Goal: Task Accomplishment & Management: Complete application form

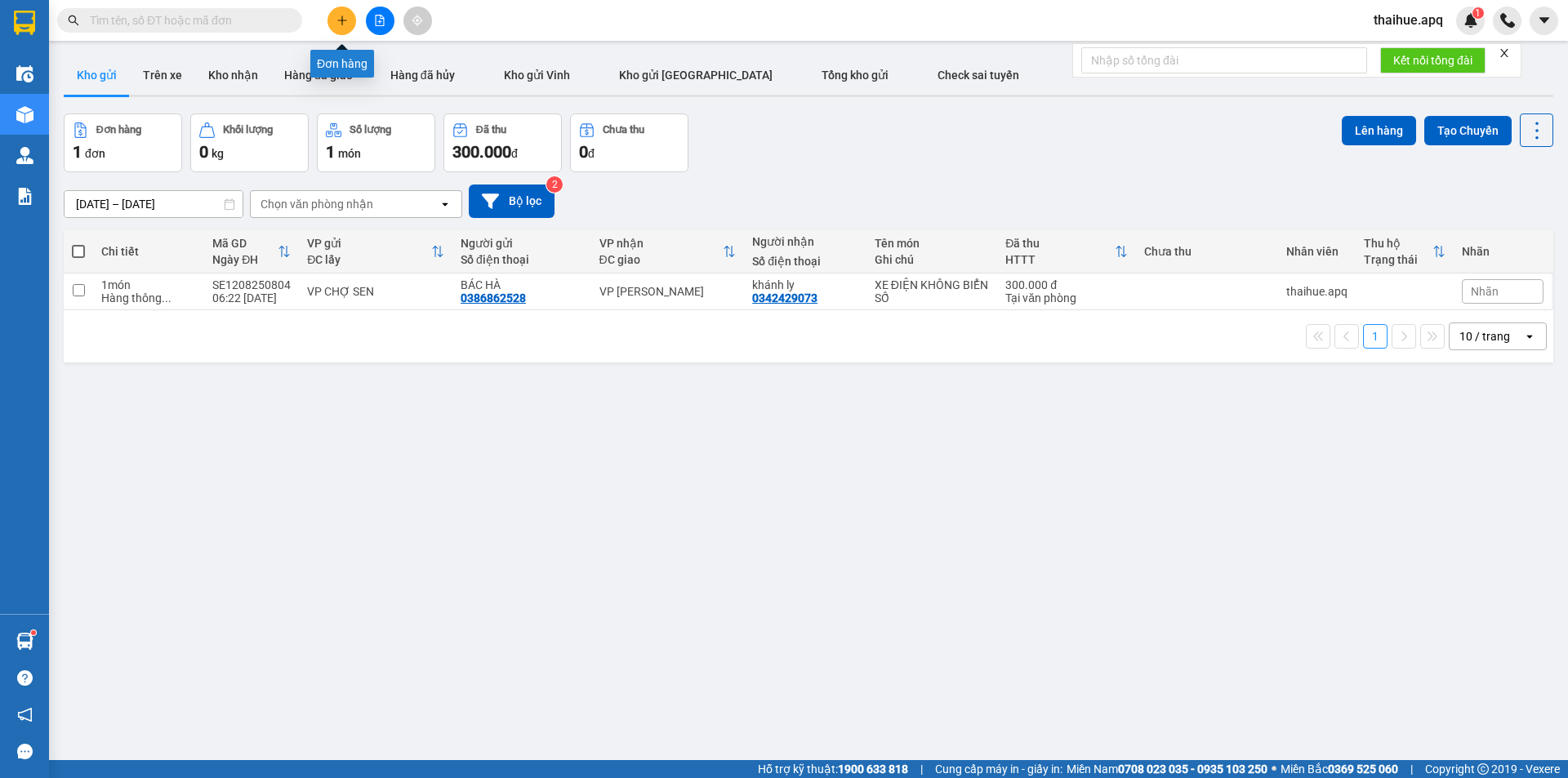
click at [341, 8] on button at bounding box center [342, 20] width 29 height 29
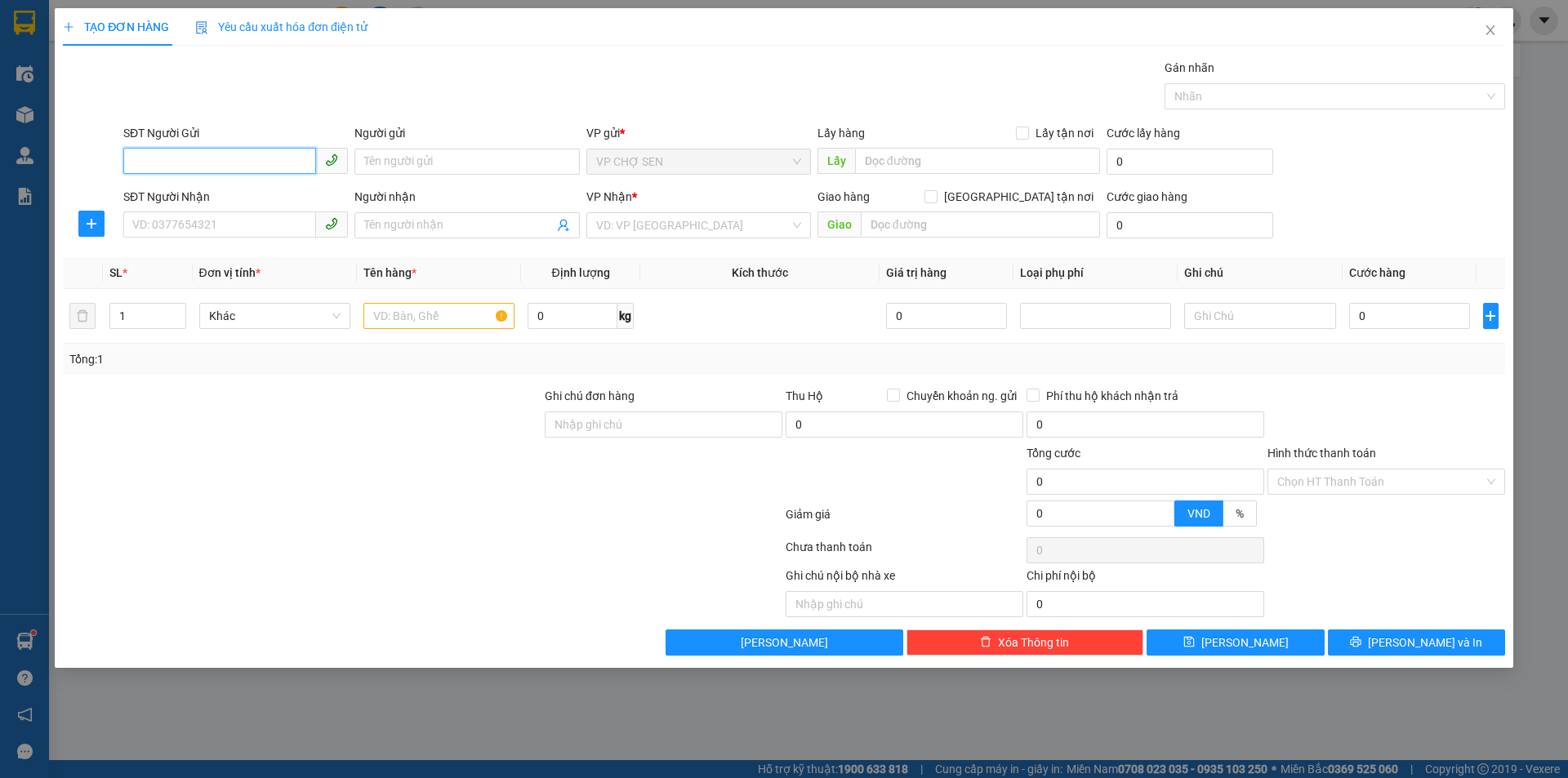
click at [227, 163] on input "SĐT Người Gửi" at bounding box center [219, 161] width 192 height 26
click at [151, 156] on input "SĐT Người Gửi" at bounding box center [219, 161] width 192 height 26
click at [185, 194] on div "0366849916 - ng thị lý" at bounding box center [235, 194] width 205 height 18
type input "0366849916"
type input "ng thị lý"
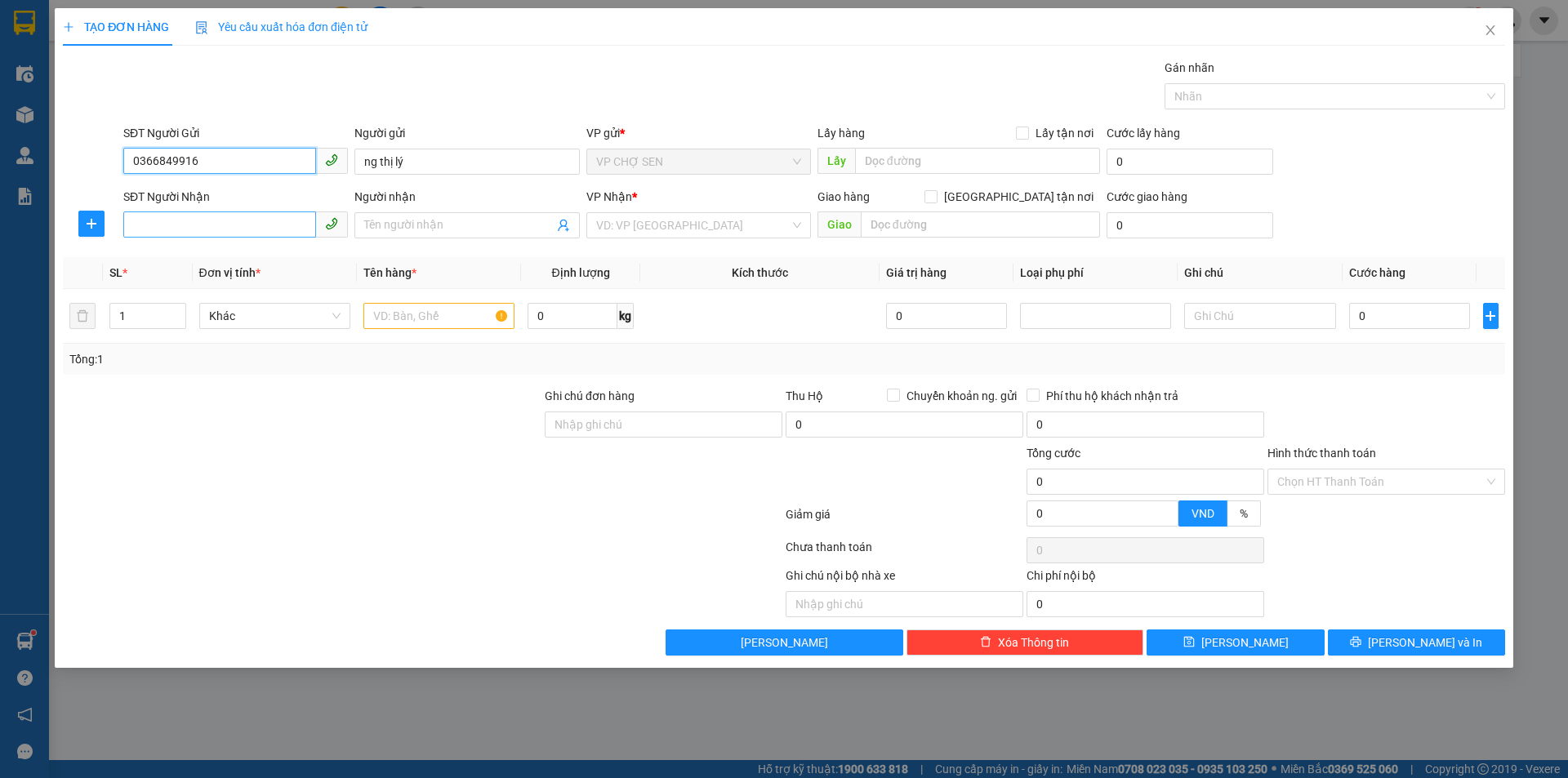
type input "0366849916"
click at [180, 221] on input "SĐT Người Nhận" at bounding box center [219, 225] width 192 height 26
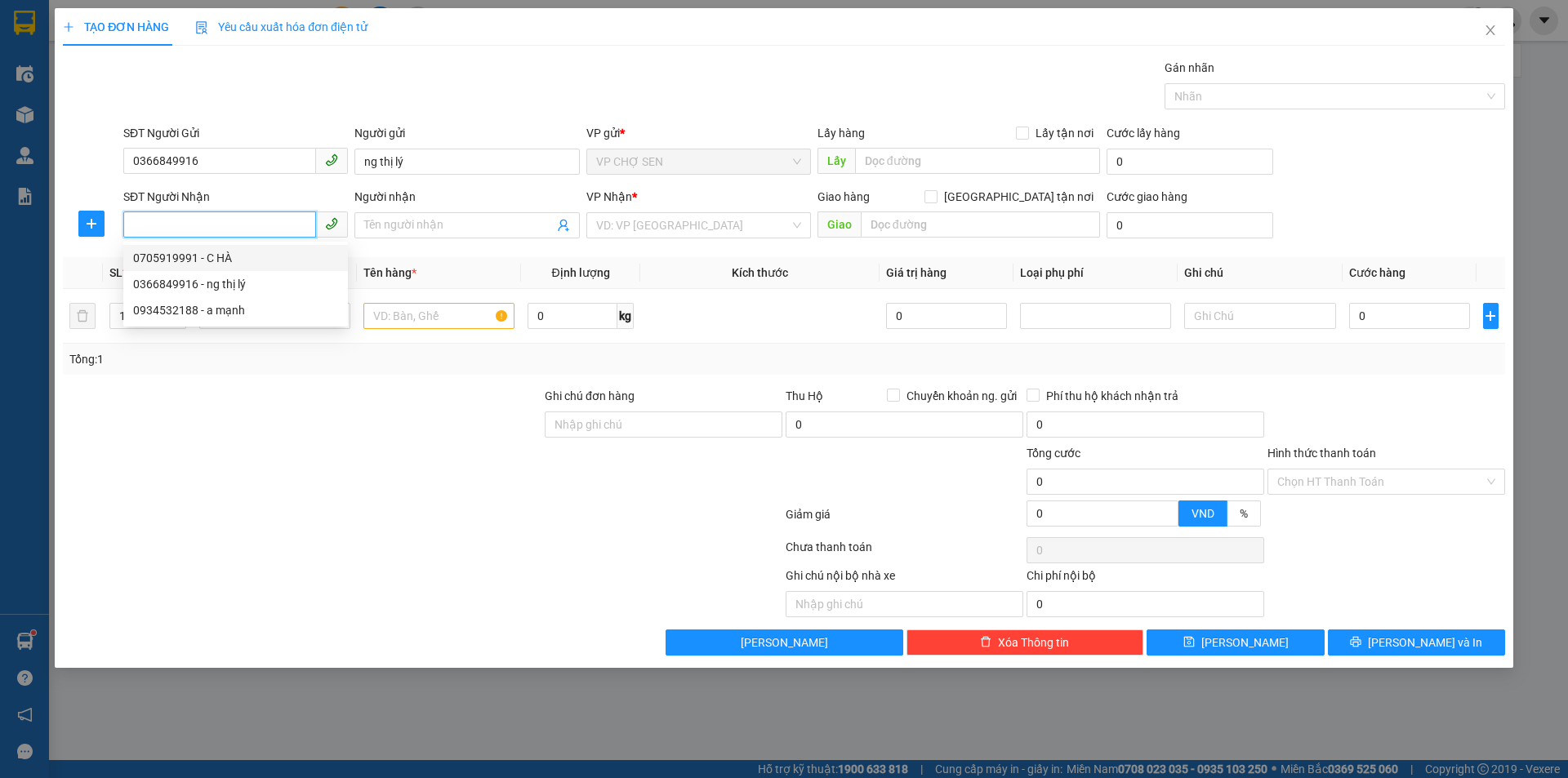
click at [239, 247] on div "0705919991 - C HÀ" at bounding box center [236, 258] width 225 height 26
type input "0705919991"
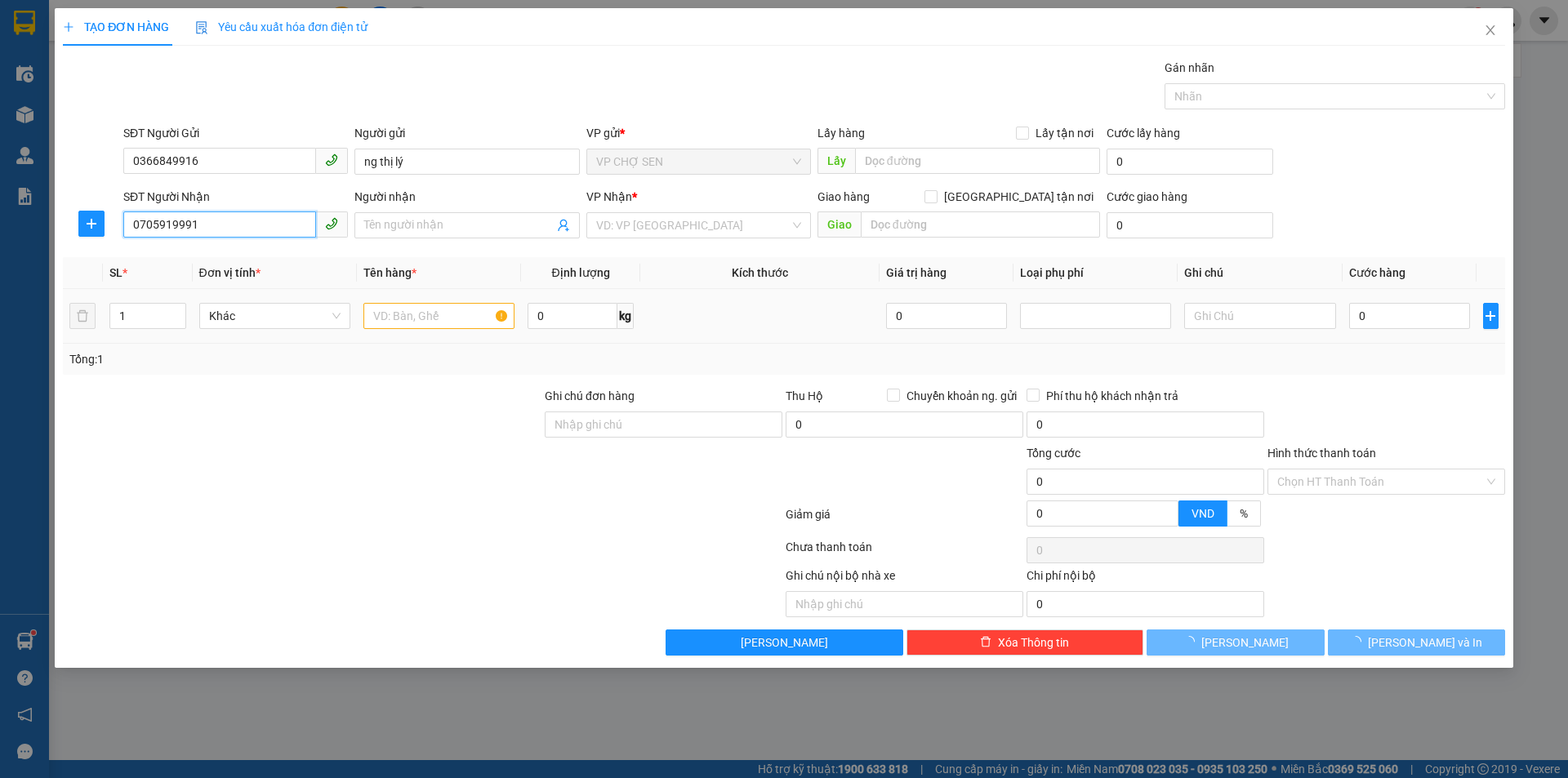
type input "C HÀ"
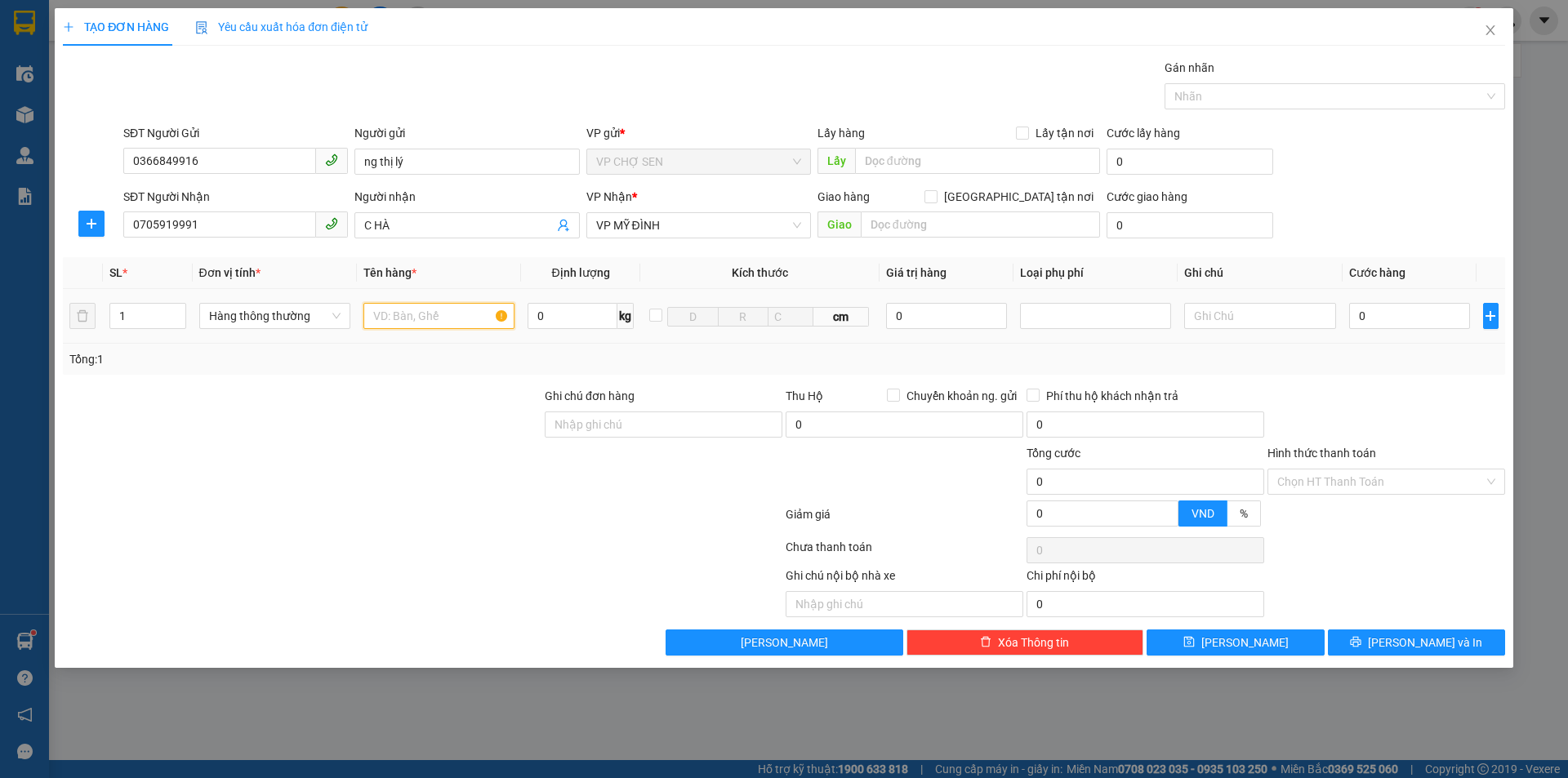
click at [425, 325] on input "text" at bounding box center [438, 316] width 151 height 26
type input "Q"
type input "quần áo+điện thoại bảo hành"
click at [1424, 314] on input "0" at bounding box center [1409, 316] width 122 height 26
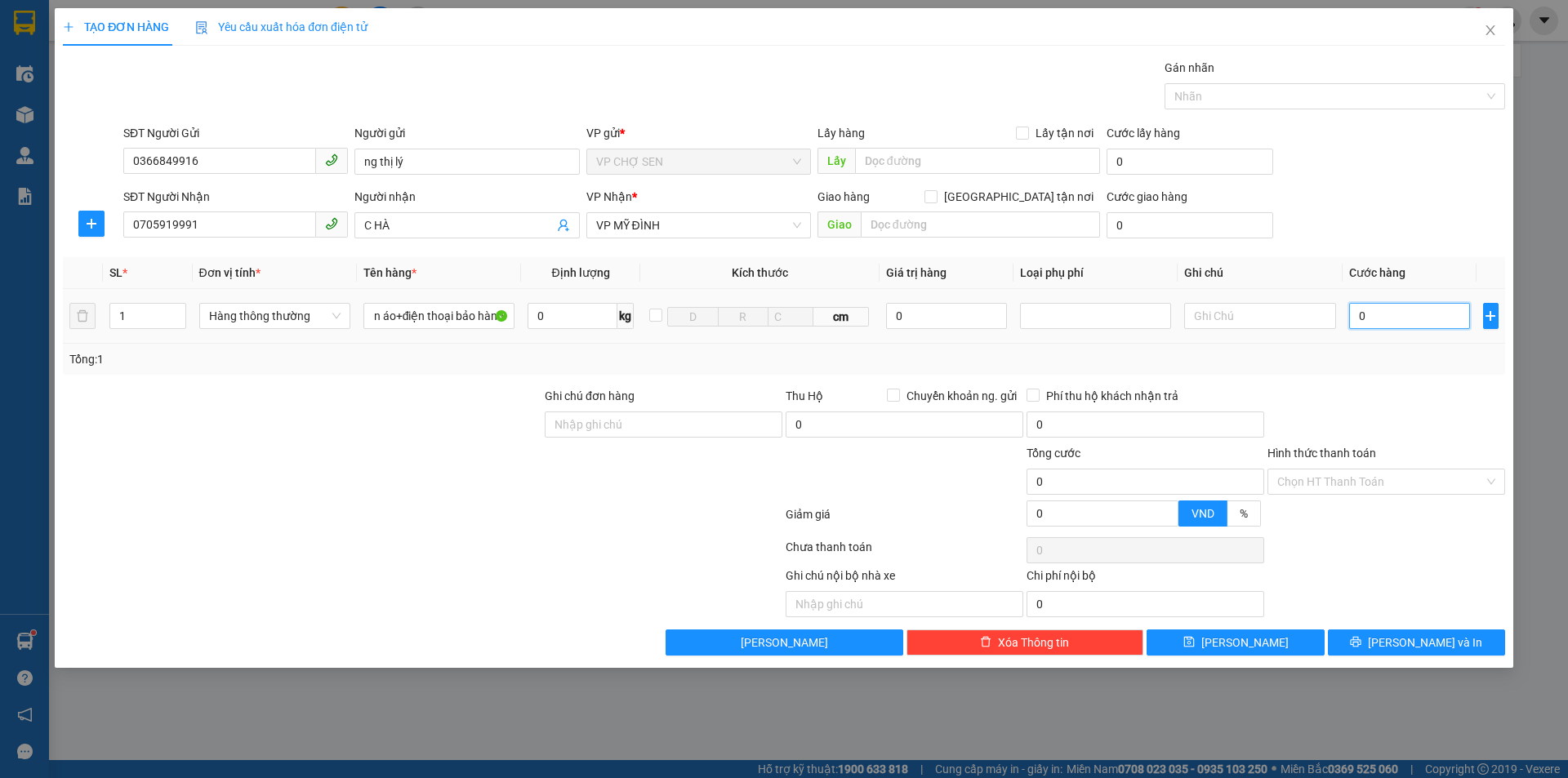
scroll to position [0, 0]
type input "5"
type input "50"
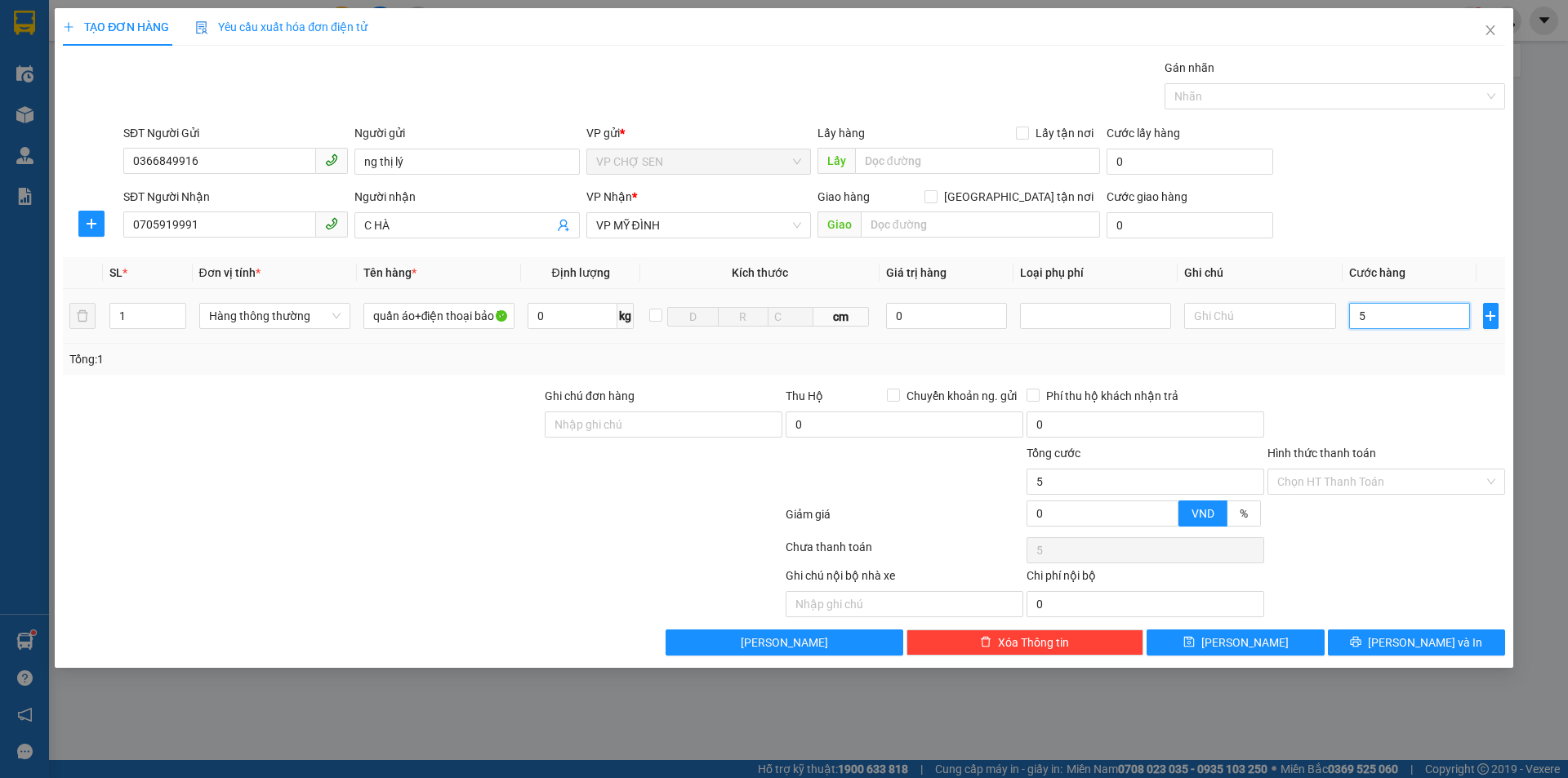
type input "50"
type input "500"
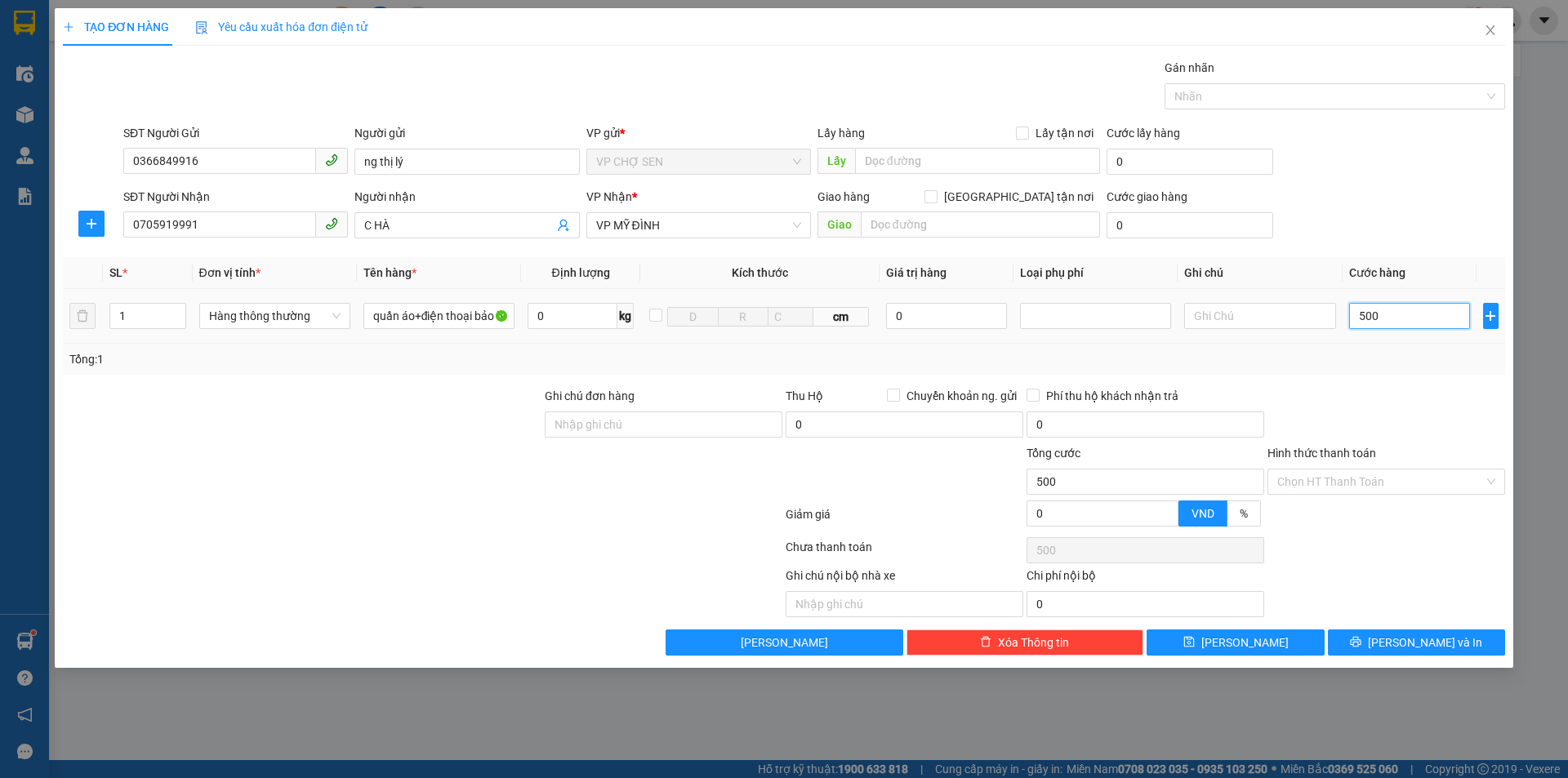
type input "5.000"
type input "50.000"
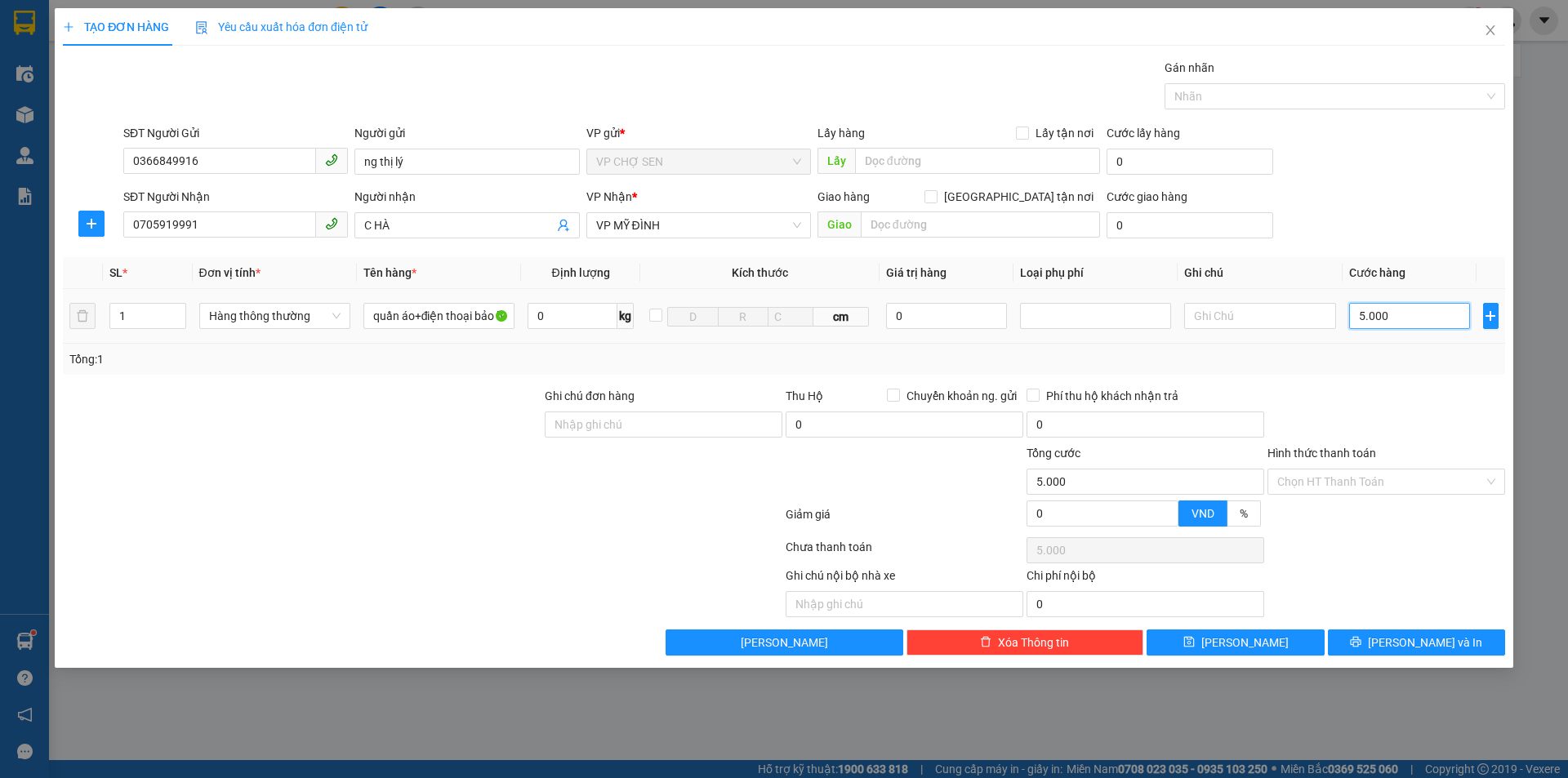
type input "50.000"
click at [1419, 489] on input "Hình thức thanh toán" at bounding box center [1380, 481] width 206 height 24
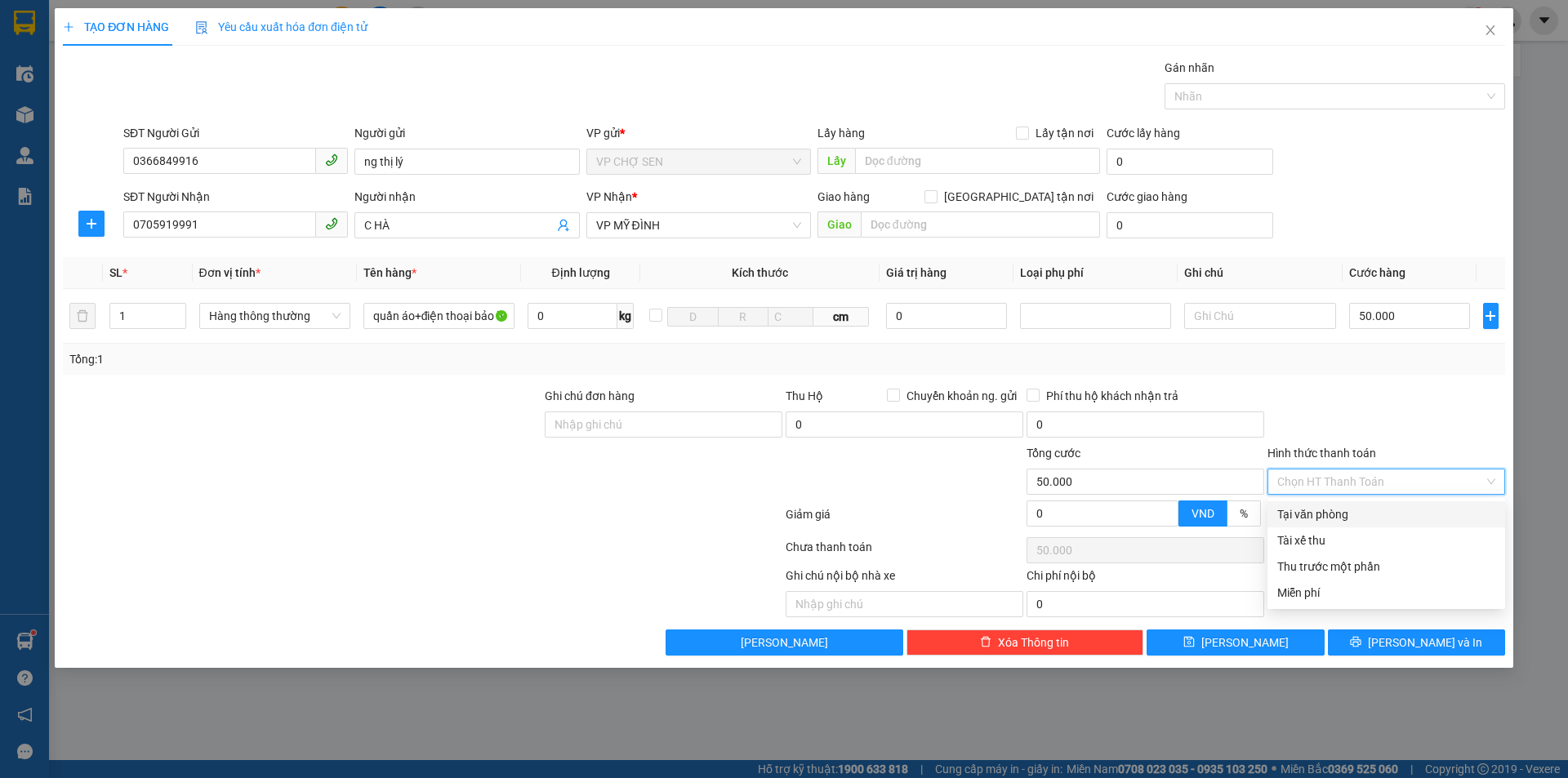
click at [1354, 519] on div "Tại văn phòng" at bounding box center [1386, 513] width 218 height 18
type input "0"
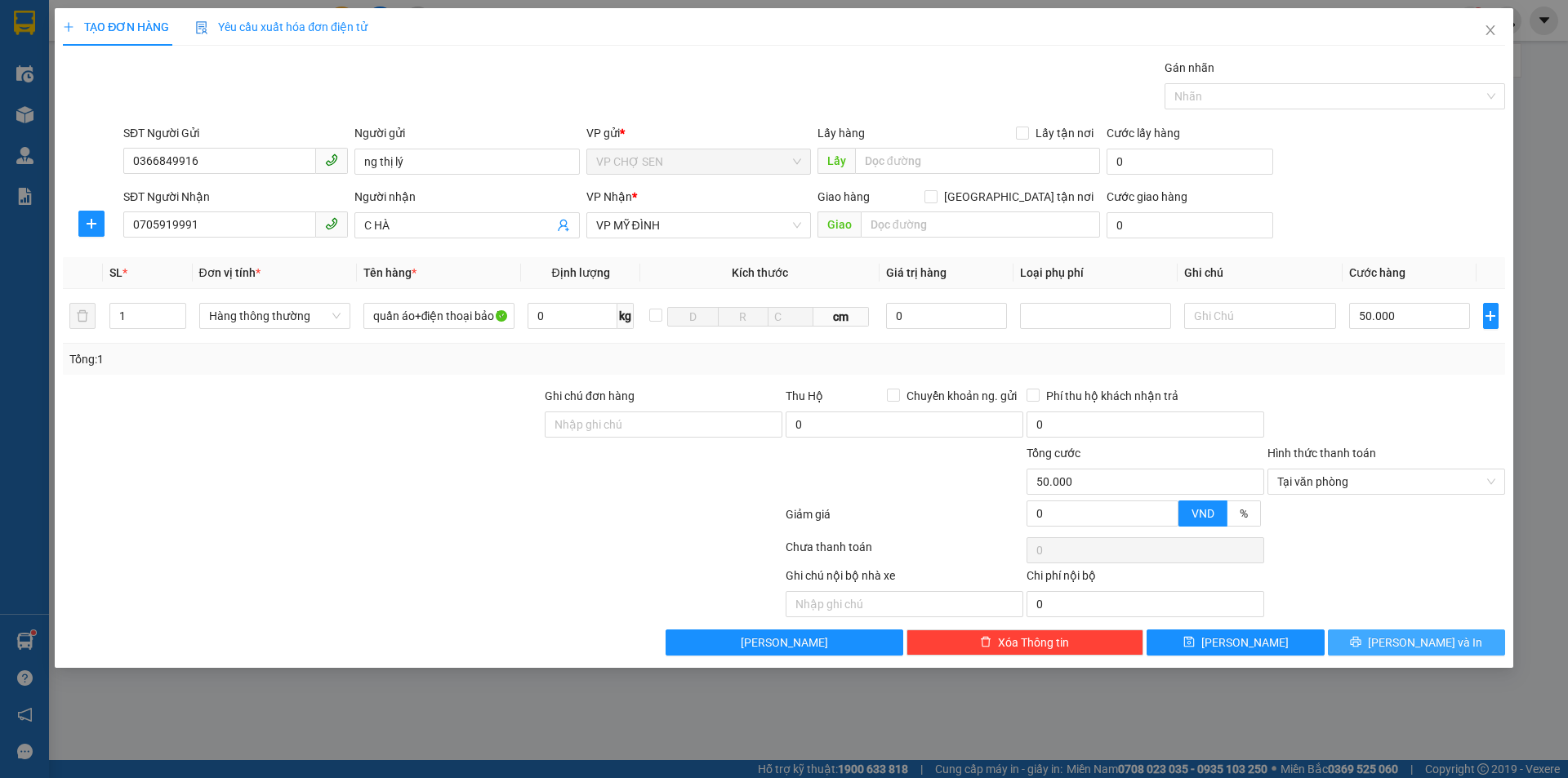
click at [1400, 640] on button "[PERSON_NAME] và In" at bounding box center [1416, 642] width 177 height 26
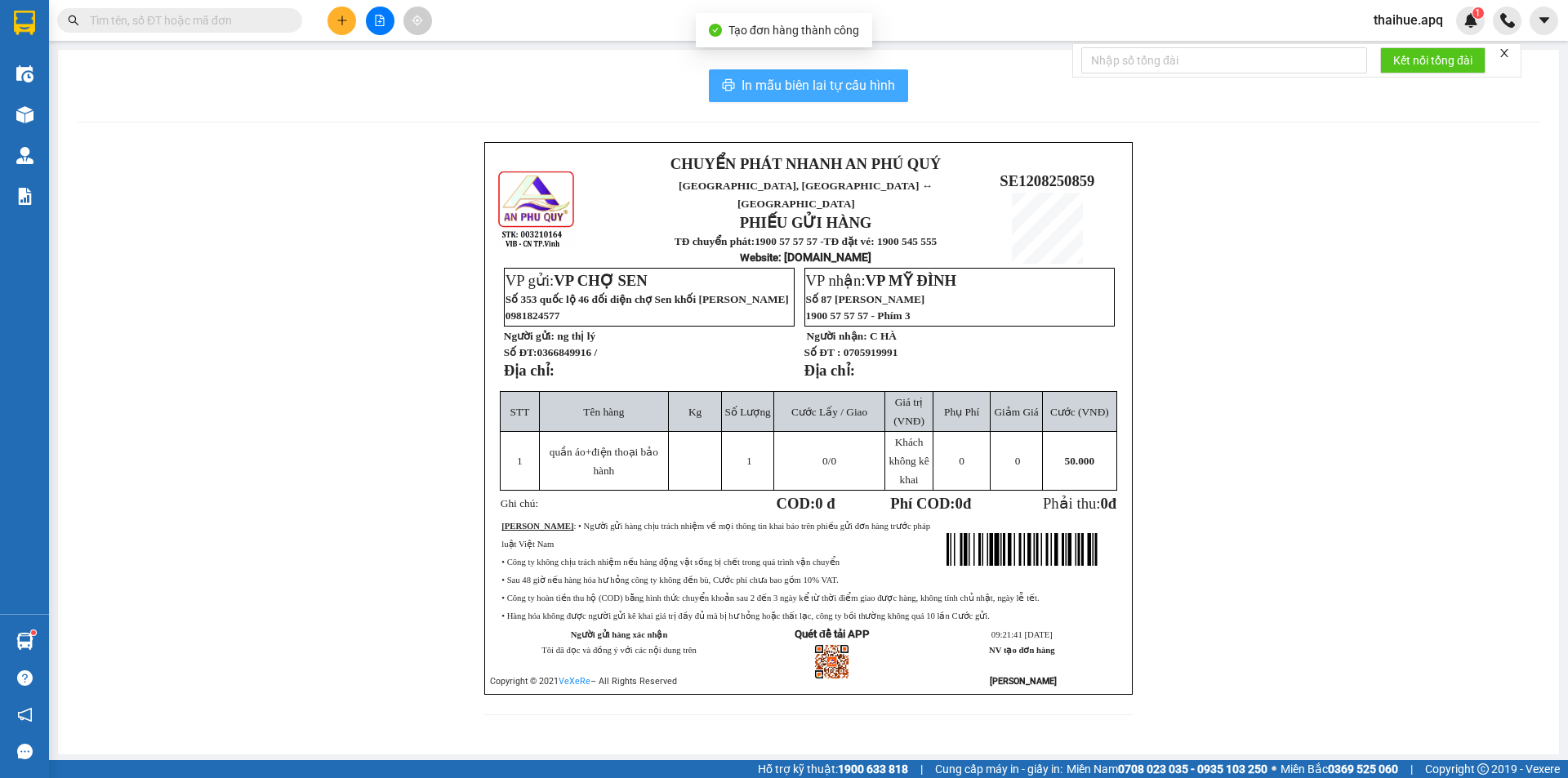
click at [847, 77] on span "In mẫu biên lai tự cấu hình" at bounding box center [817, 85] width 153 height 20
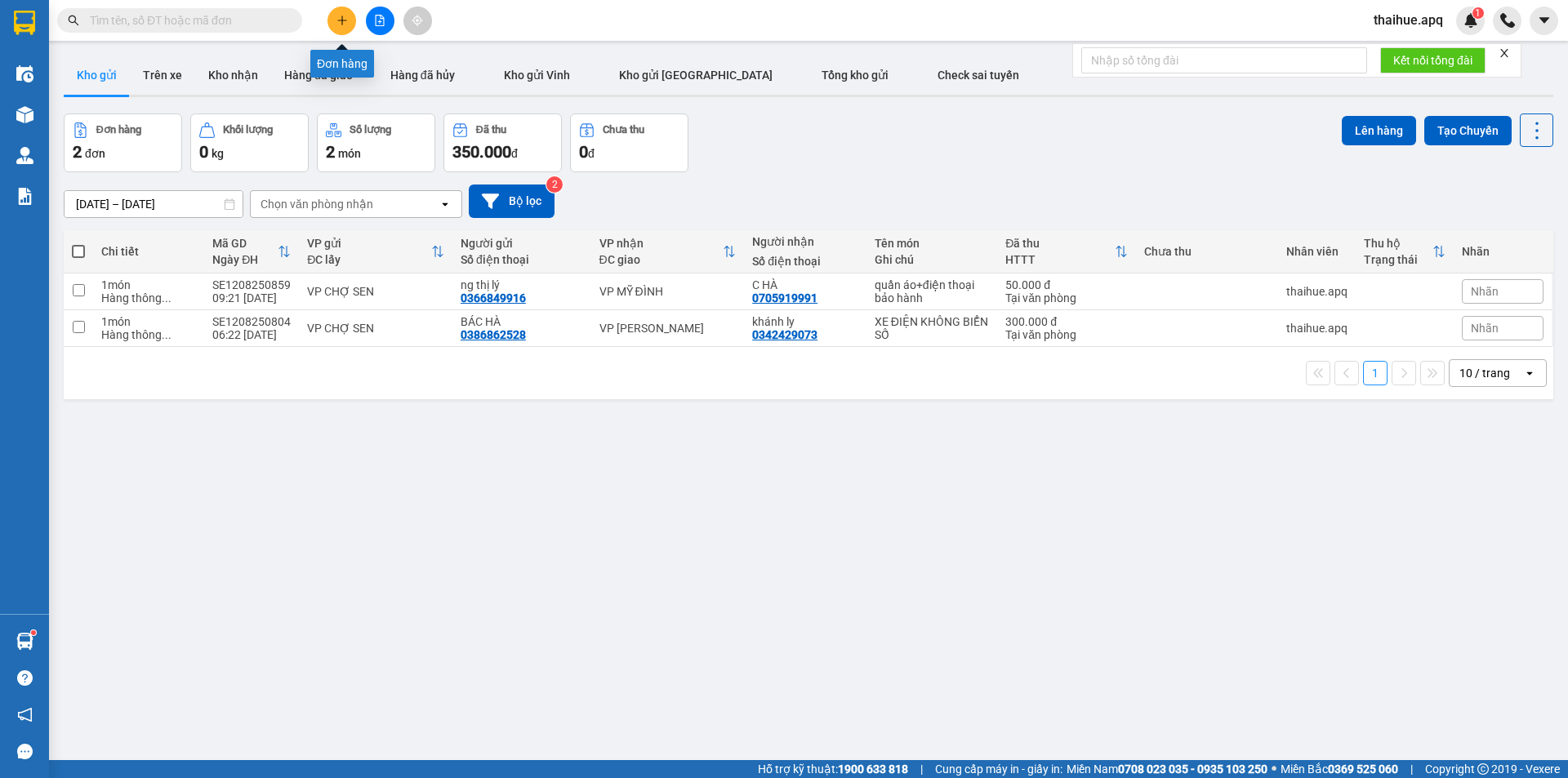
click at [340, 19] on icon "plus" at bounding box center [342, 20] width 11 height 11
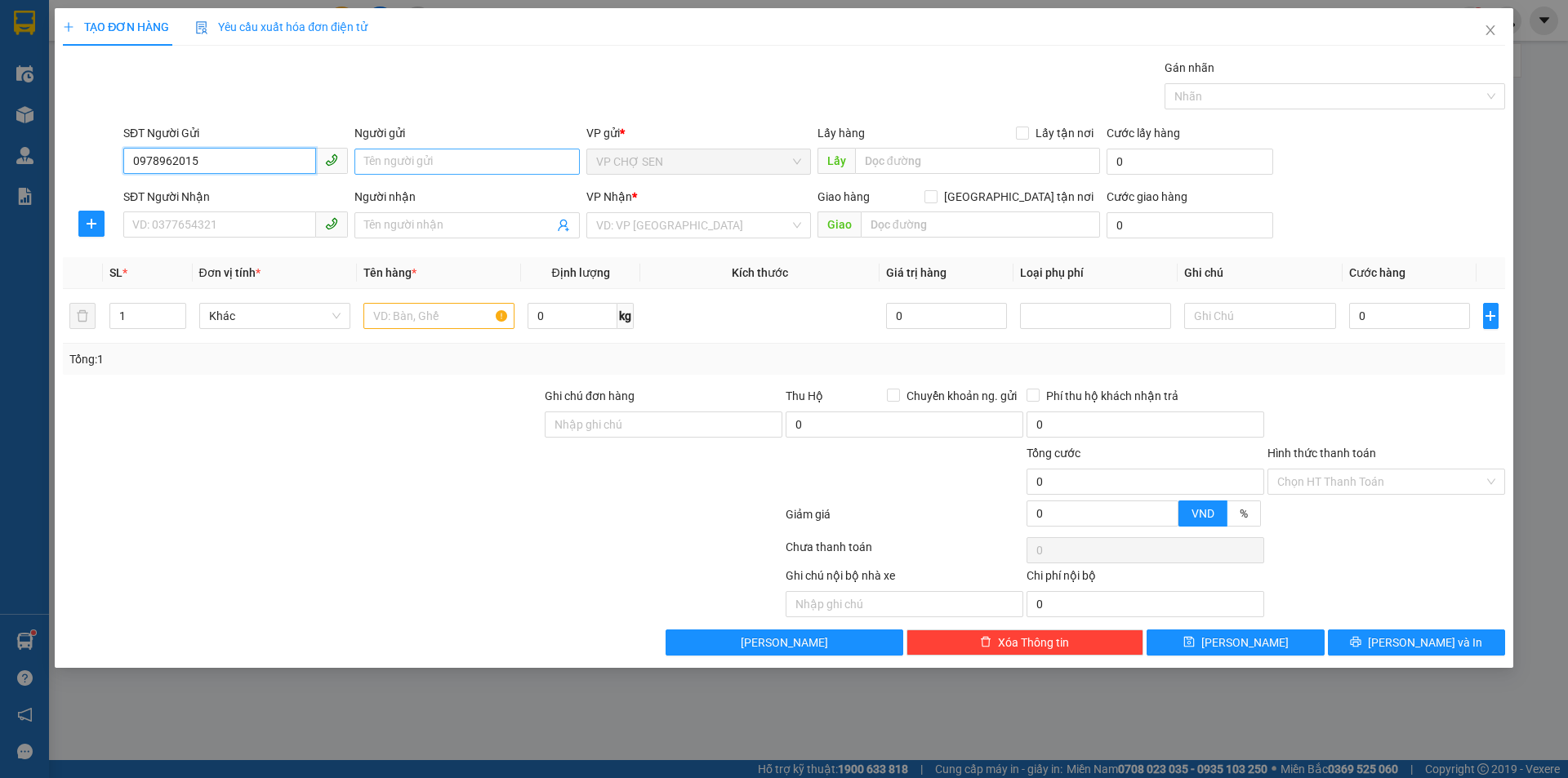
type input "0978962015"
click at [385, 155] on input "Người gửi" at bounding box center [467, 162] width 225 height 26
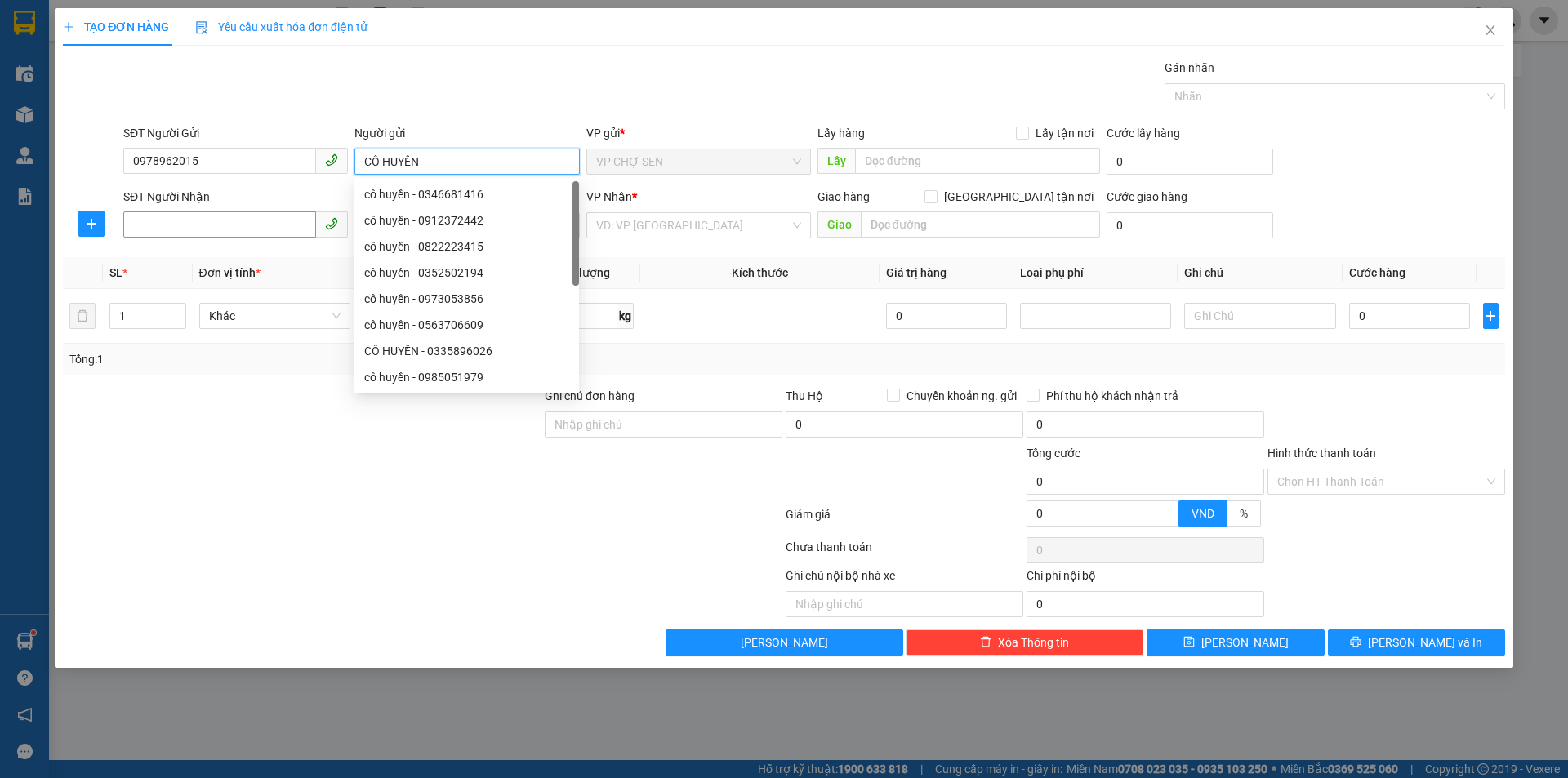
type input "CÔ HUYỀN"
click at [182, 222] on input "SĐT Người Nhận" at bounding box center [219, 225] width 192 height 26
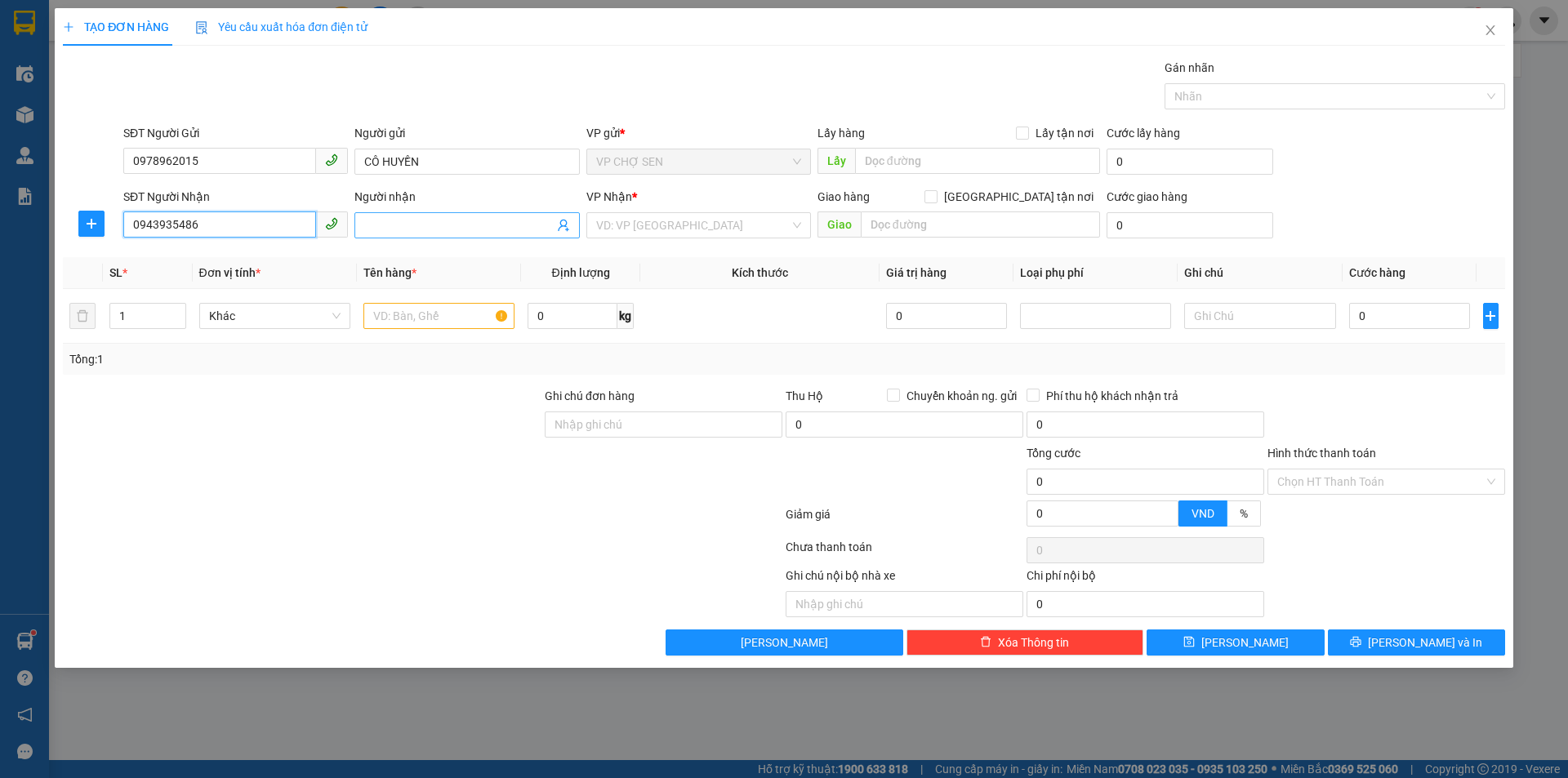
type input "0943935486"
click at [384, 220] on input "Người nhận" at bounding box center [458, 225] width 189 height 18
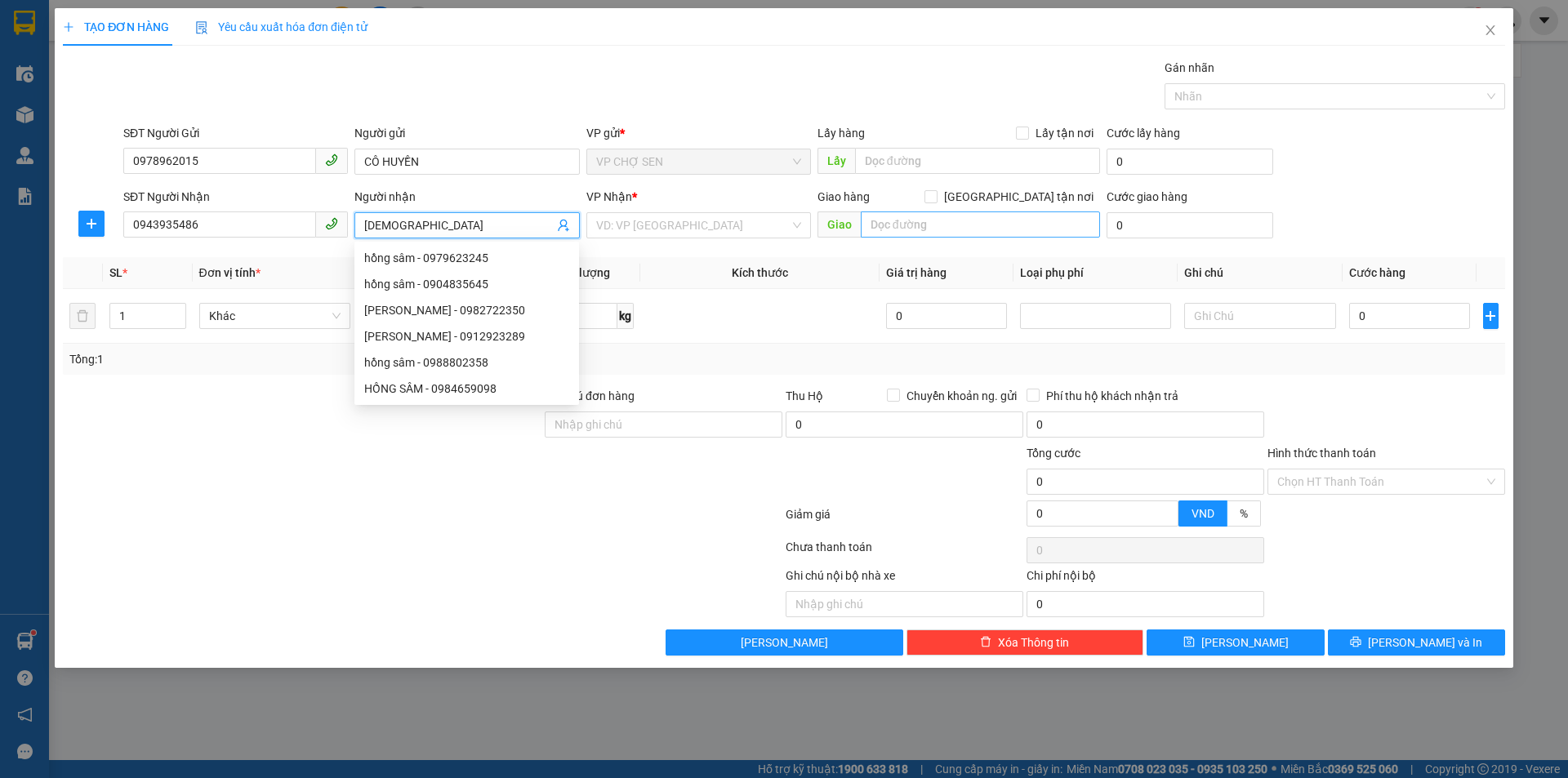
type input "[DEMOGRAPHIC_DATA]"
click at [879, 220] on input "text" at bounding box center [981, 225] width 240 height 26
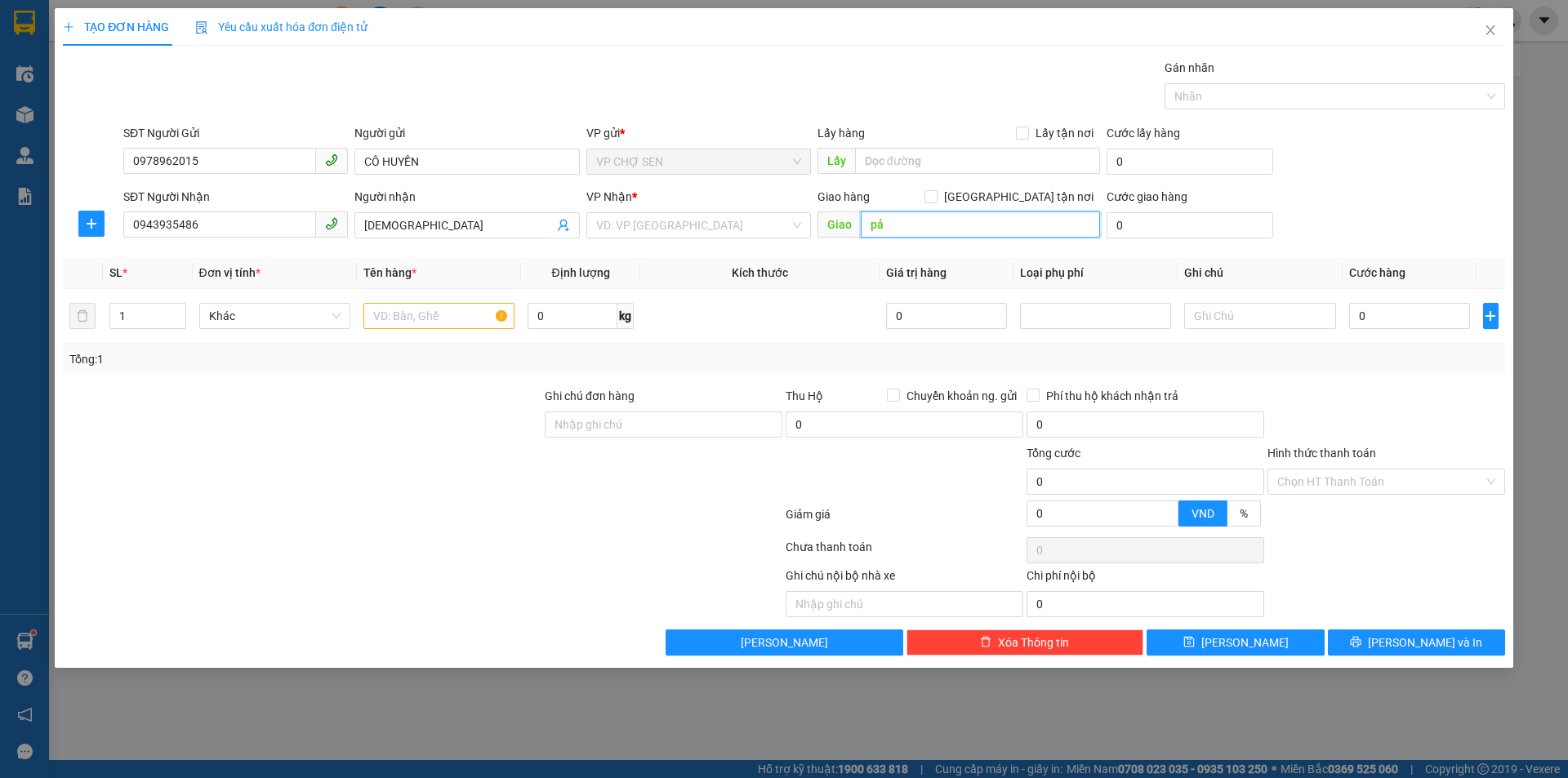
type input "p"
type input "park 3 timescity,[GEOGRAPHIC_DATA]"
click at [935, 193] on input "[GEOGRAPHIC_DATA] tận nơi" at bounding box center [930, 196] width 11 height 11
checkbox input "true"
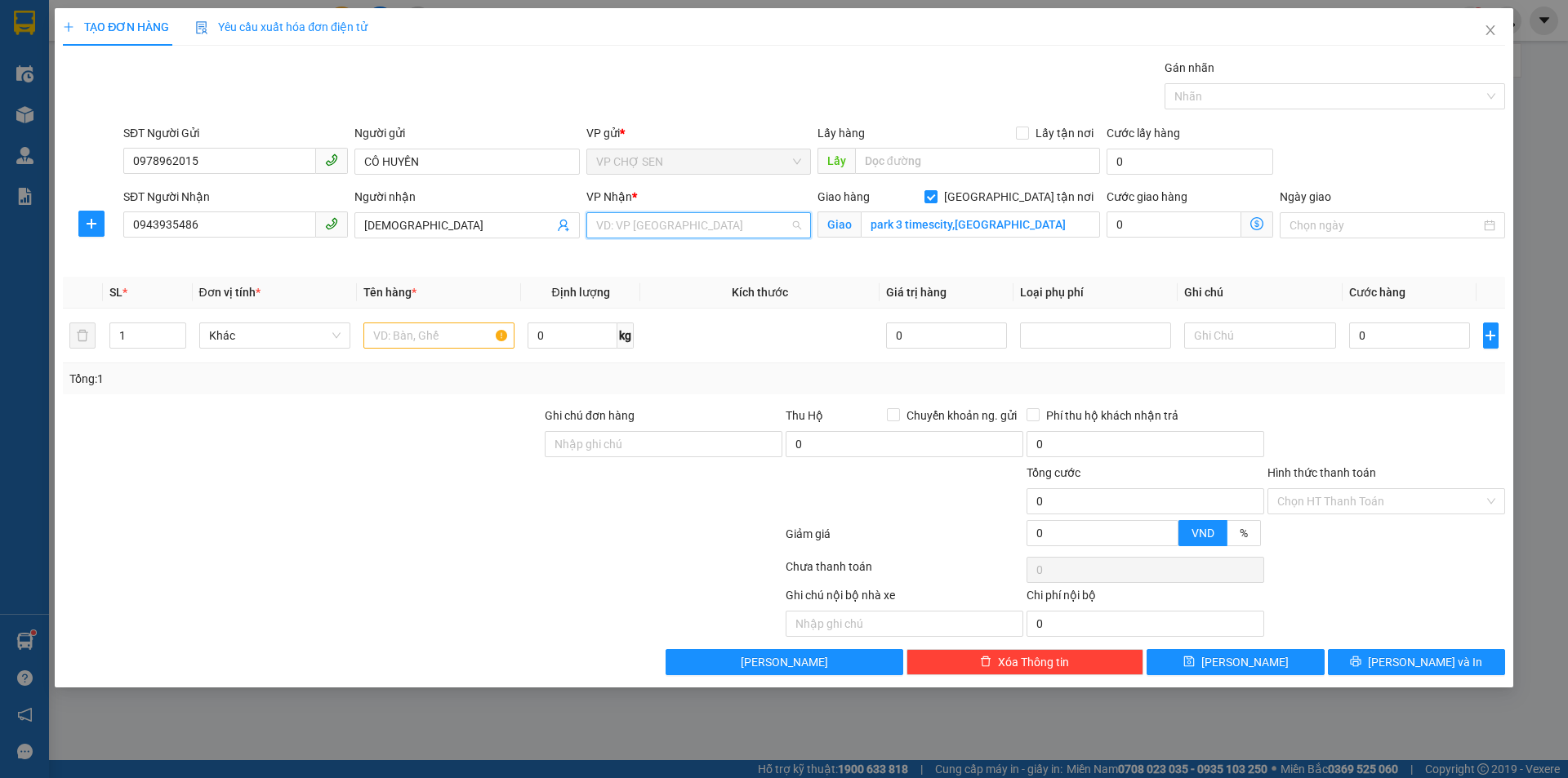
click at [657, 227] on input "search" at bounding box center [693, 225] width 193 height 24
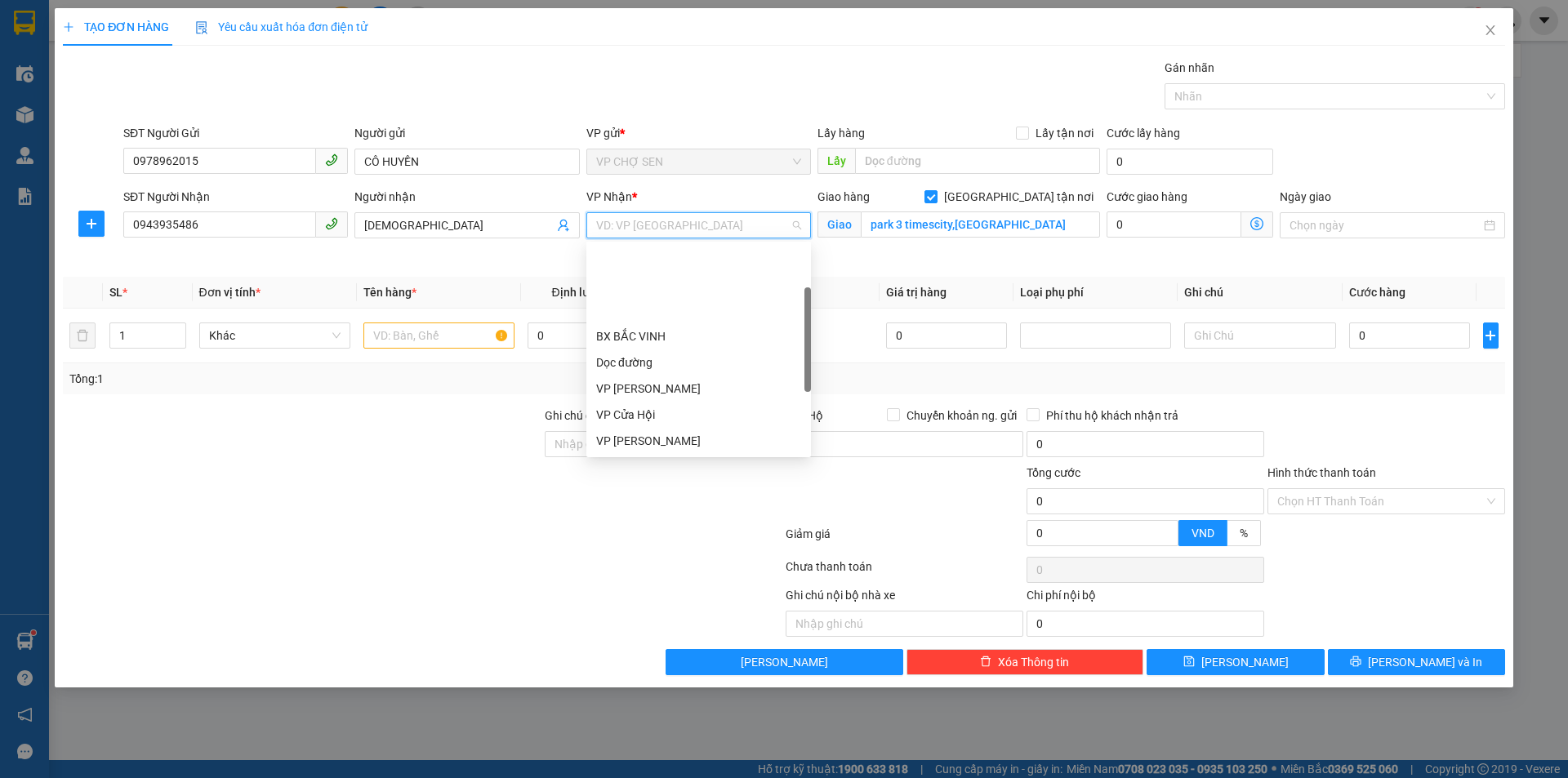
scroll to position [235, 0]
click at [652, 283] on div "VP [PERSON_NAME]" at bounding box center [699, 283] width 205 height 18
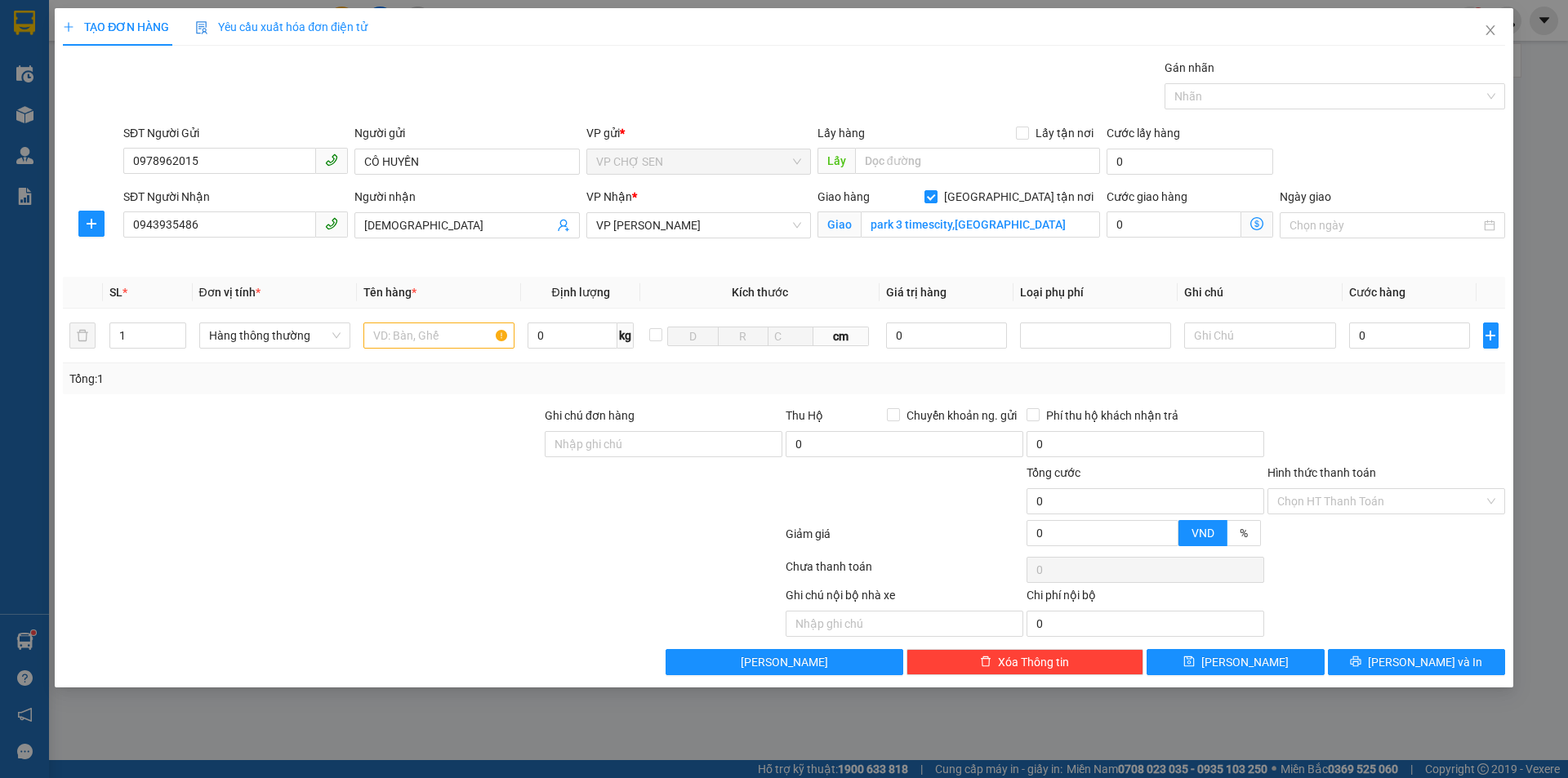
click at [1259, 219] on icon "dollar-circle" at bounding box center [1257, 224] width 13 height 13
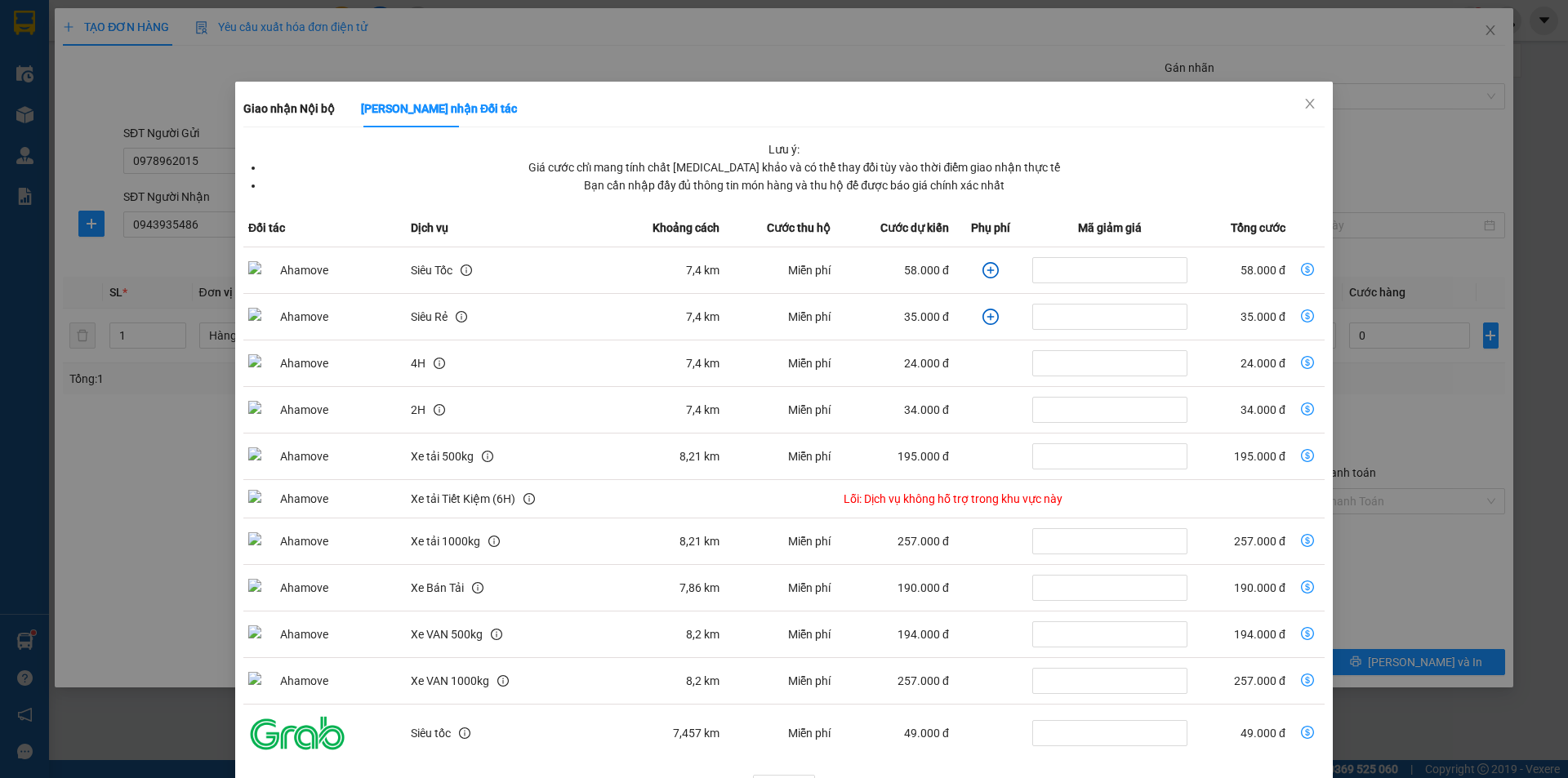
click at [1300, 269] on icon "dollar-circle" at bounding box center [1307, 269] width 13 height 13
type input "58.000"
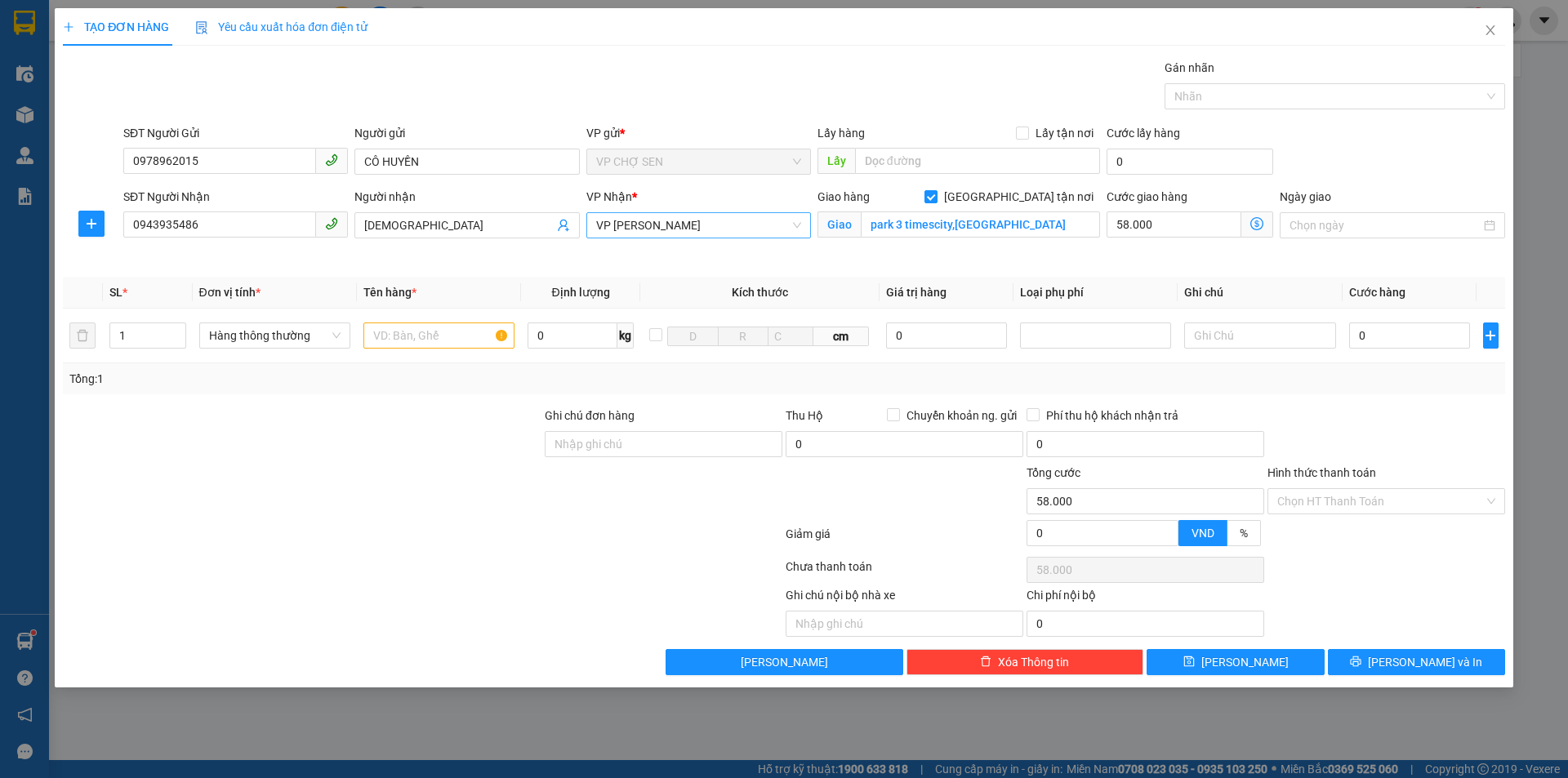
click at [763, 228] on span "VP [PERSON_NAME]" at bounding box center [699, 225] width 205 height 24
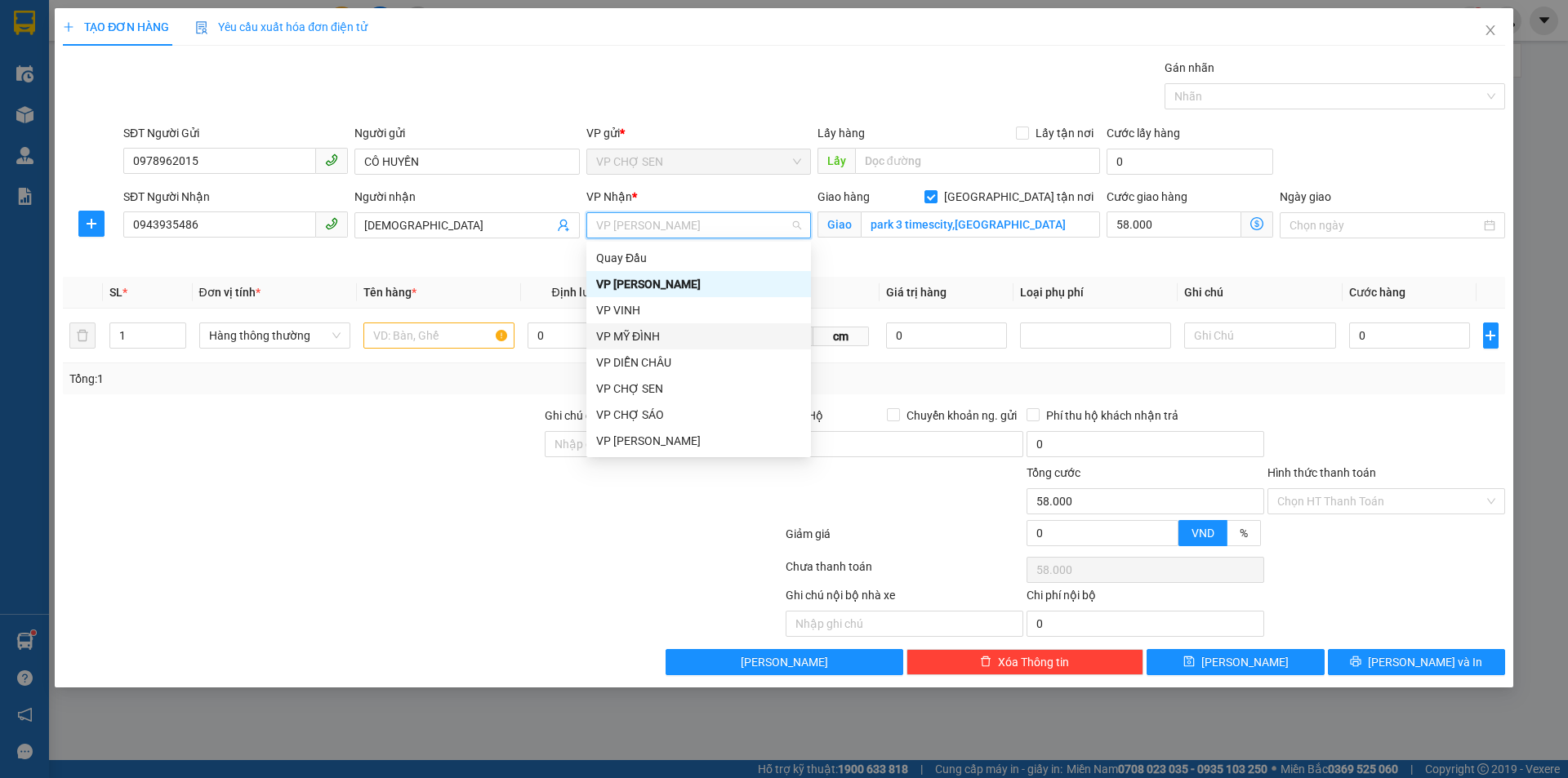
click at [640, 339] on div "VP MỸ ĐÌNH" at bounding box center [699, 336] width 205 height 18
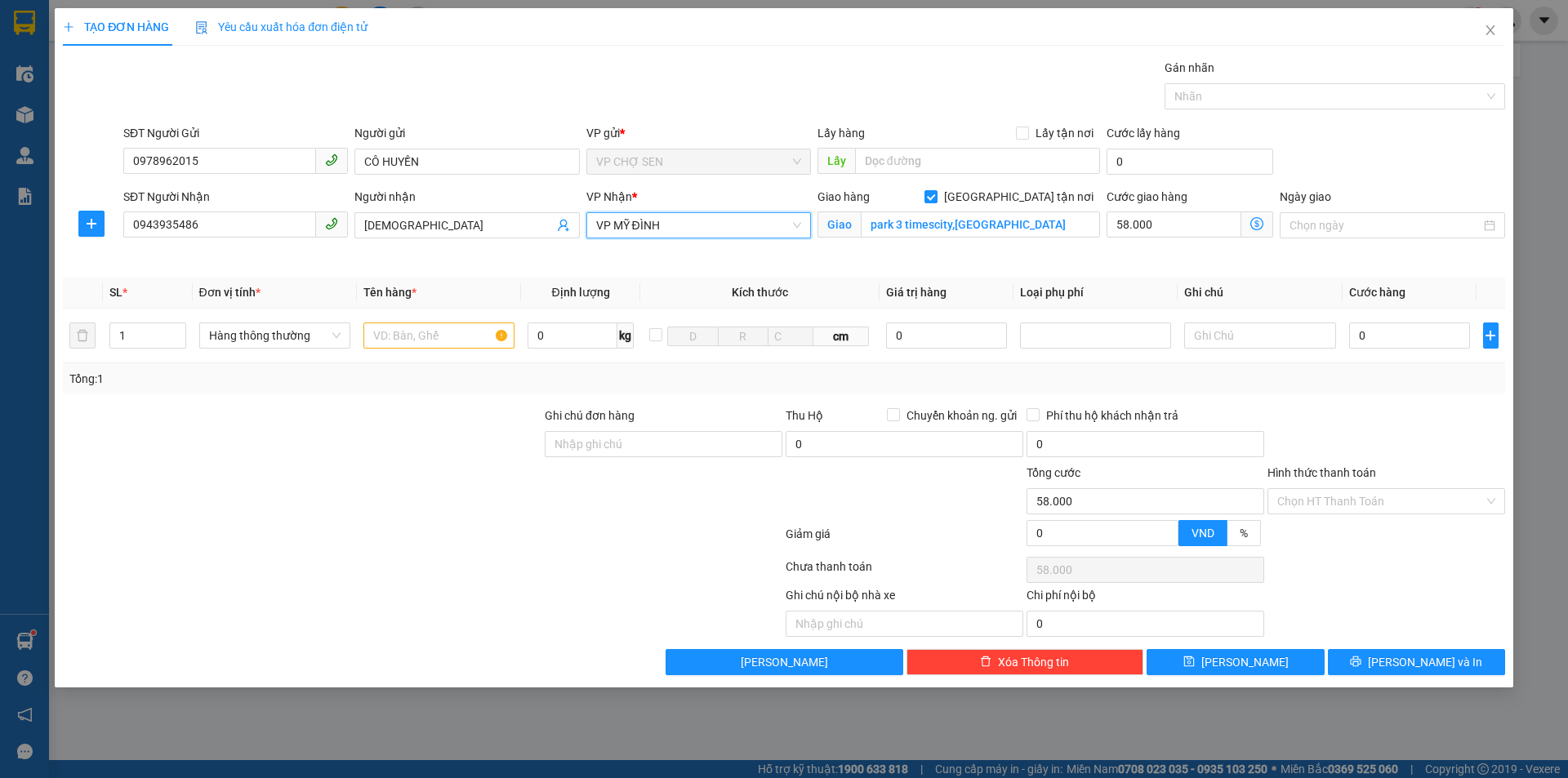
click at [733, 227] on span "VP MỸ ĐÌNH" at bounding box center [699, 225] width 205 height 24
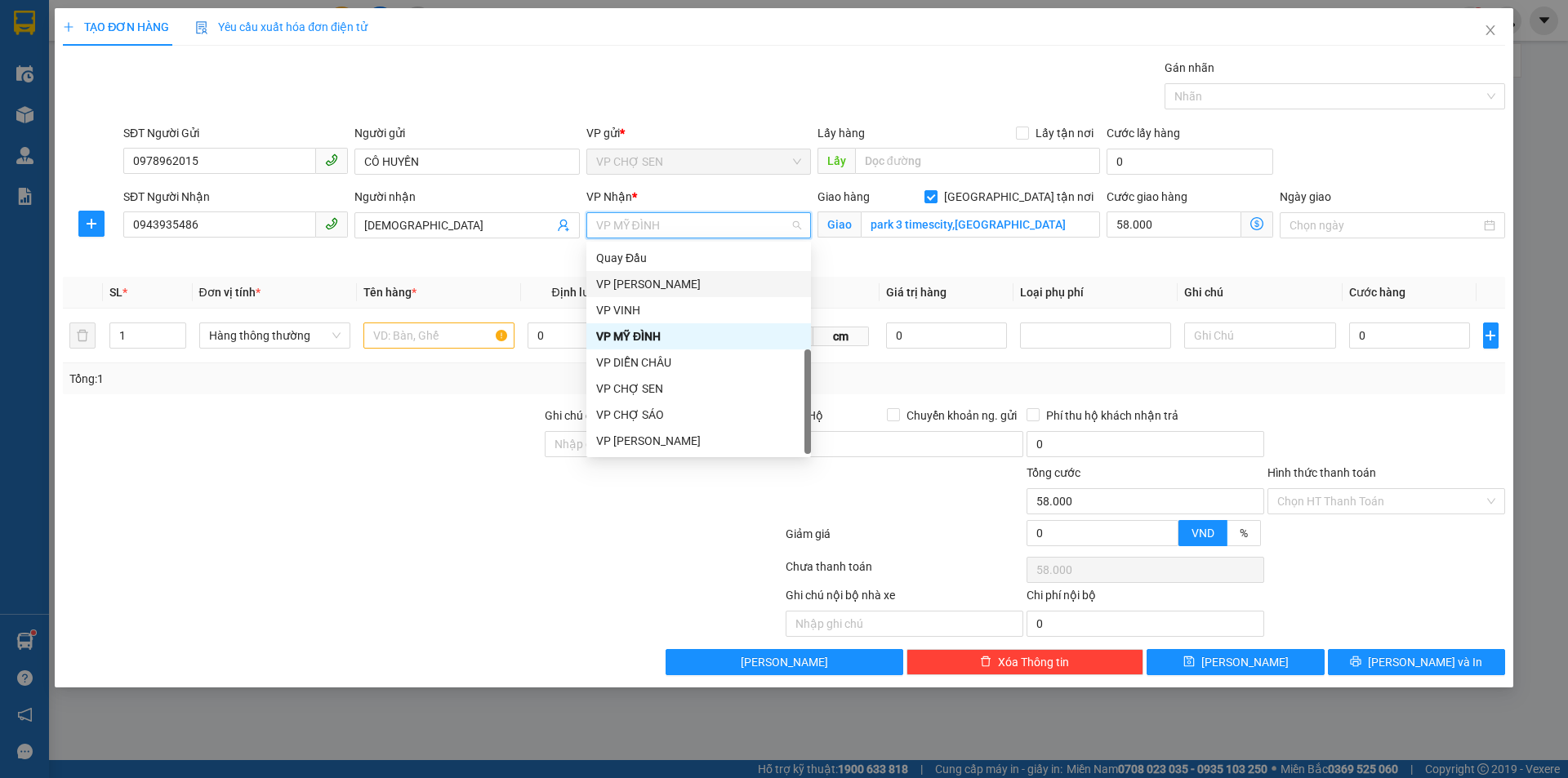
drag, startPoint x: 646, startPoint y: 286, endPoint x: 817, endPoint y: 280, distance: 171.1
click at [646, 285] on div "VP [PERSON_NAME]" at bounding box center [699, 283] width 205 height 18
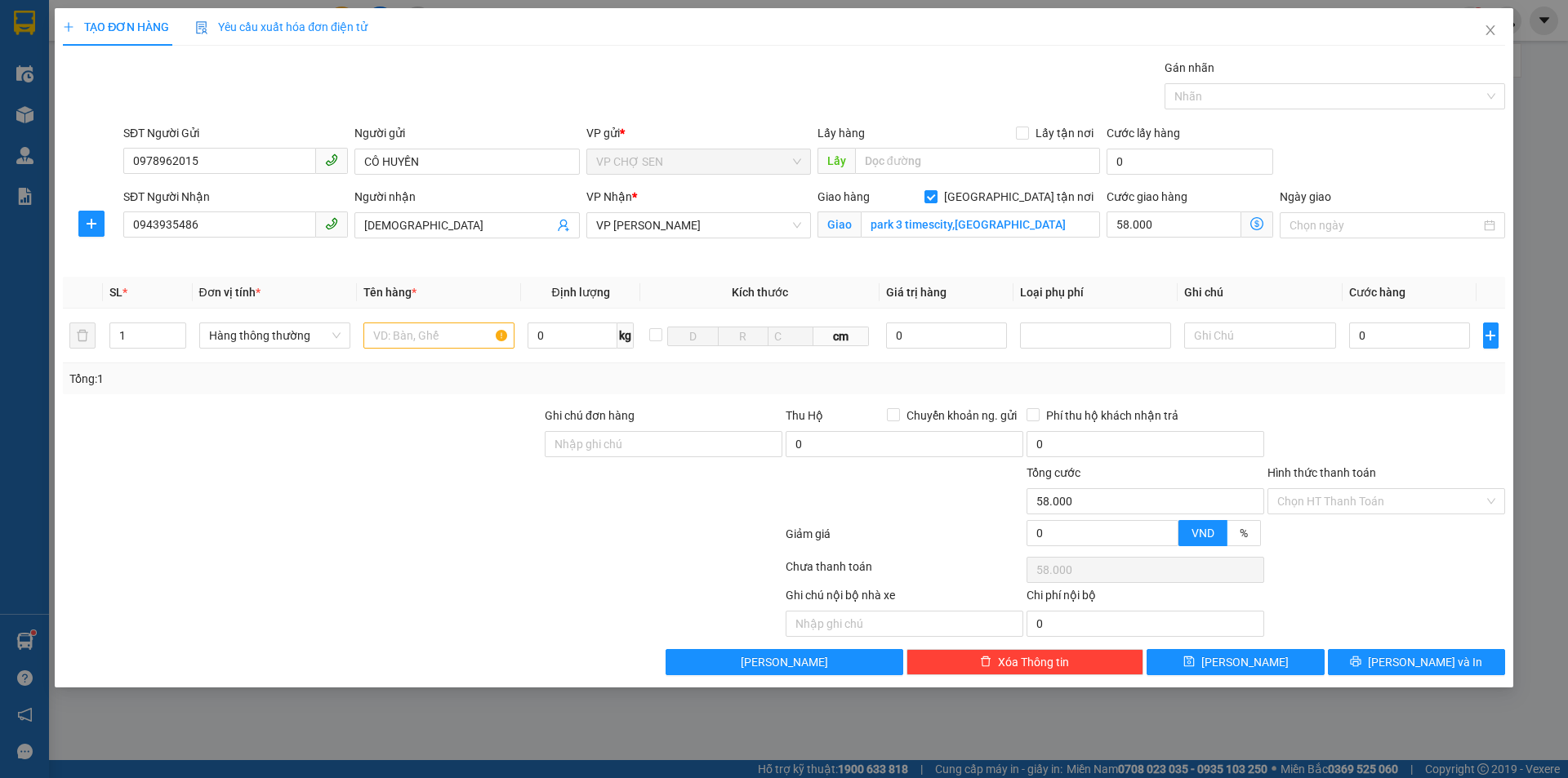
click at [1255, 222] on icon "dollar-circle" at bounding box center [1257, 224] width 13 height 13
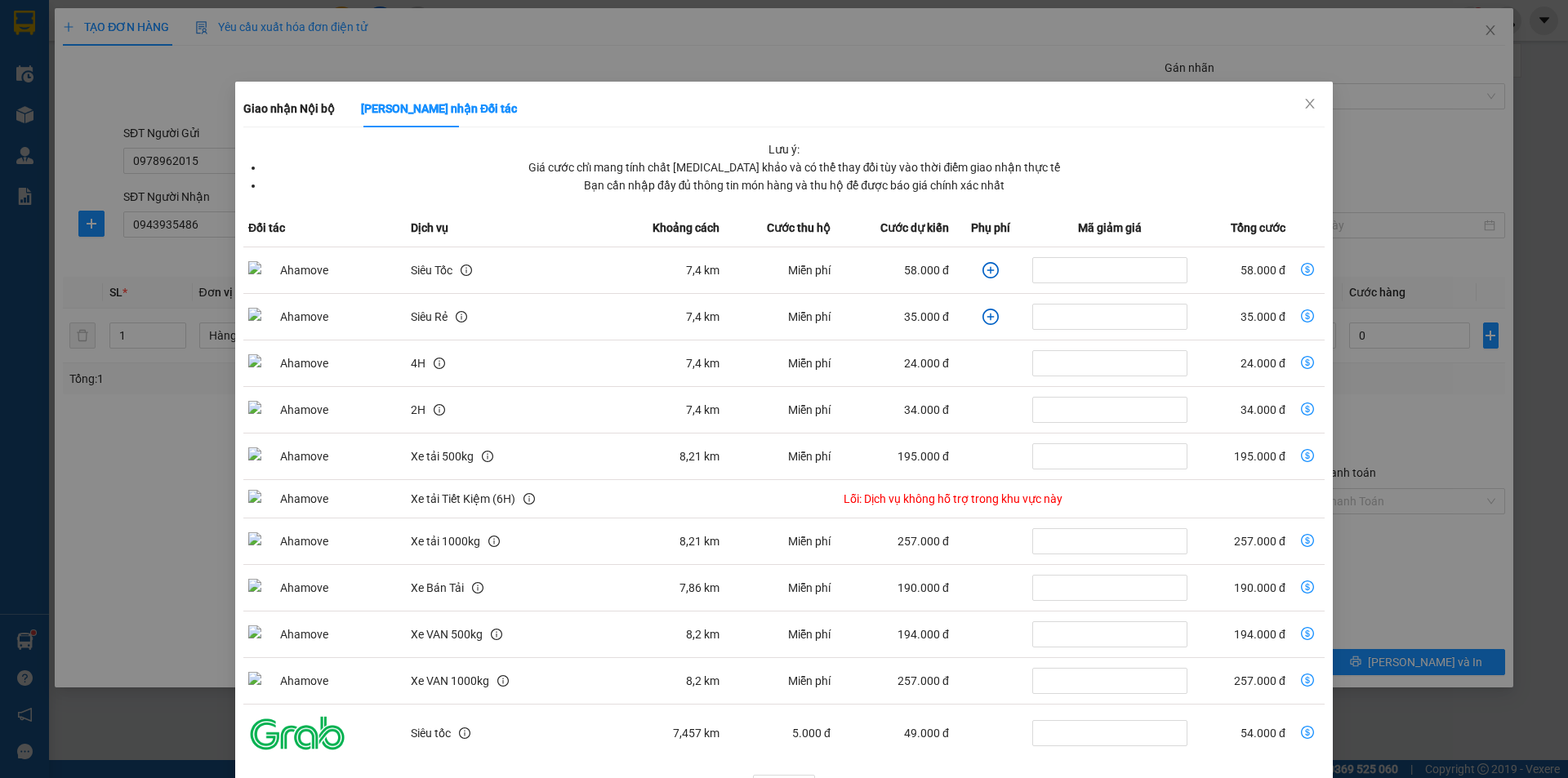
click at [1300, 271] on icon "dollar-circle" at bounding box center [1307, 269] width 13 height 13
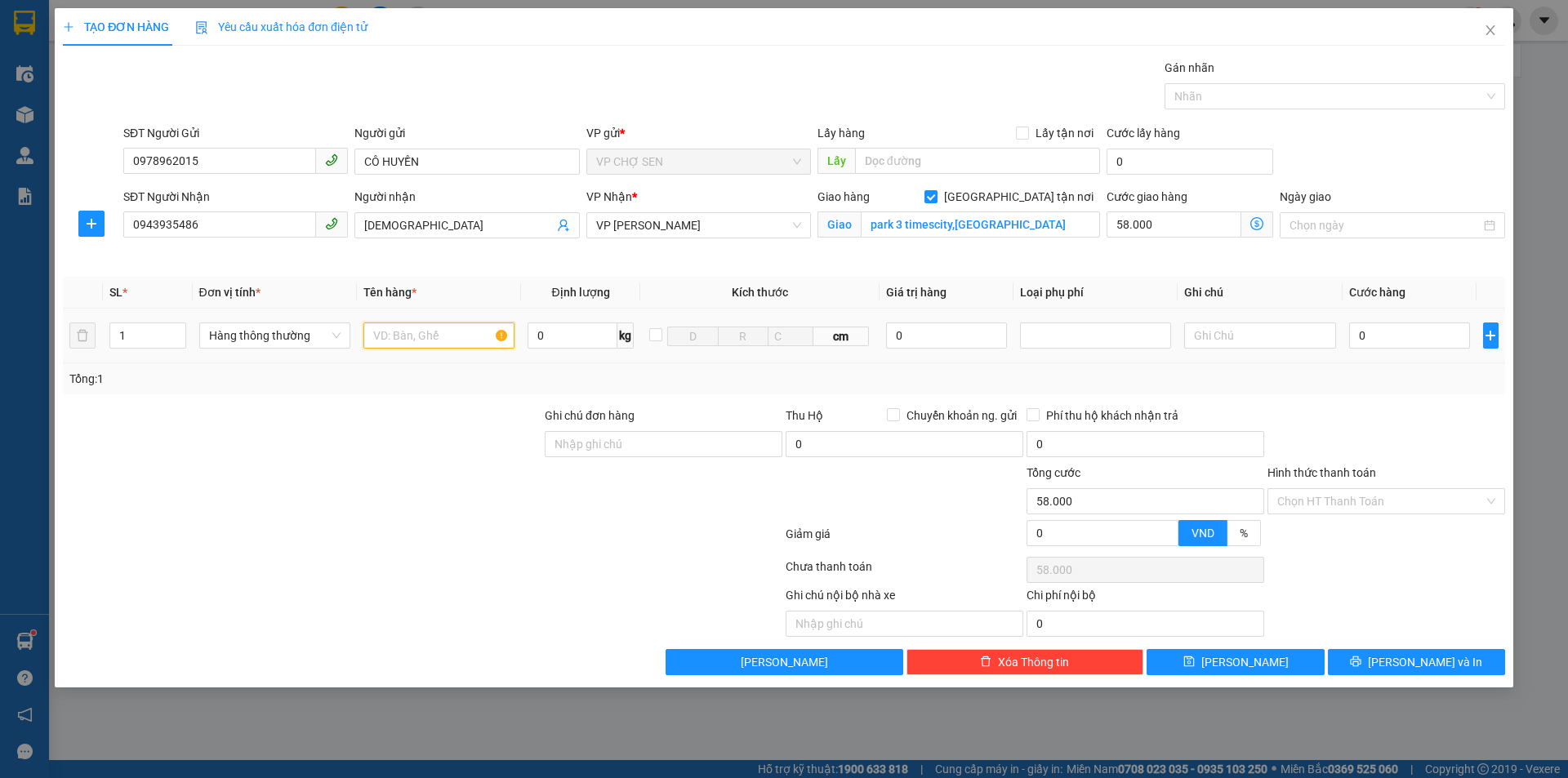
click at [378, 330] on input "text" at bounding box center [438, 335] width 151 height 26
type input "nước tương"
click at [1369, 335] on input "0" at bounding box center [1409, 335] width 122 height 26
type input "3"
type input "58.003"
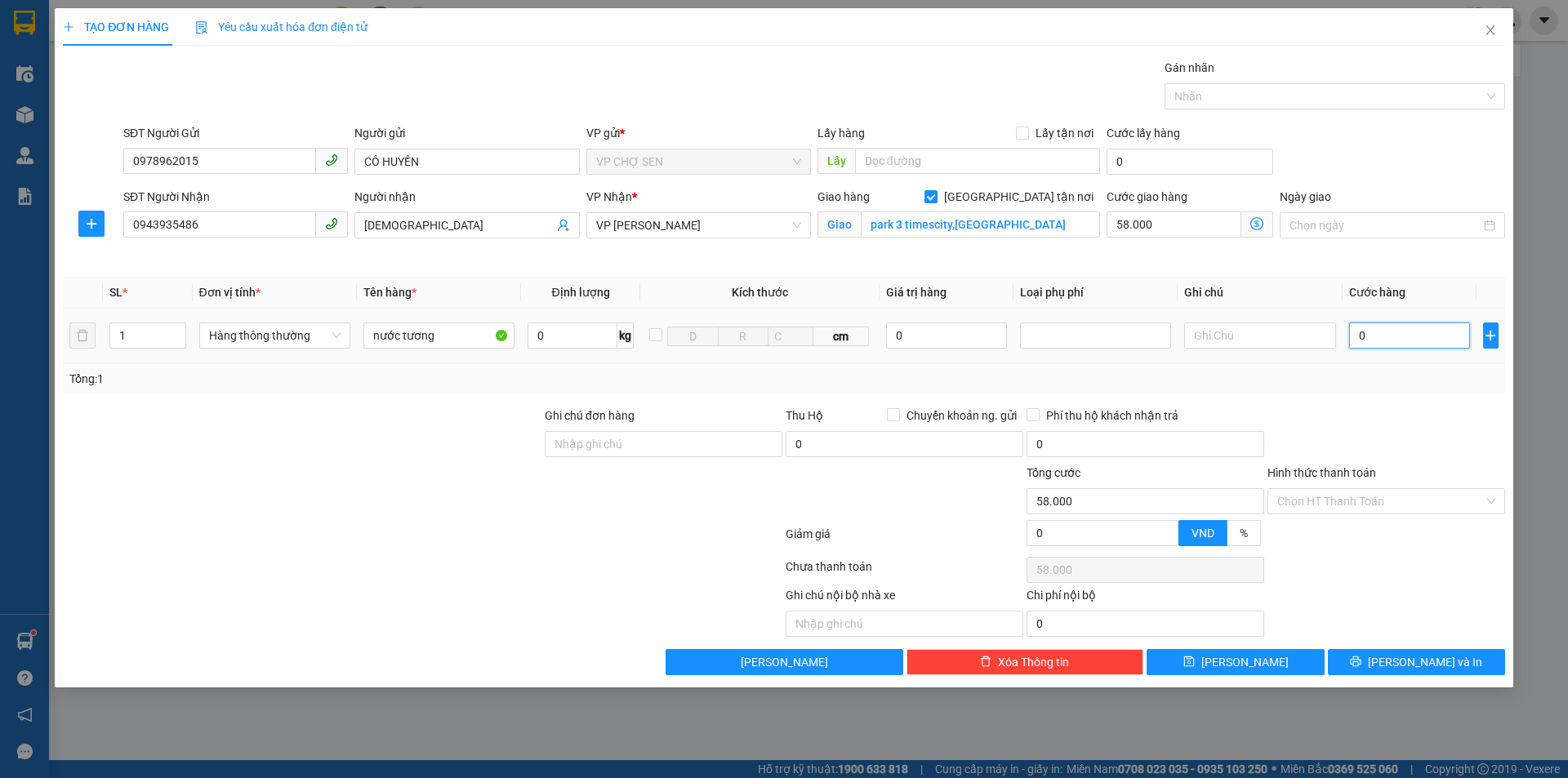
type input "58.003"
type input "30"
type input "58.030"
type input "300"
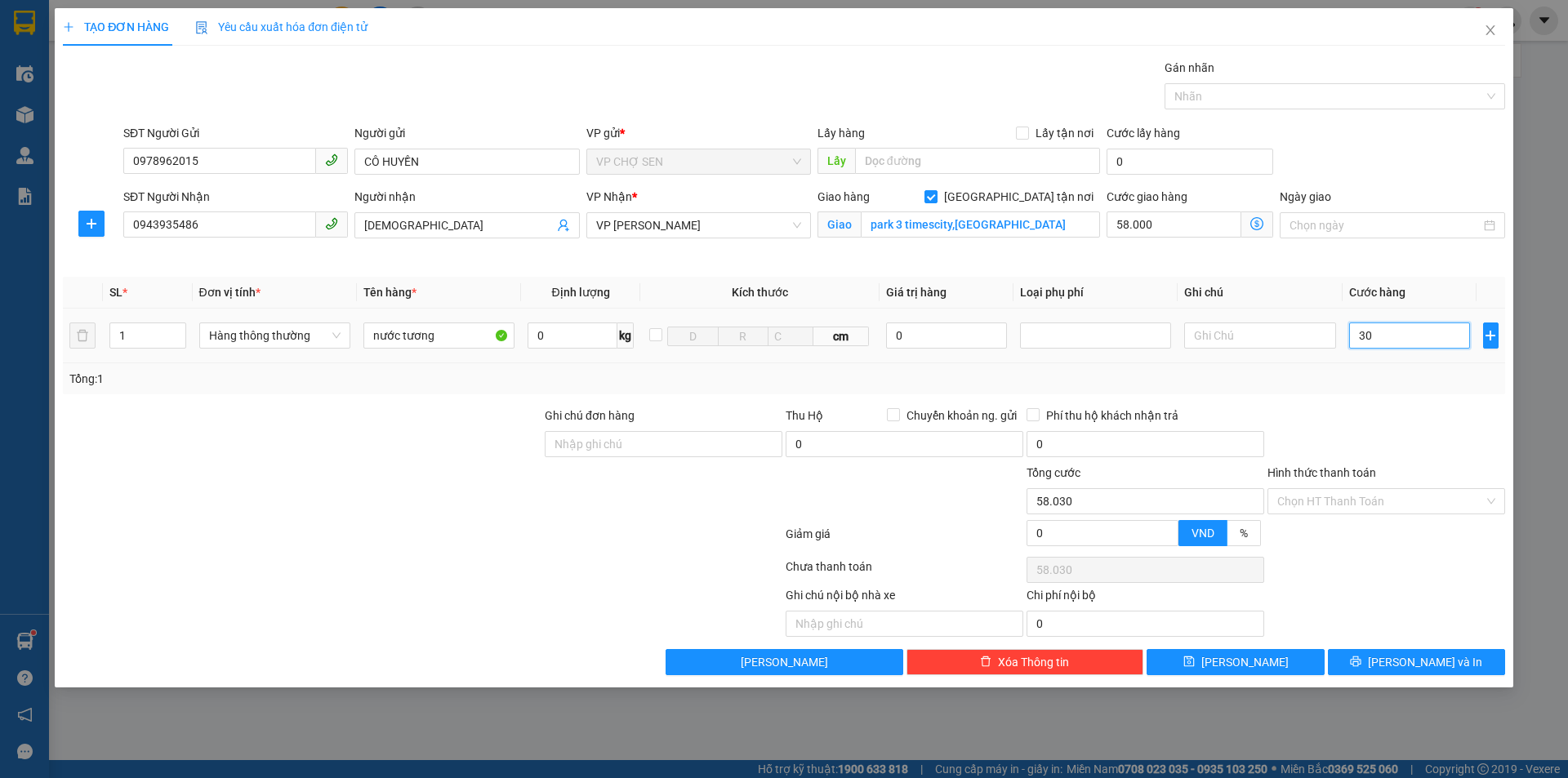
type input "58.300"
type input "3.000"
type input "61.000"
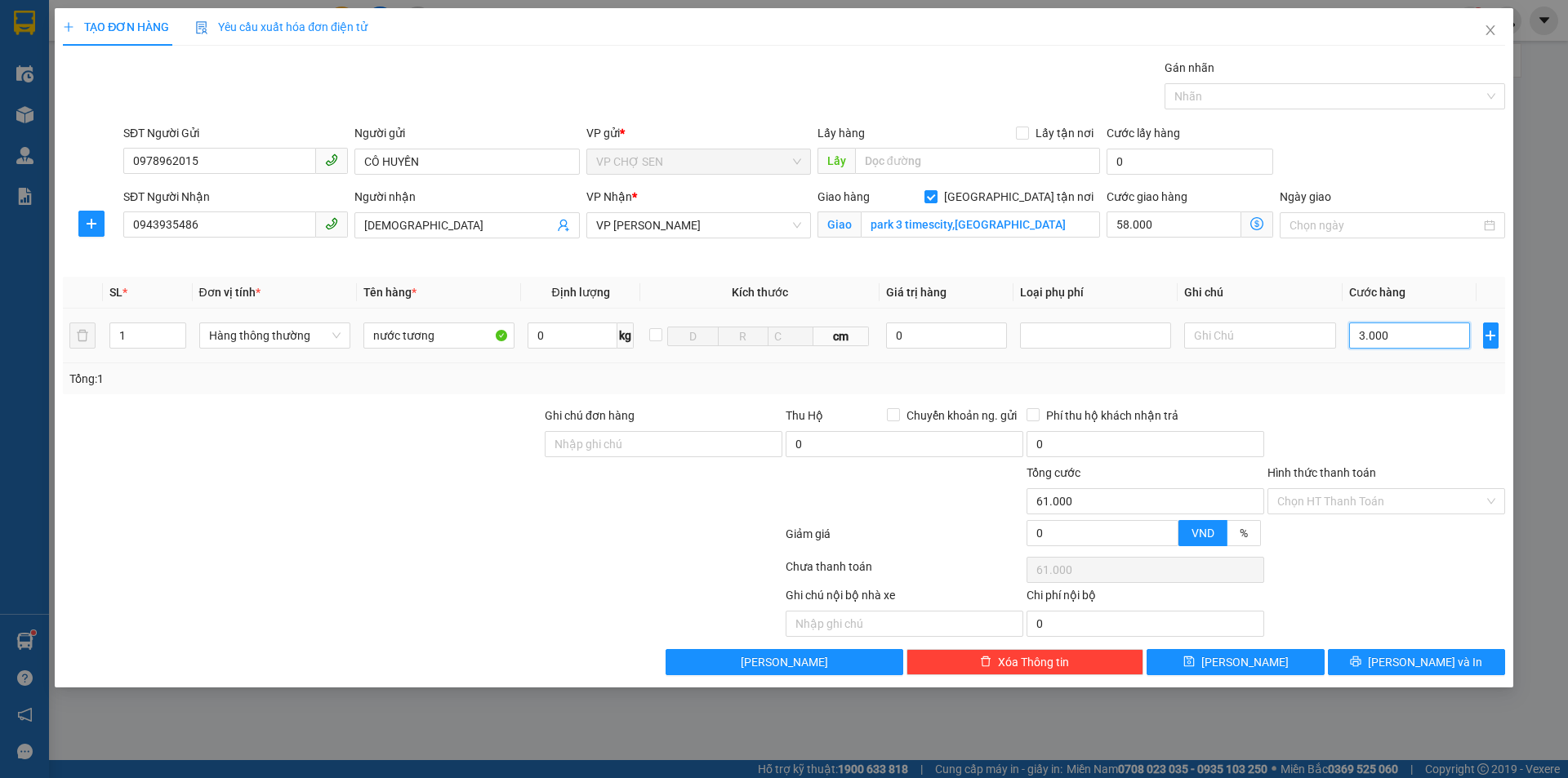
type input "30.000"
type input "88.000"
type input "30.000"
click at [1256, 225] on icon "dollar-circle" at bounding box center [1257, 224] width 13 height 13
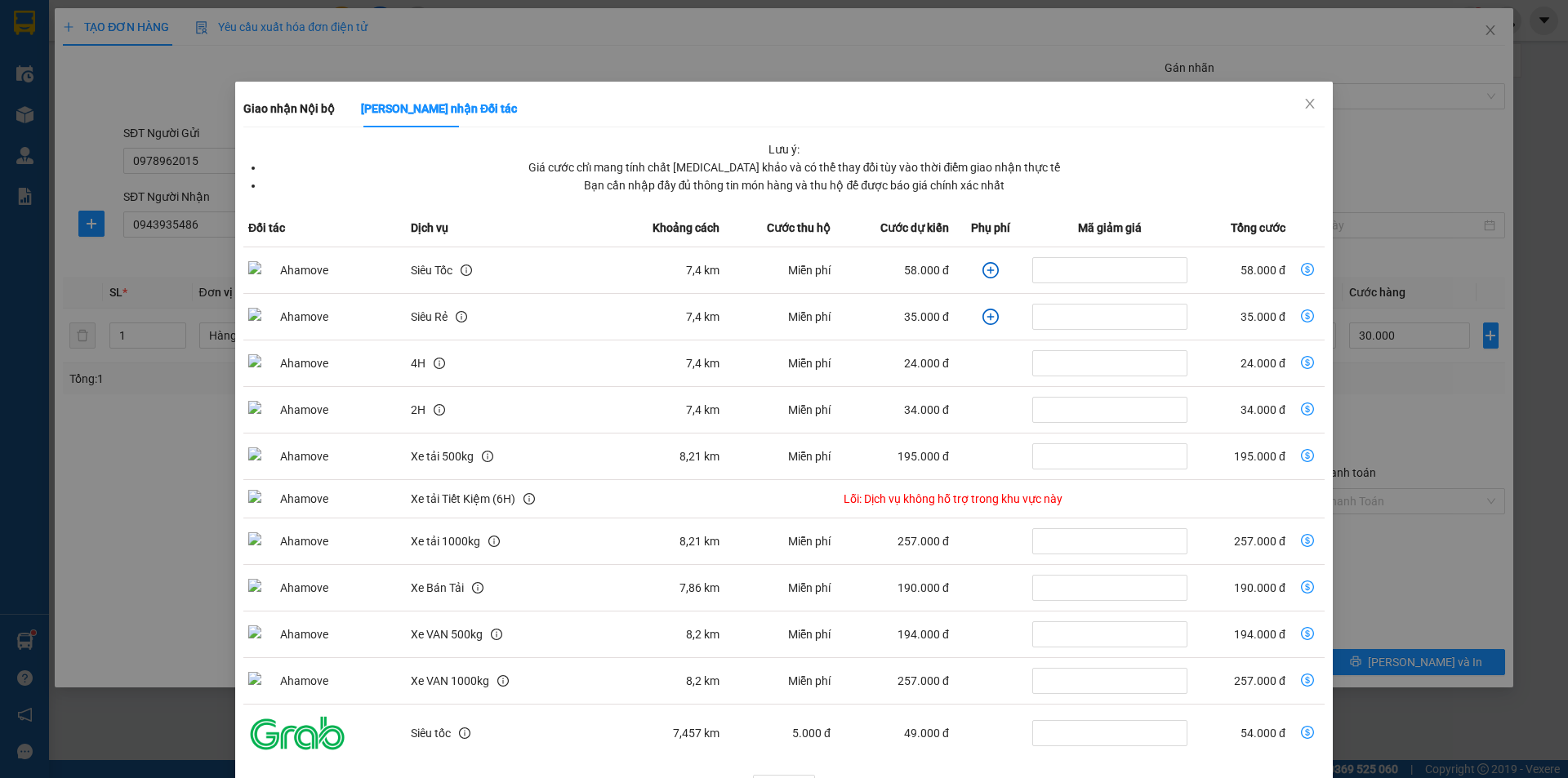
click at [1300, 268] on icon "dollar-circle" at bounding box center [1307, 269] width 13 height 13
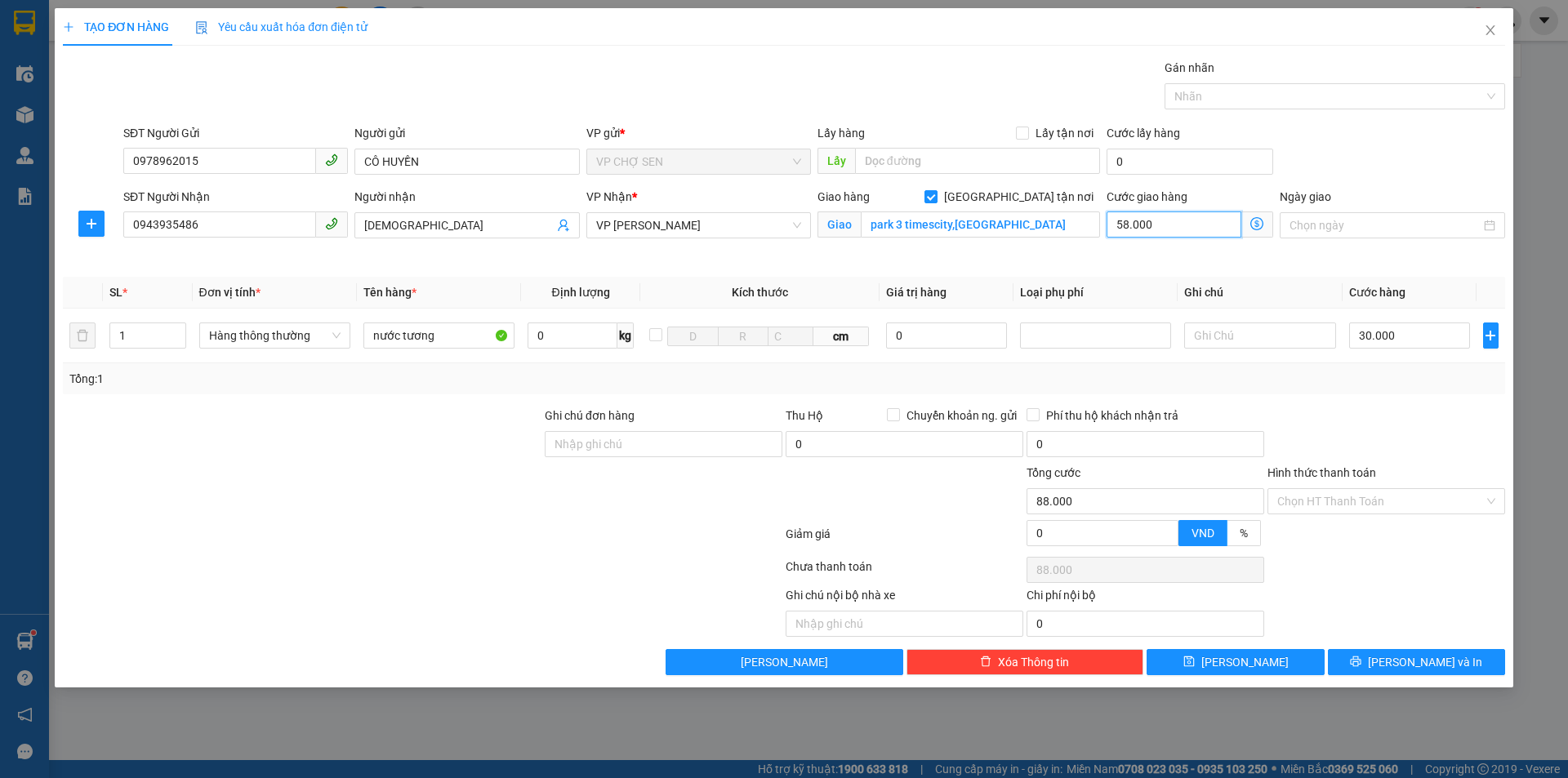
click at [1176, 227] on input "58.000" at bounding box center [1173, 225] width 135 height 26
click at [1252, 224] on icon "dollar-circle" at bounding box center [1257, 224] width 13 height 13
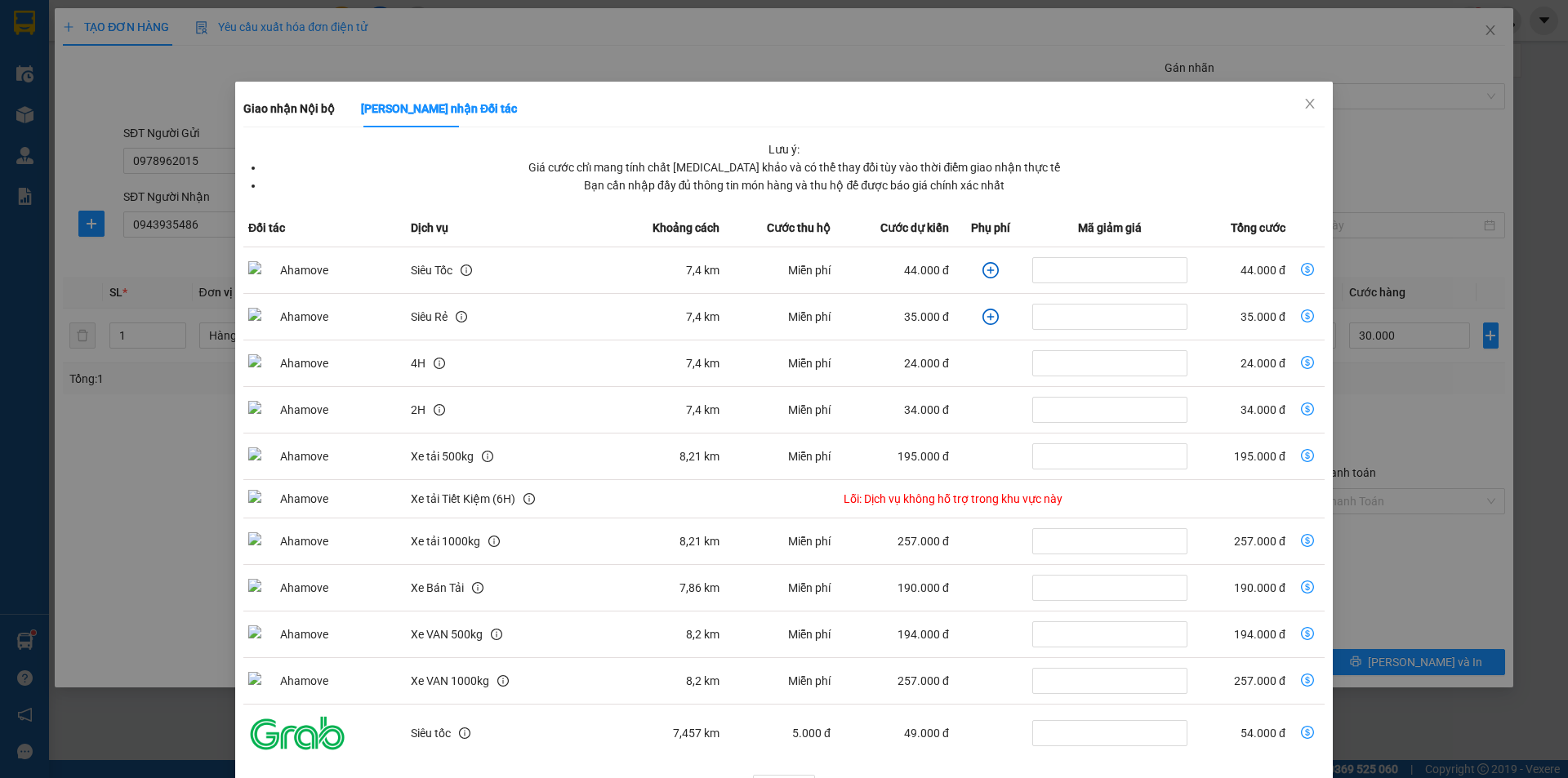
click at [1300, 266] on icon "dollar-circle" at bounding box center [1307, 269] width 13 height 13
type input "74.000"
type input "44.000"
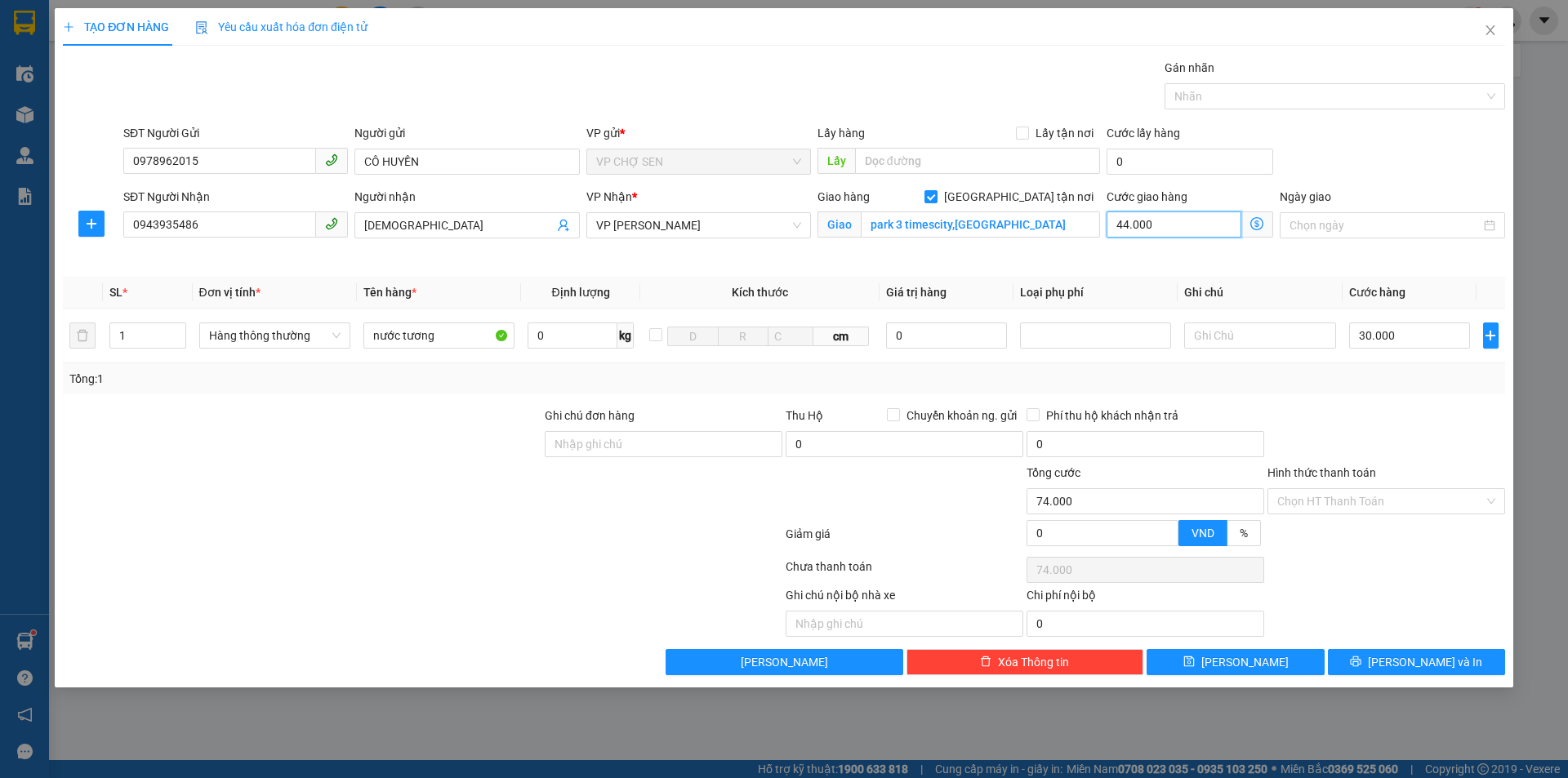
click at [1160, 227] on input "44.000" at bounding box center [1173, 225] width 135 height 26
click at [1255, 223] on icon "dollar-circle" at bounding box center [1257, 224] width 13 height 13
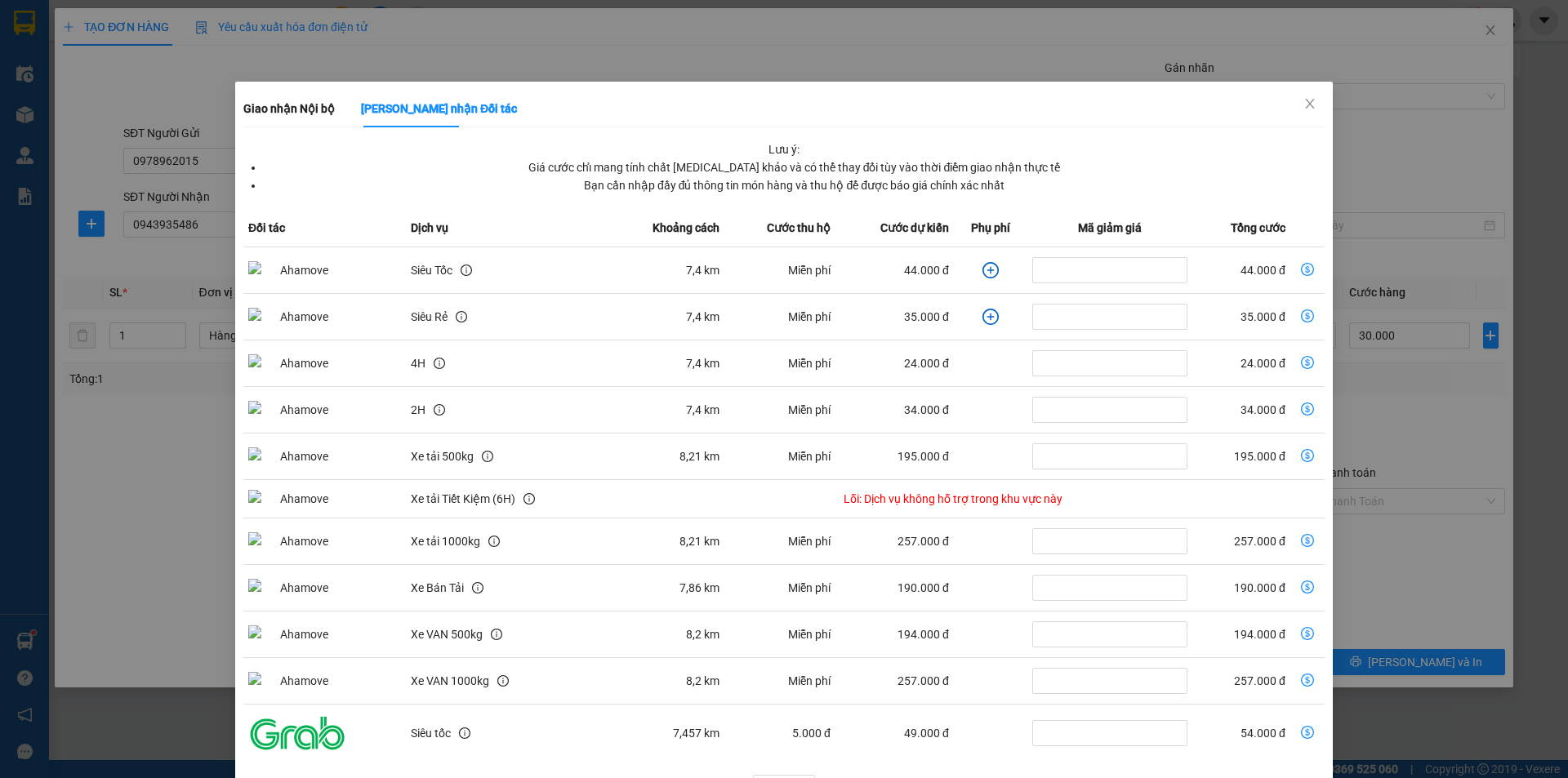
click at [1300, 269] on icon "dollar-circle" at bounding box center [1307, 269] width 13 height 13
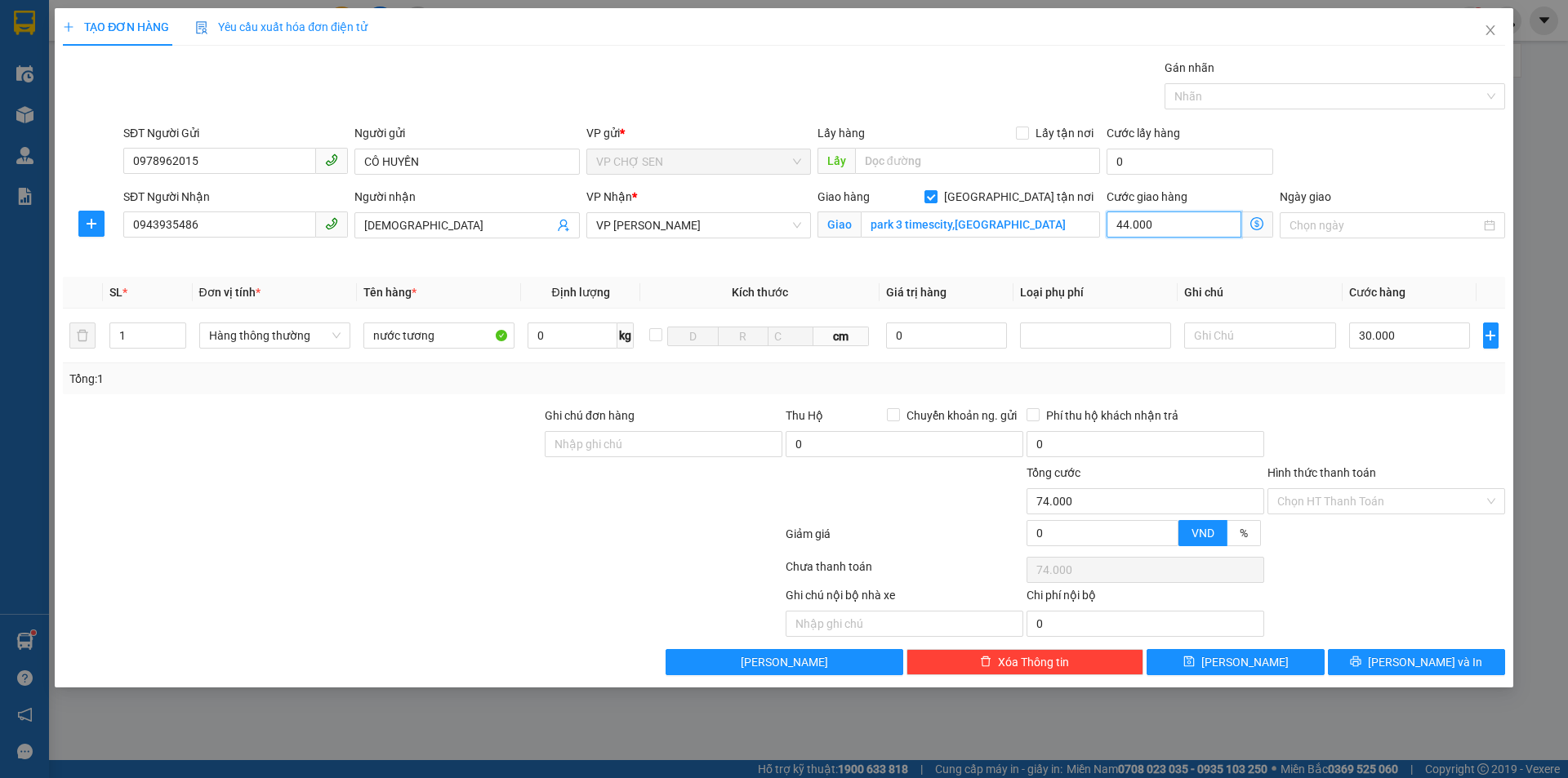
click at [1179, 212] on input "44.000" at bounding box center [1173, 225] width 135 height 26
type input "30.000"
type input "0"
type input "30.006"
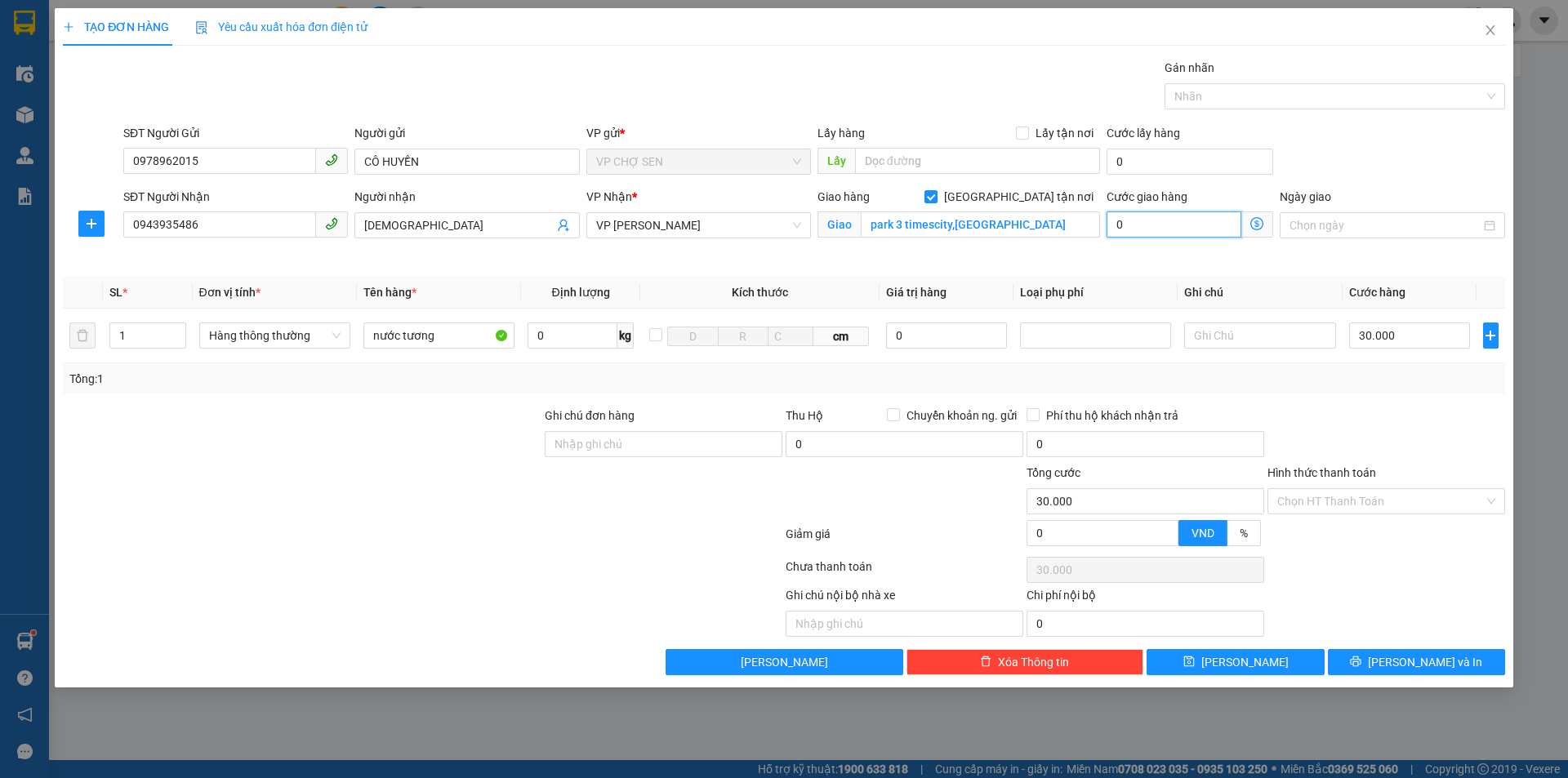
type input "30.006"
type input "60"
type input "30.060"
type input "30.600"
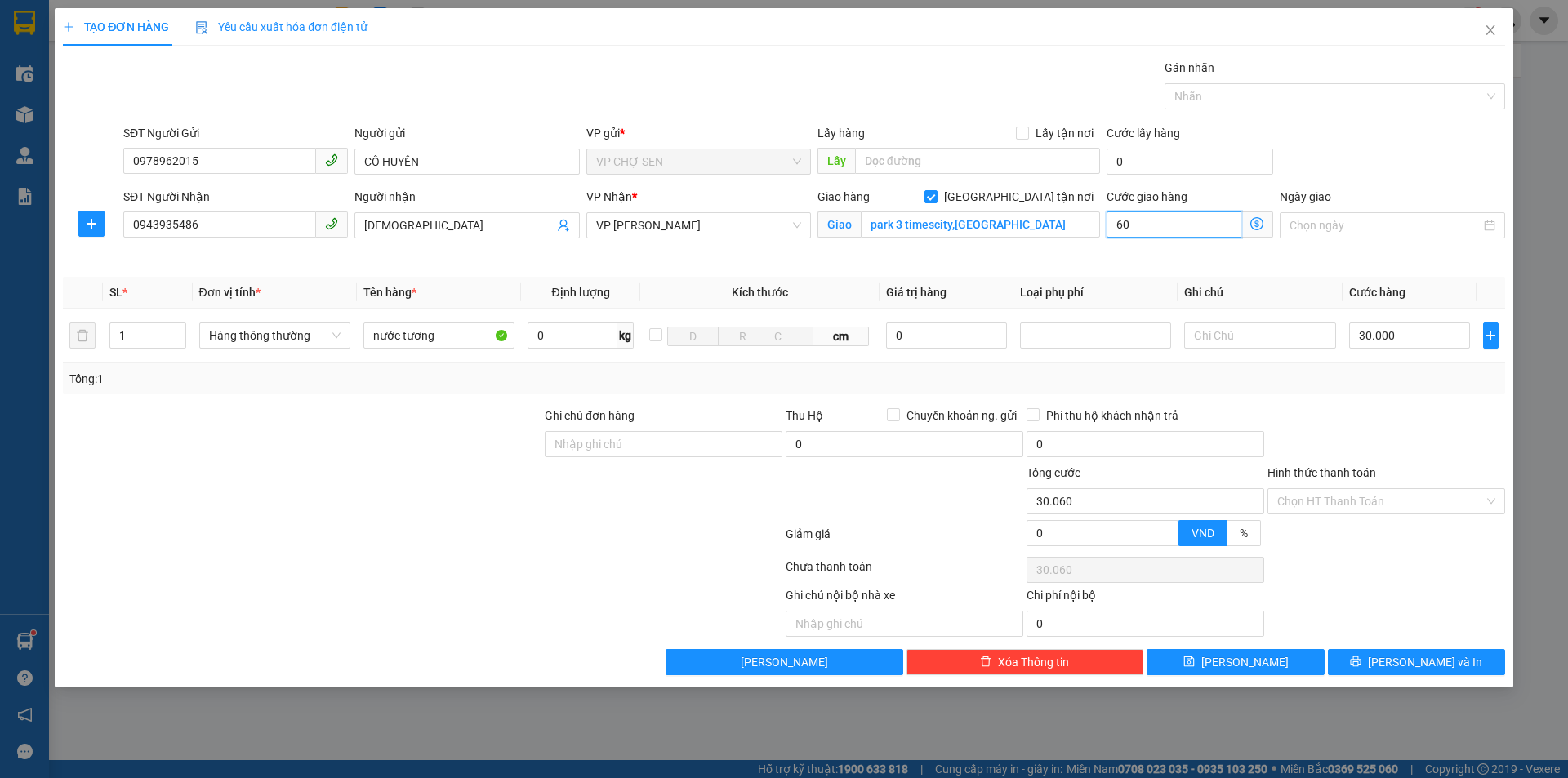
type input "30.600"
type input "6.000"
type input "36.000"
type input "90.000"
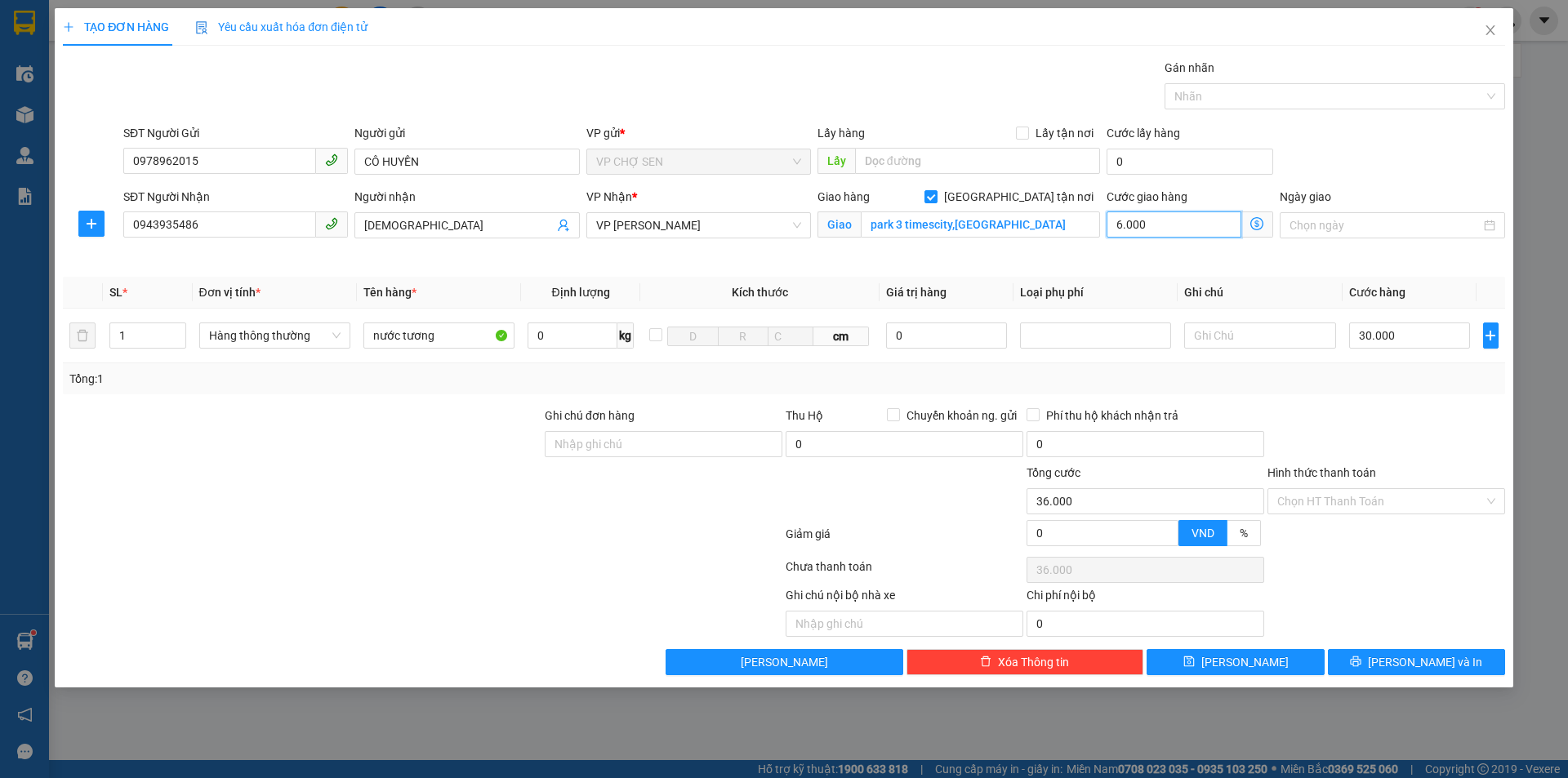
type input "90.000"
type input "60.000"
click at [1317, 497] on input "Hình thức thanh toán" at bounding box center [1380, 501] width 206 height 24
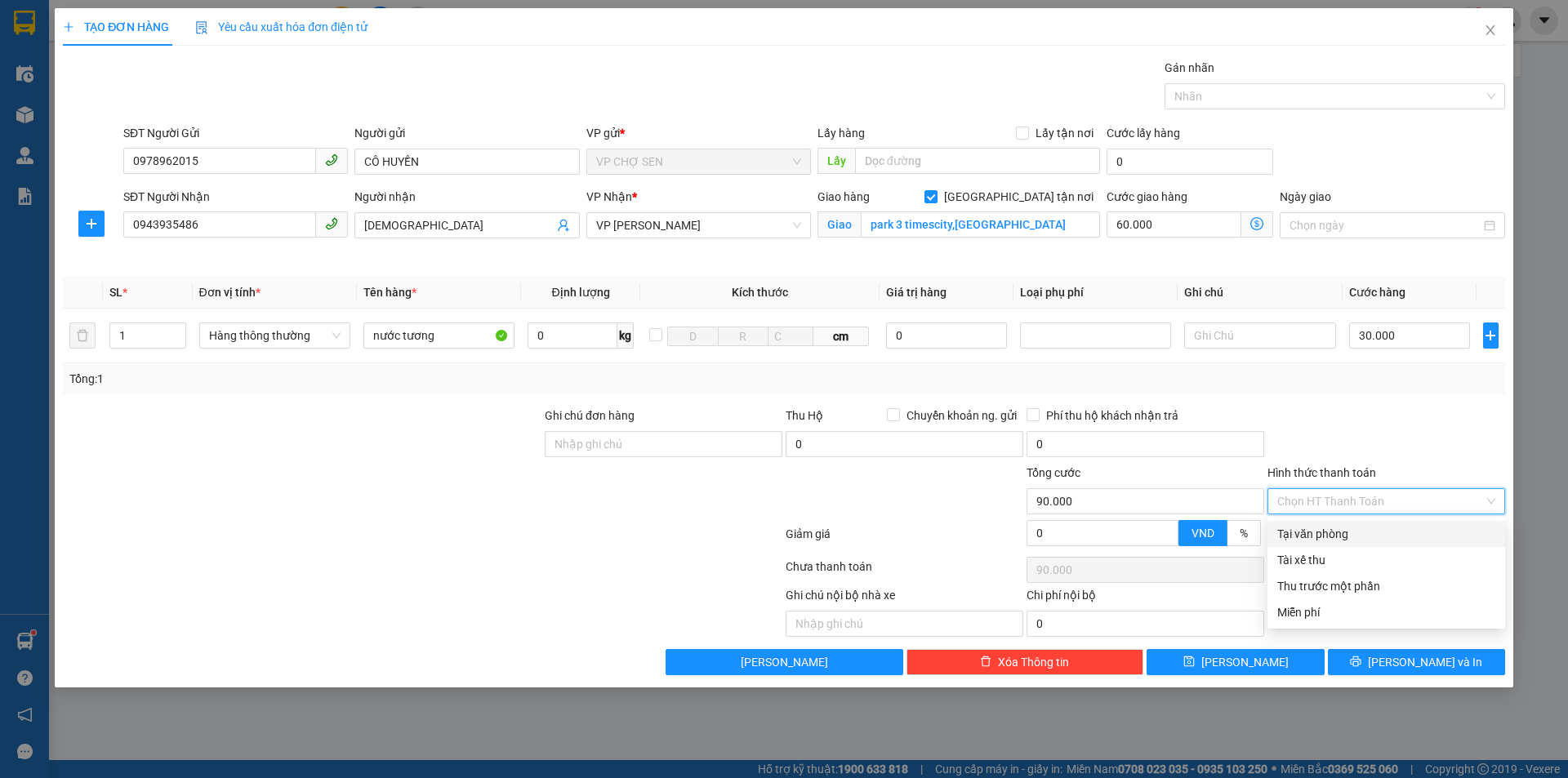
click at [1319, 538] on div "Tại văn phòng" at bounding box center [1386, 533] width 218 height 18
type input "0"
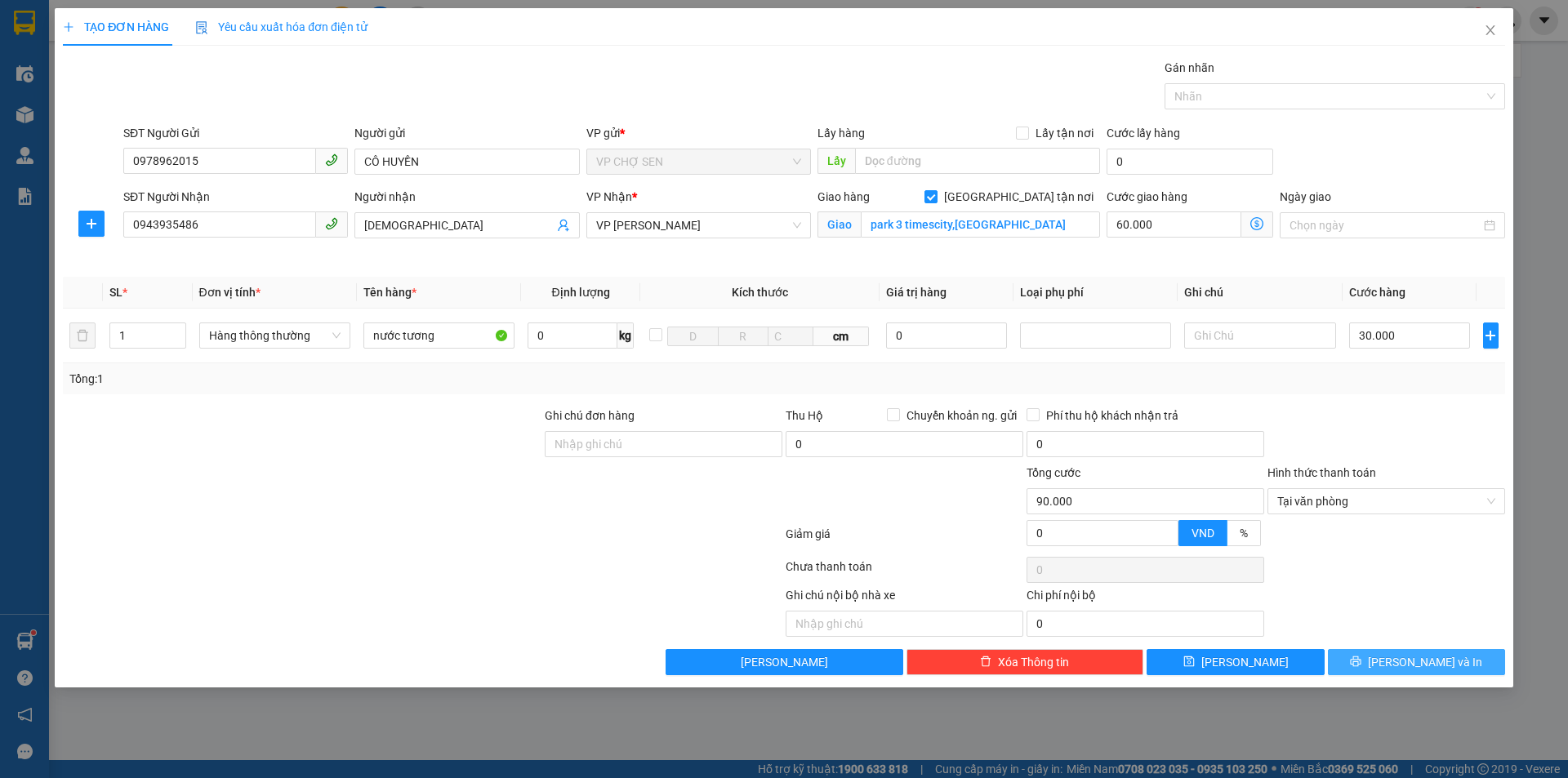
drag, startPoint x: 1389, startPoint y: 666, endPoint x: 1315, endPoint y: 557, distance: 131.7
click at [1362, 662] on icon "printer" at bounding box center [1355, 661] width 10 height 10
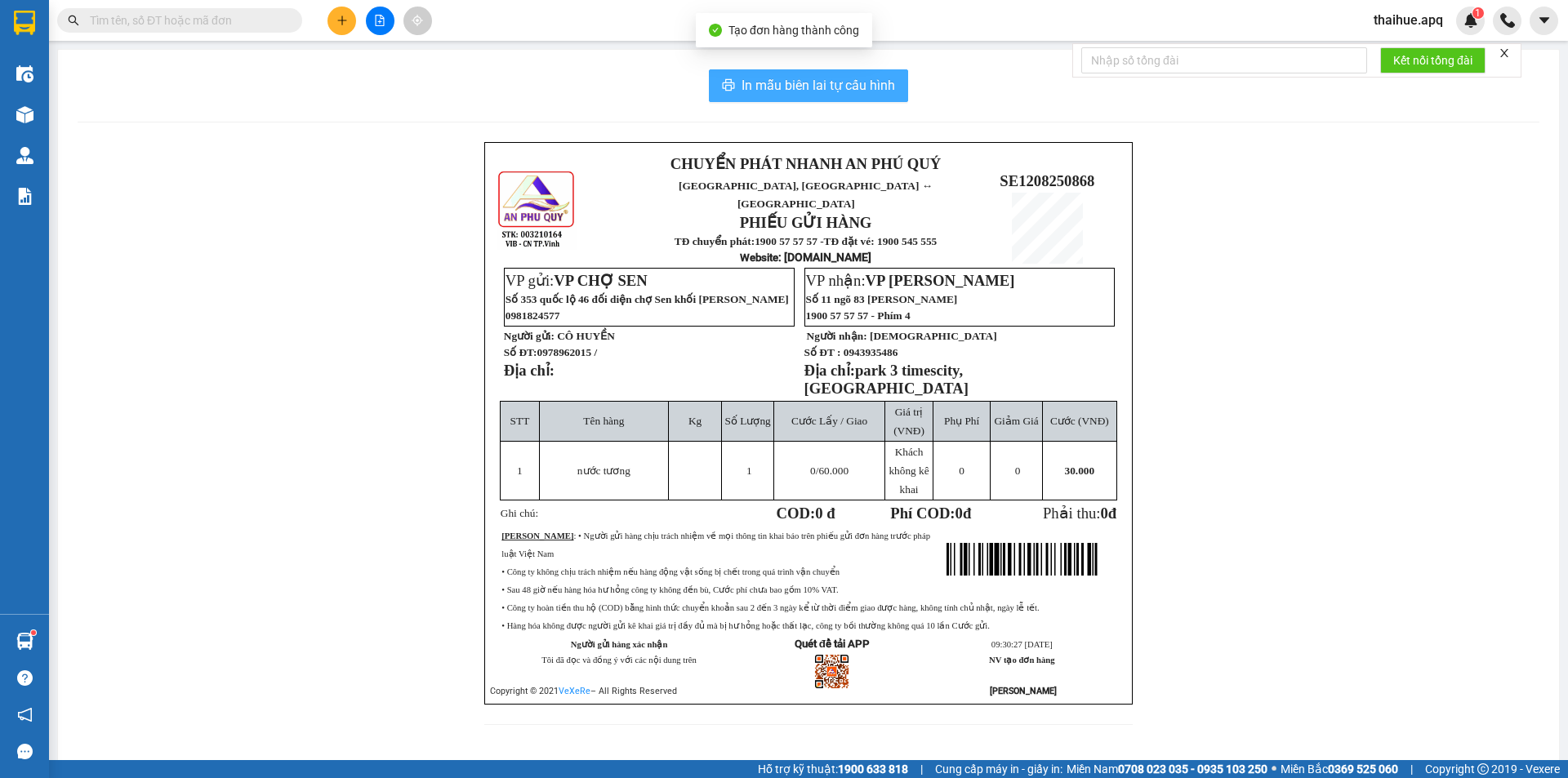
click at [787, 80] on span "In mẫu biên lai tự cấu hình" at bounding box center [817, 85] width 153 height 20
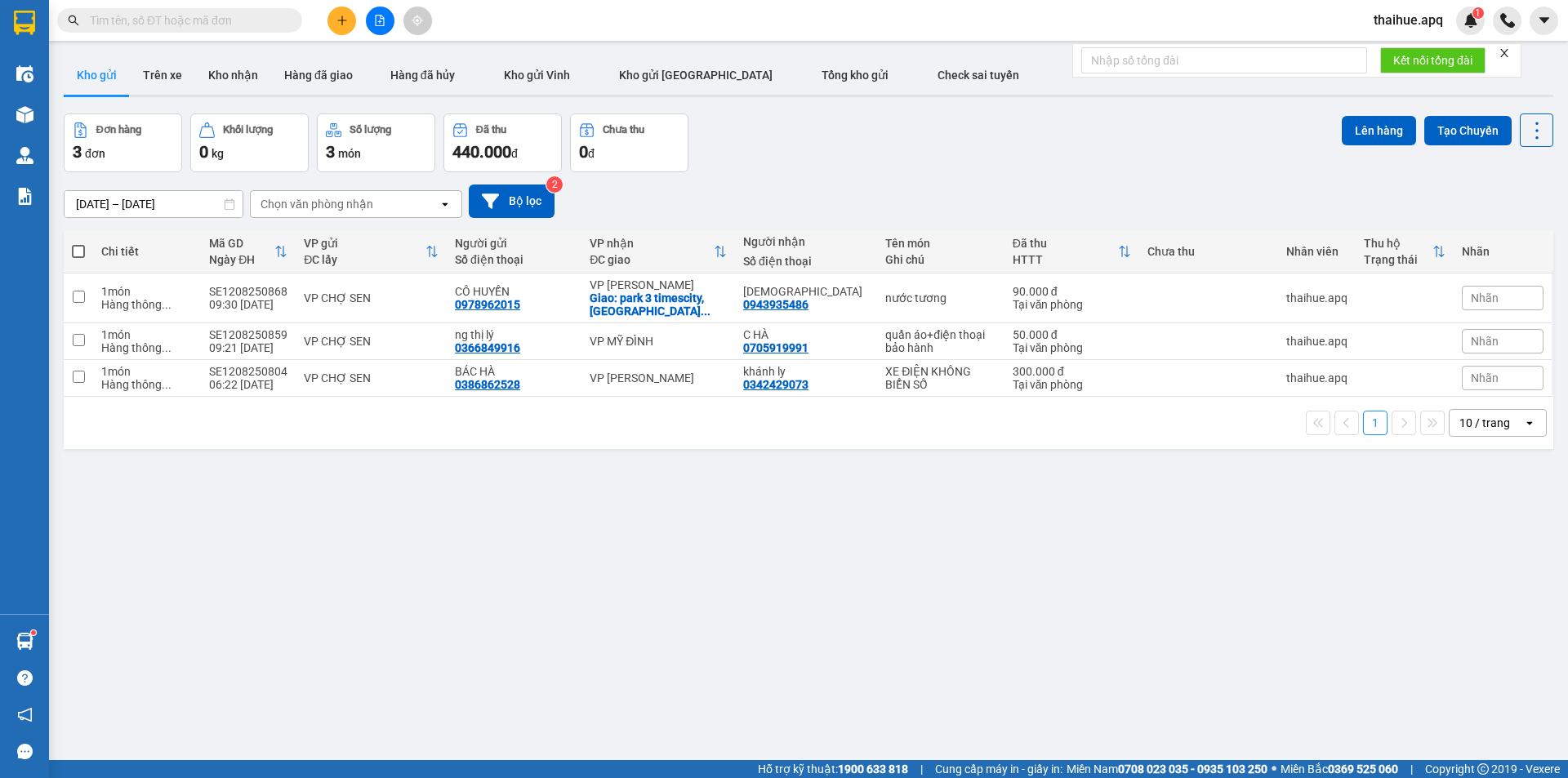
click at [78, 251] on span at bounding box center [78, 252] width 13 height 13
click at [78, 243] on input "checkbox" at bounding box center [78, 243] width 0 height 0
checkbox input "true"
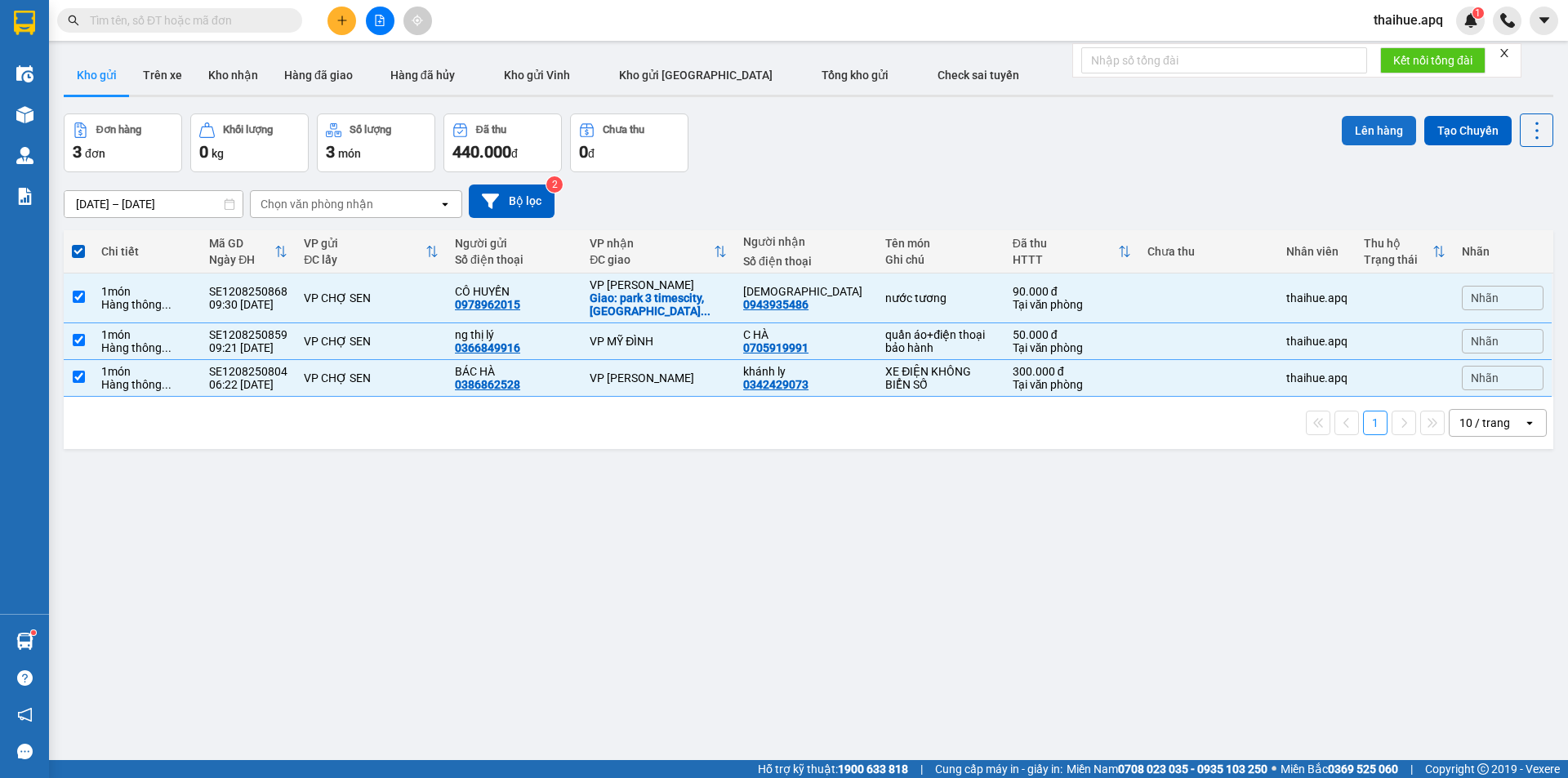
click at [1374, 127] on button "Lên hàng" at bounding box center [1379, 131] width 74 height 30
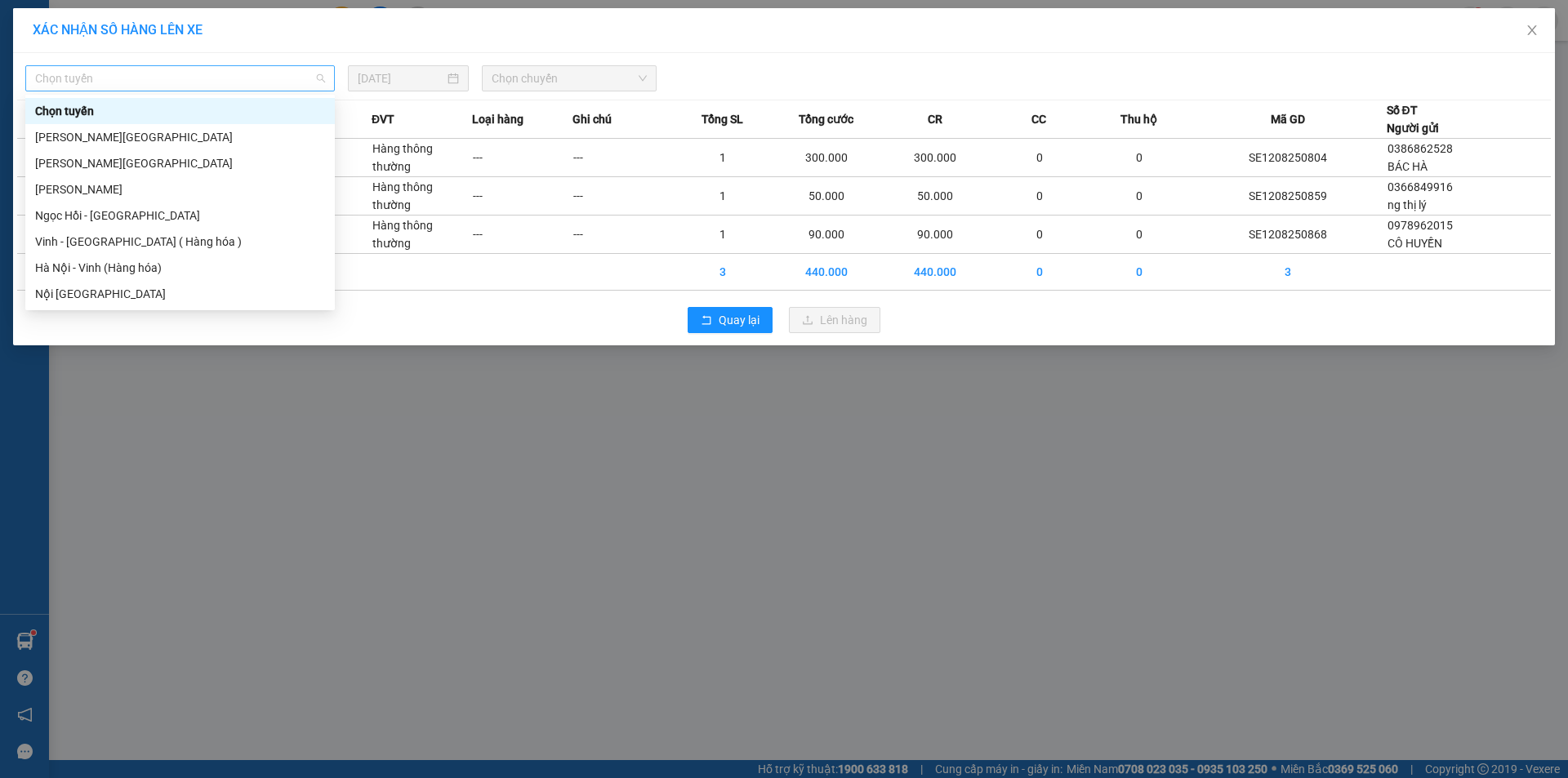
click at [195, 70] on span "Chọn tuyến" at bounding box center [180, 78] width 290 height 24
click at [94, 244] on div "Vinh - [GEOGRAPHIC_DATA] ( Hàng hóa )" at bounding box center [180, 241] width 290 height 18
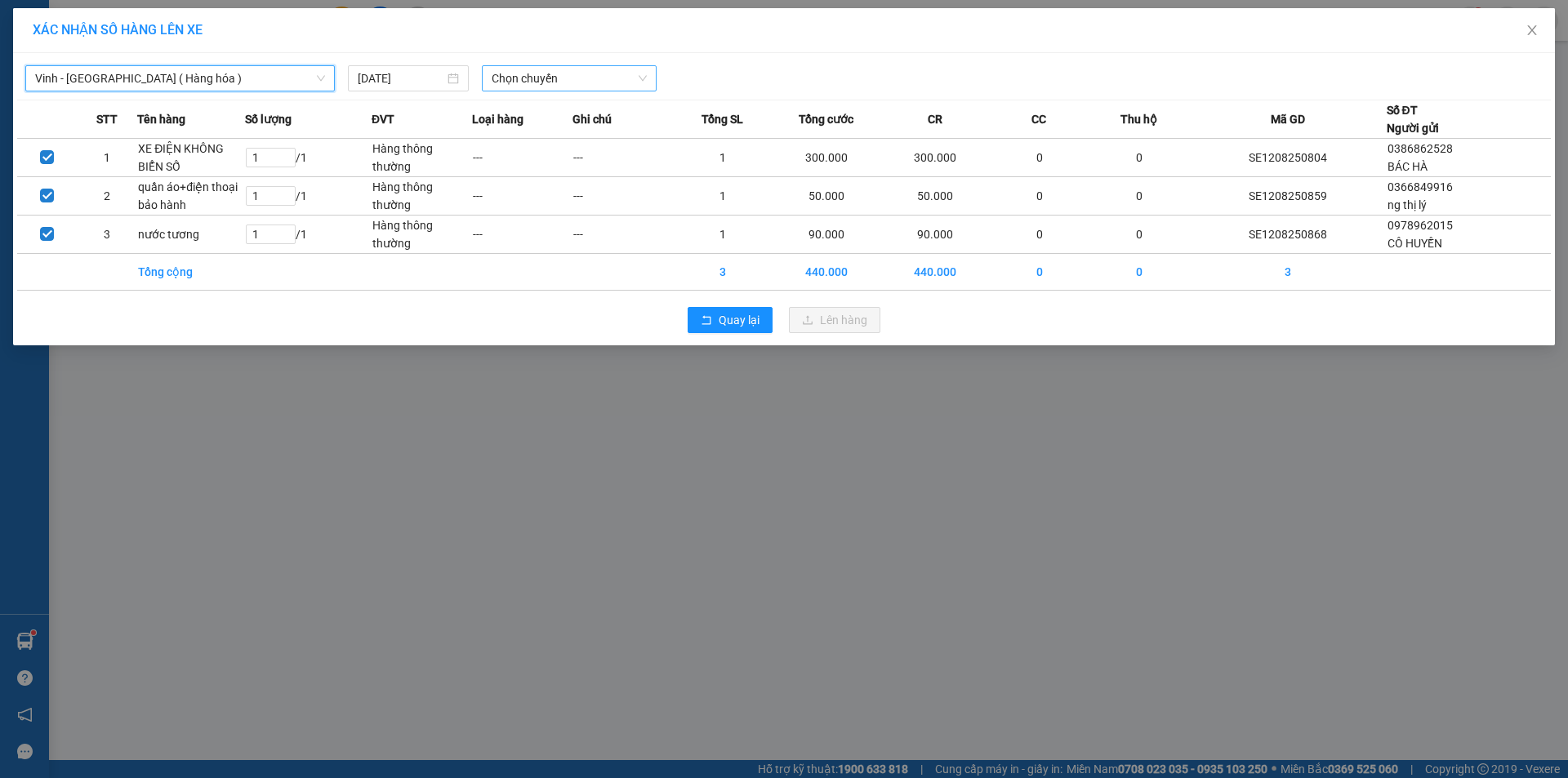
click at [584, 75] on span "Chọn chuyến" at bounding box center [568, 78] width 155 height 24
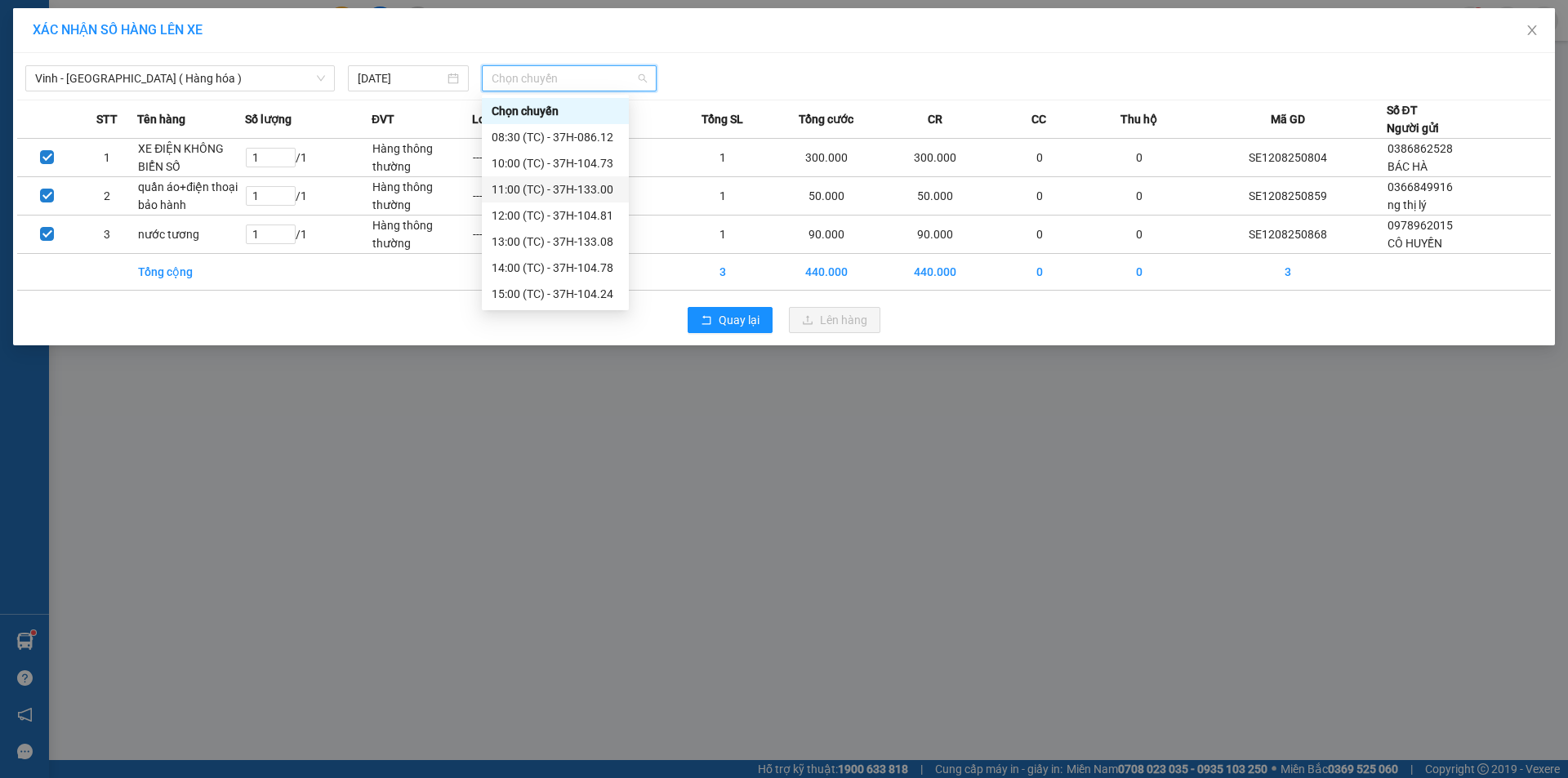
click at [588, 191] on div "11:00 (TC) - 37H-133.00" at bounding box center [555, 188] width 127 height 18
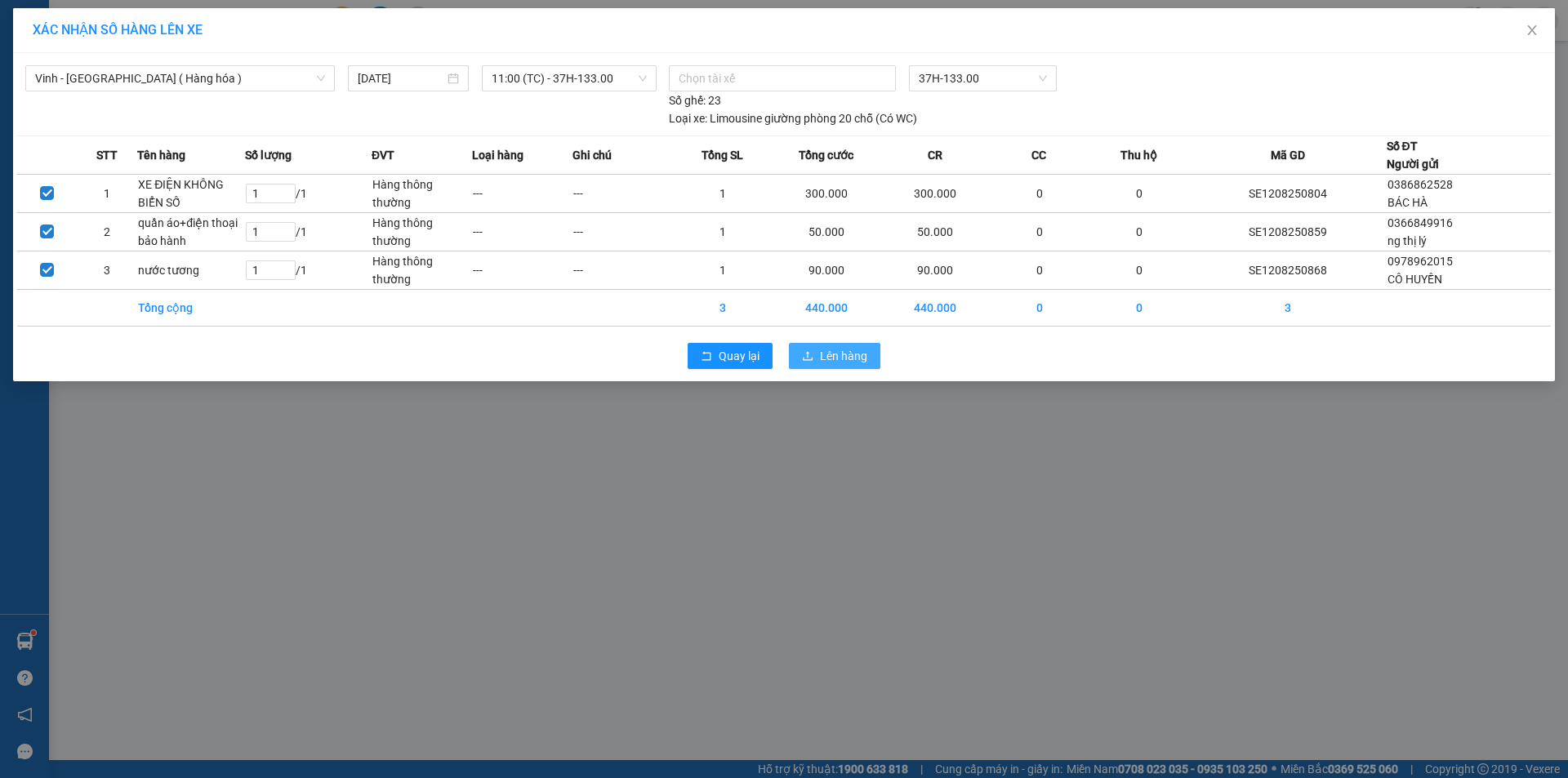
click at [849, 357] on span "Lên hàng" at bounding box center [843, 356] width 47 height 18
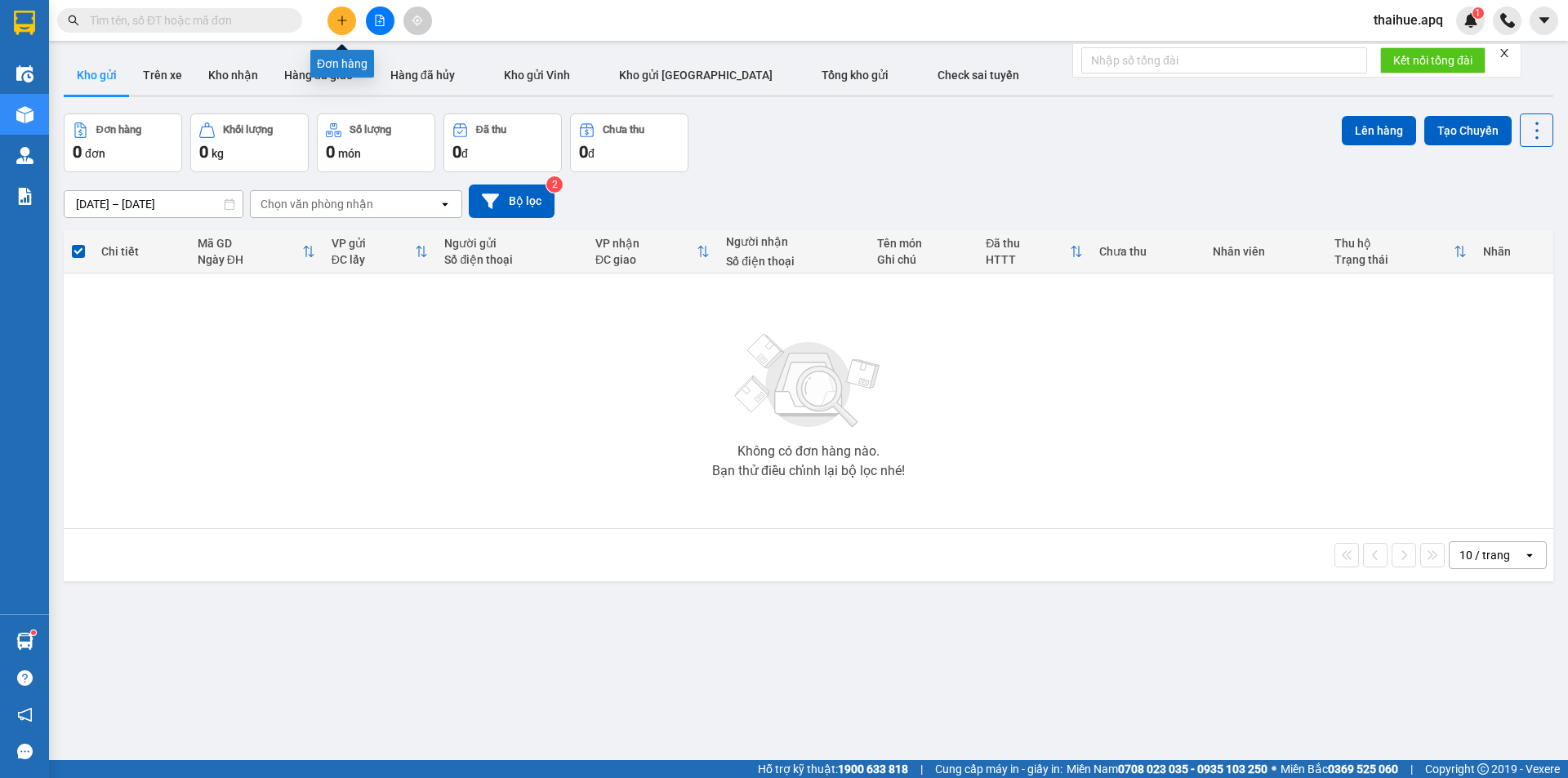
click at [339, 18] on icon "plus" at bounding box center [342, 20] width 11 height 11
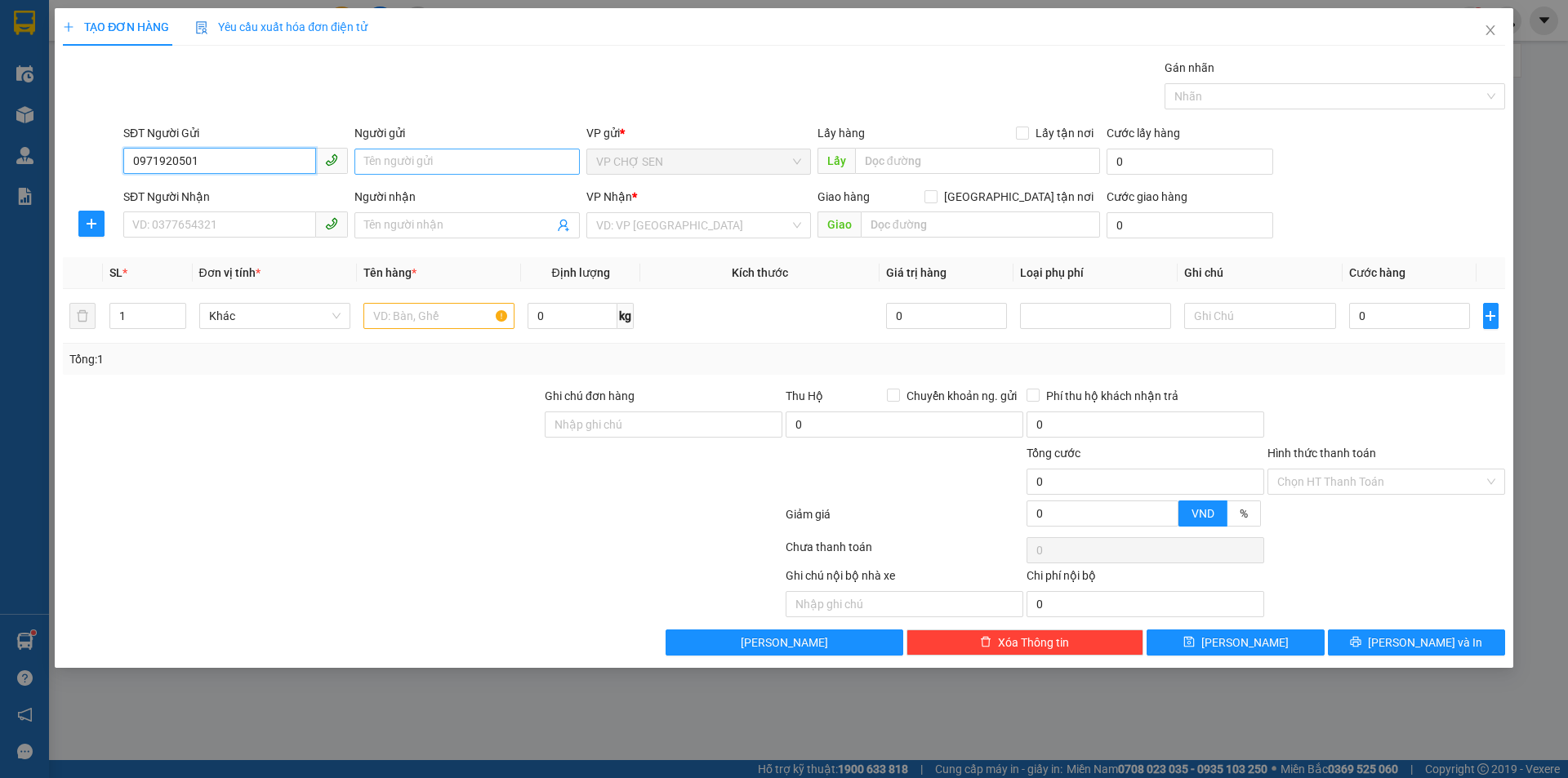
type input "0971920501"
click at [385, 154] on input "Người gửi" at bounding box center [467, 162] width 225 height 26
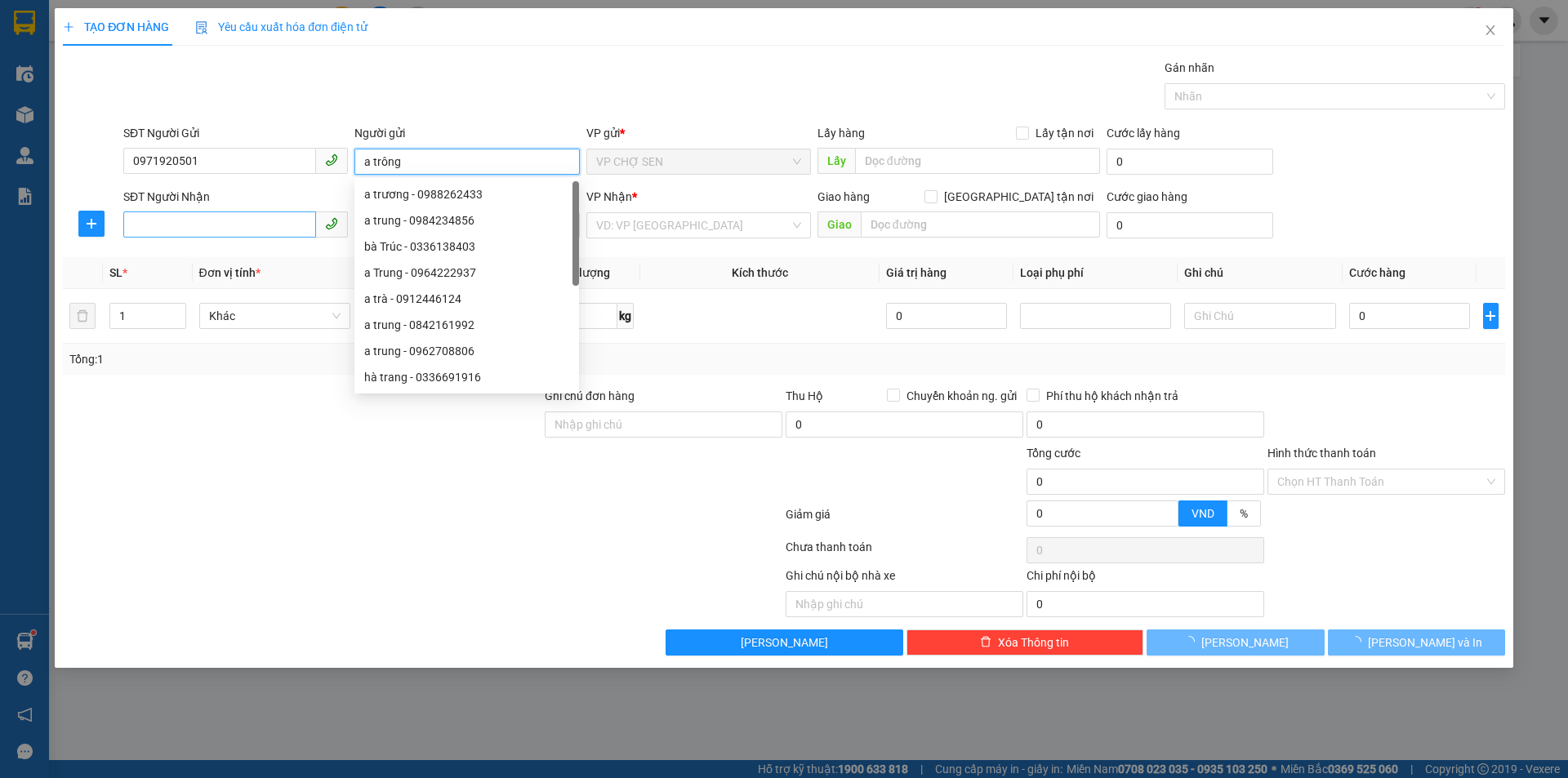
type input "a trông"
click at [170, 229] on input "SĐT Người Nhận" at bounding box center [219, 225] width 192 height 26
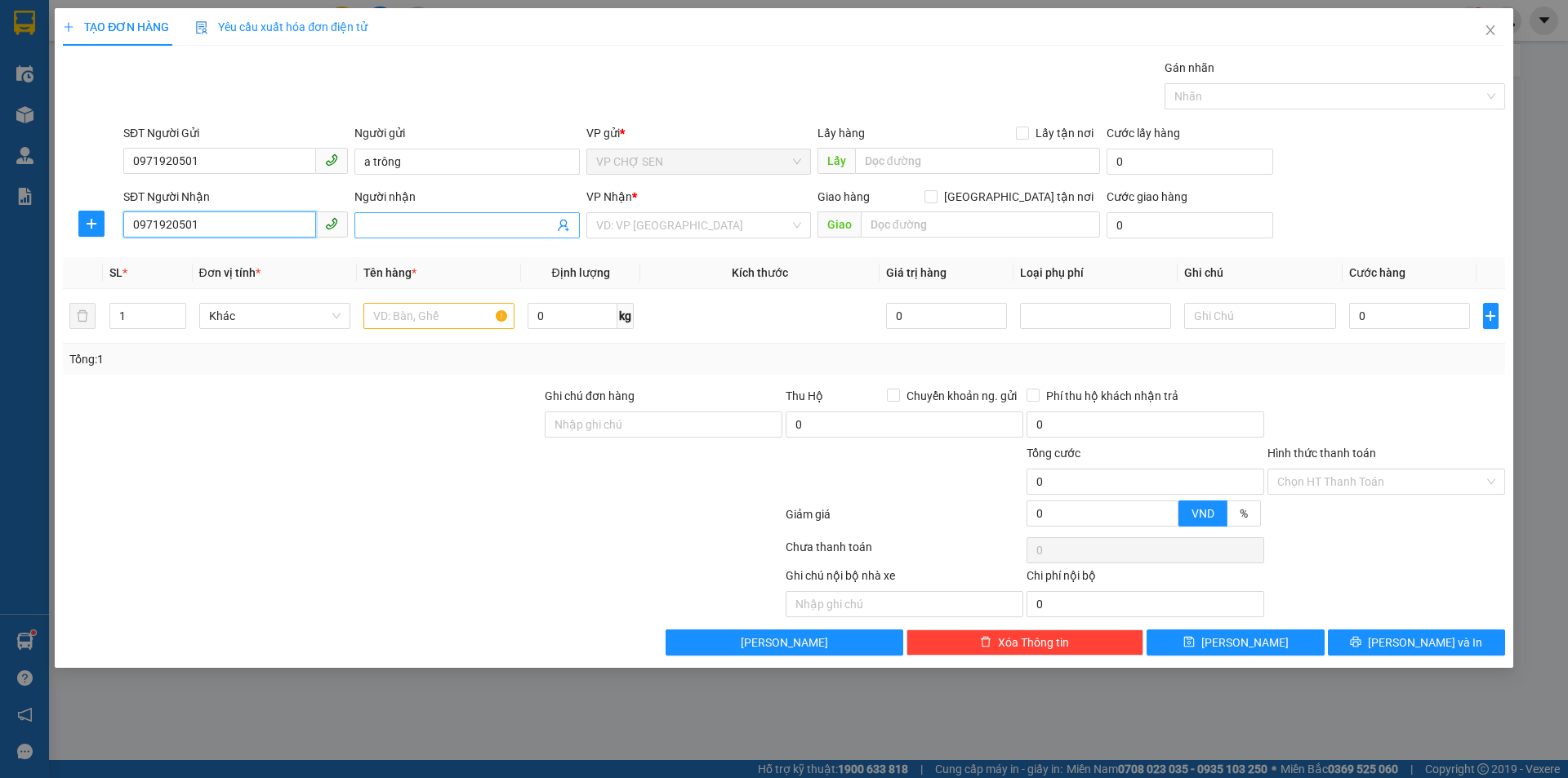
type input "0971920501"
click at [385, 231] on input "Người nhận" at bounding box center [458, 225] width 189 height 18
type input "a trông"
click at [673, 214] on input "search" at bounding box center [693, 225] width 193 height 24
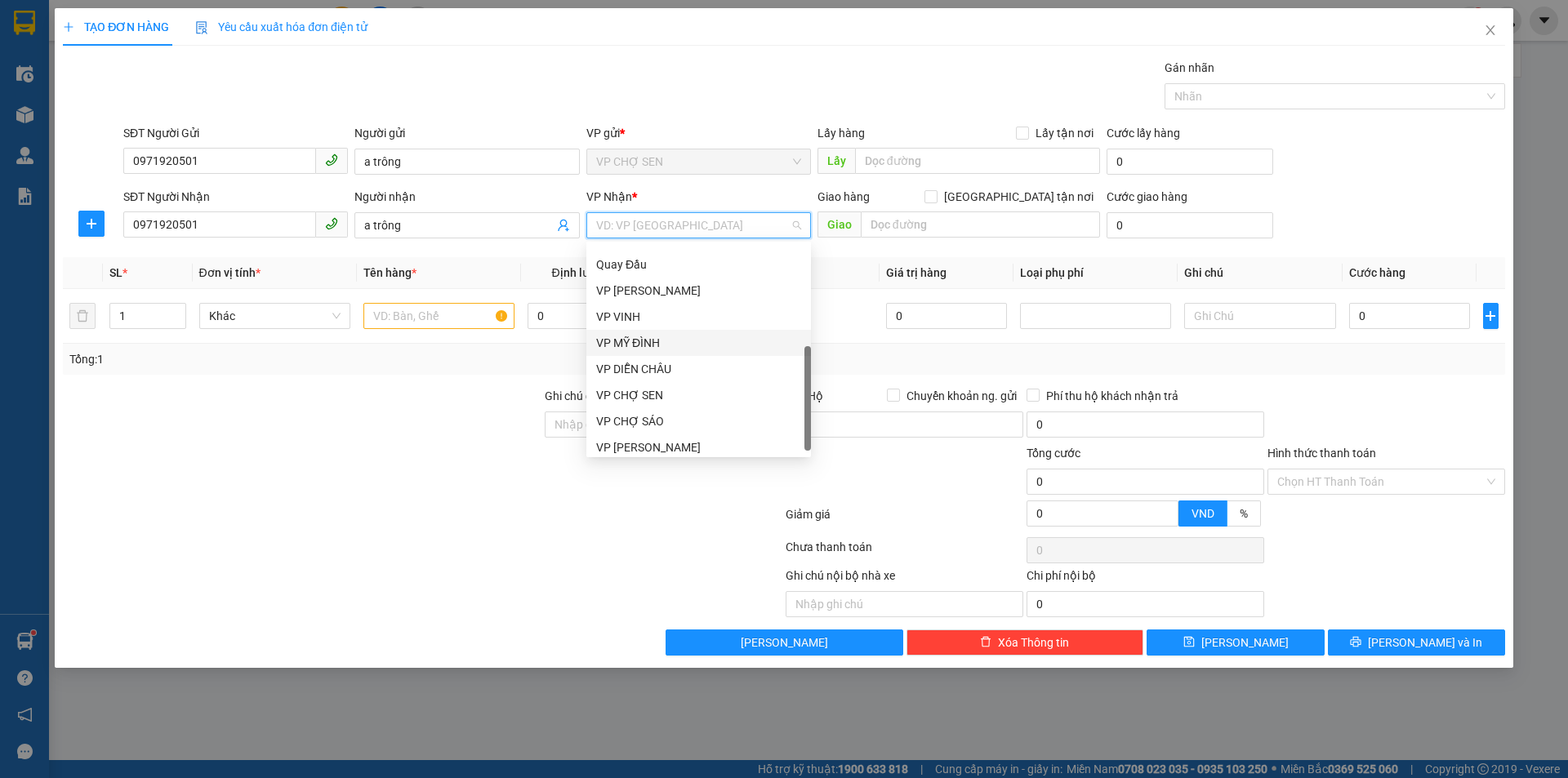
scroll to position [235, 0]
click at [651, 282] on div "VP [PERSON_NAME]" at bounding box center [699, 283] width 205 height 18
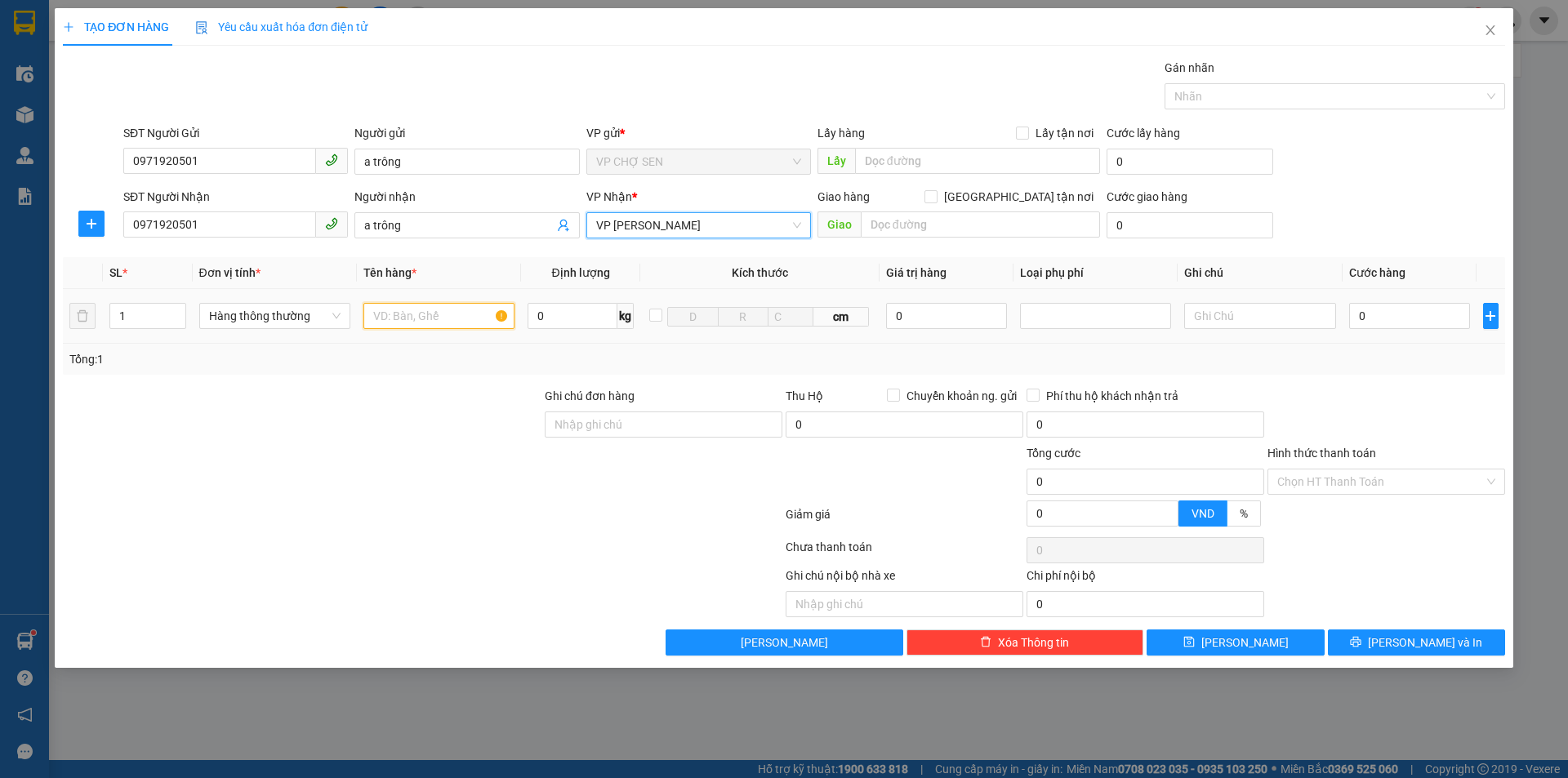
click at [415, 321] on input "text" at bounding box center [438, 316] width 151 height 26
type input "xe máy(01235)"
click at [1363, 320] on input "0" at bounding box center [1409, 316] width 122 height 26
type input "3"
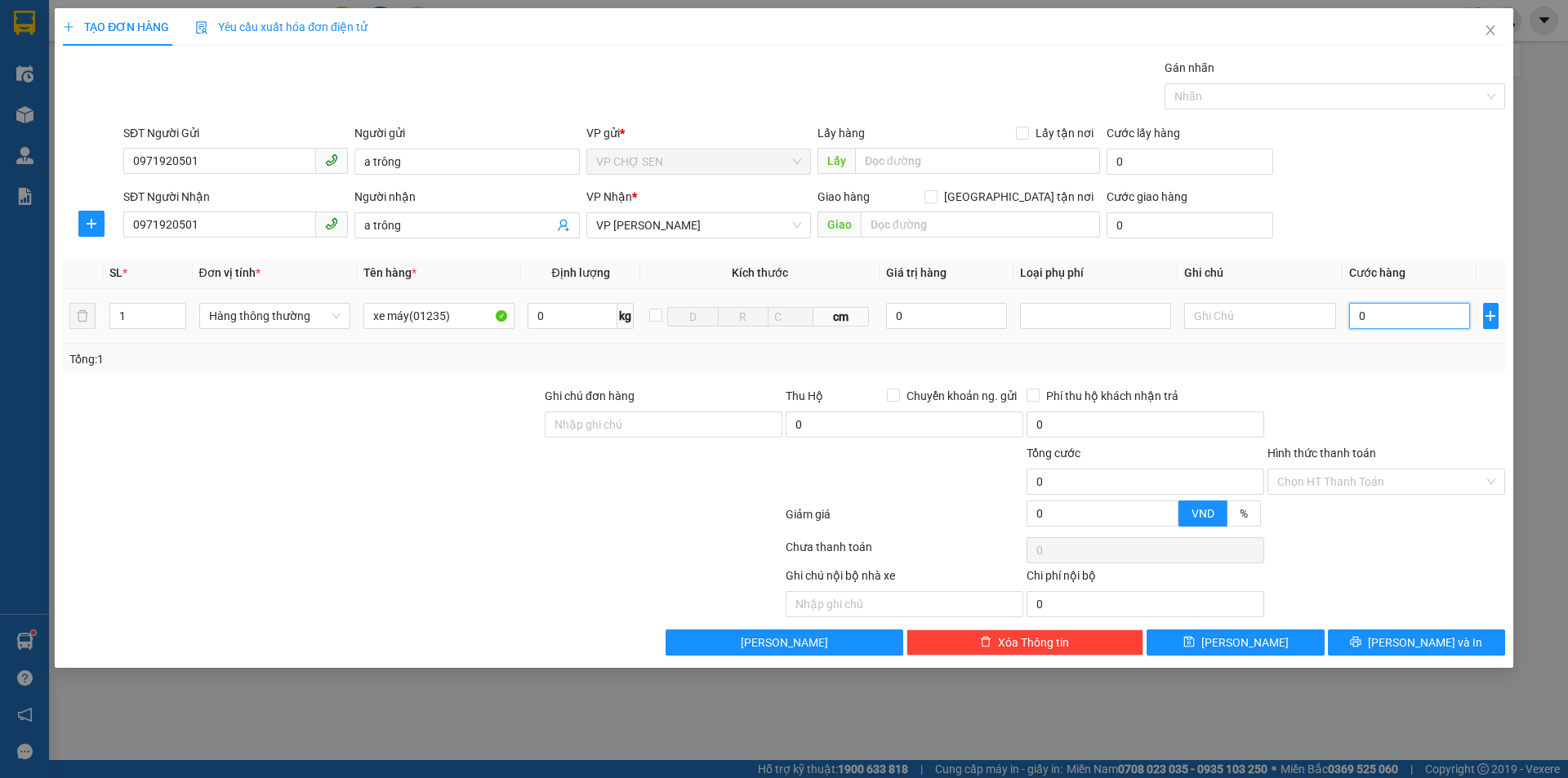
type input "3"
type input "30"
type input "300"
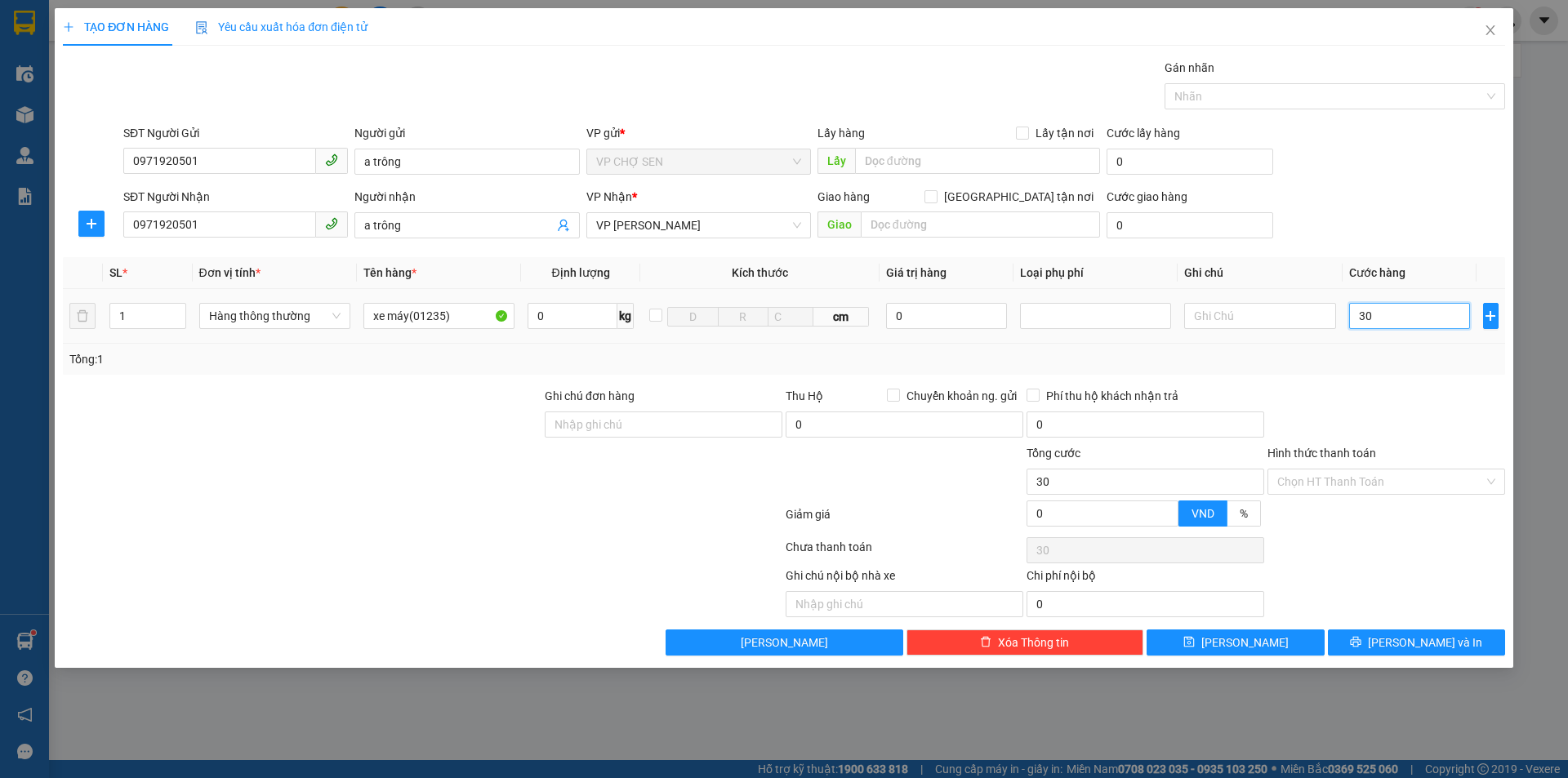
type input "300"
type input "3.000"
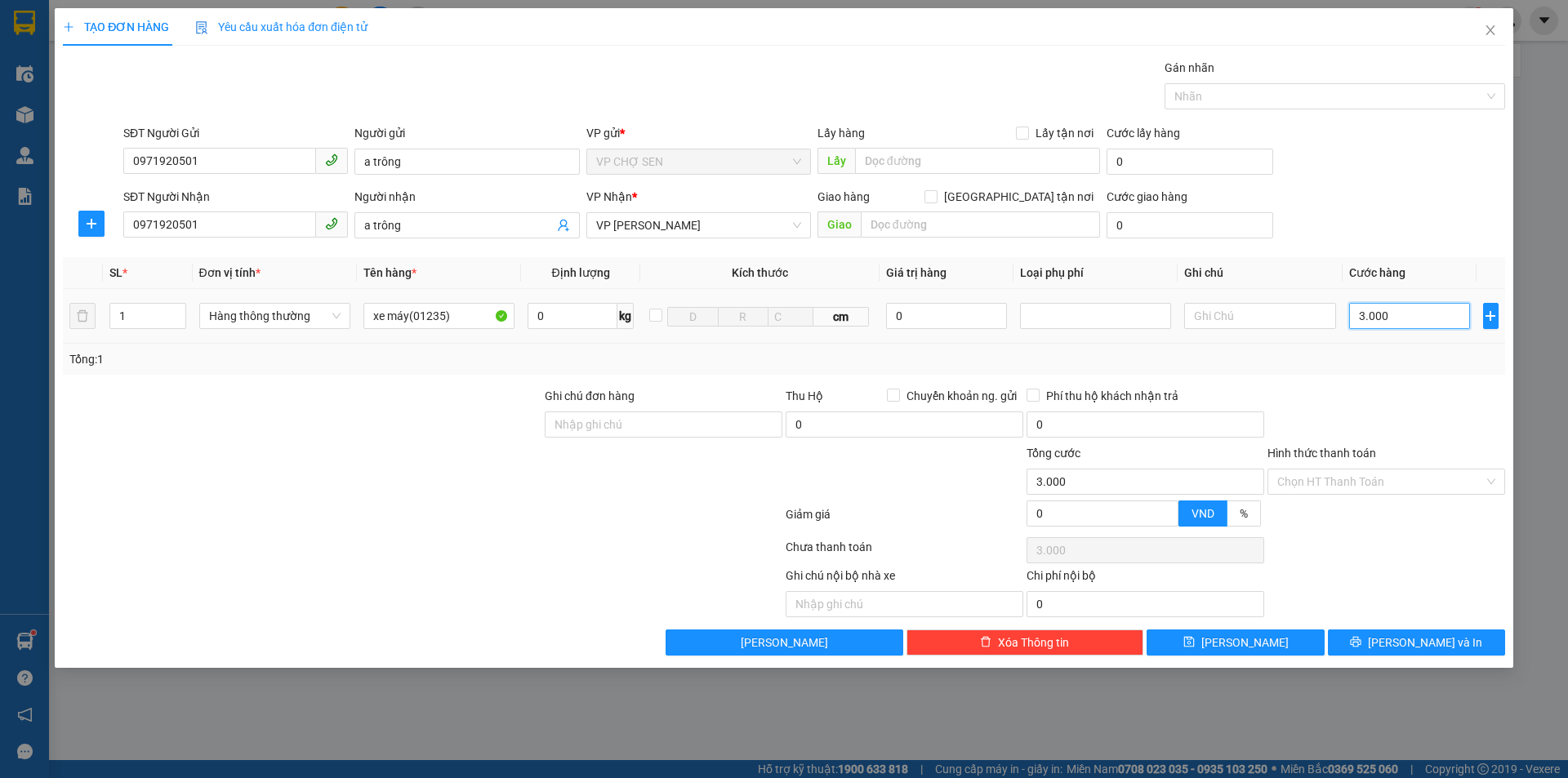
type input "30.000"
type input "300.000"
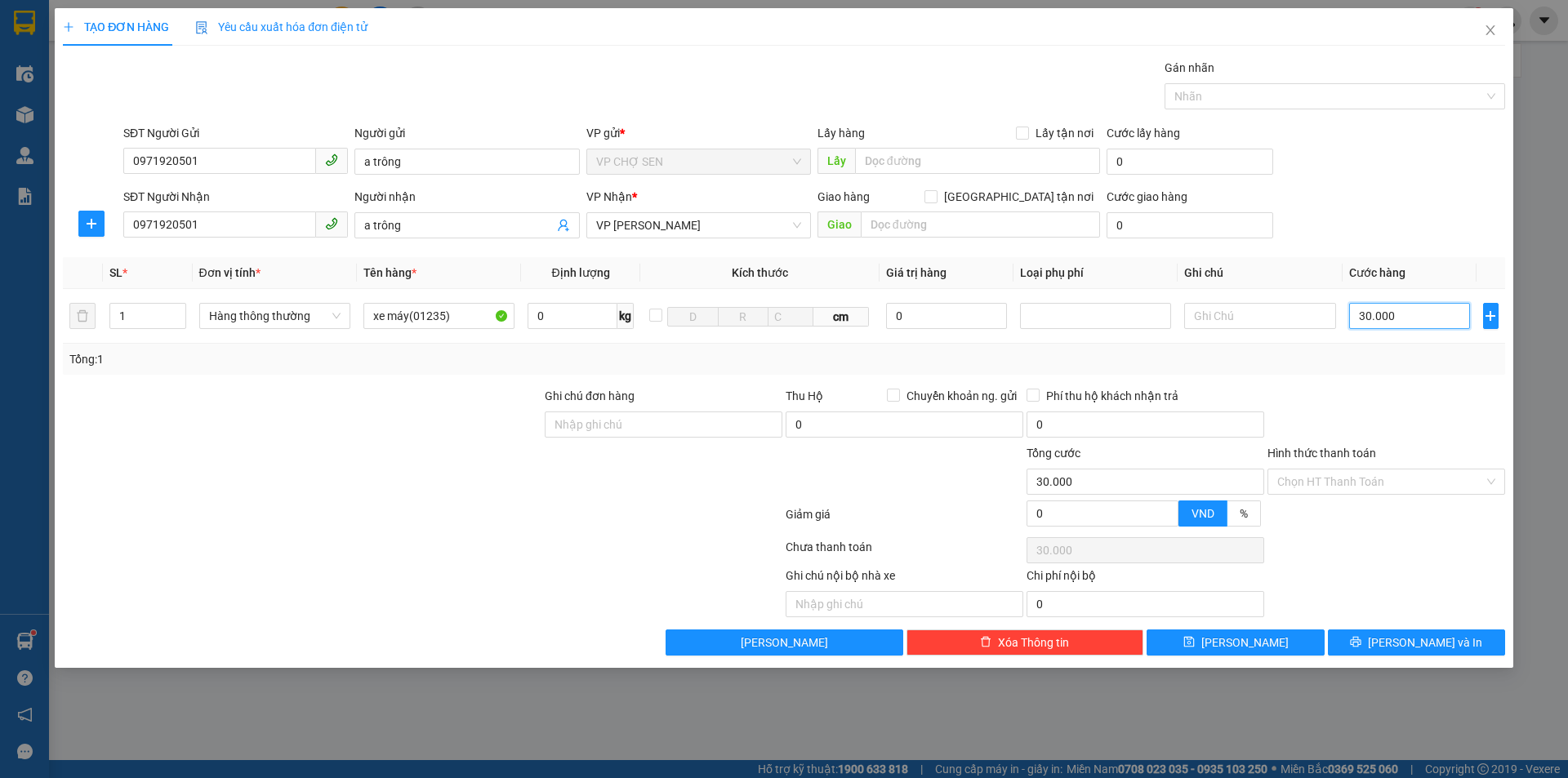
type input "300.000"
click at [1342, 473] on input "Hình thức thanh toán" at bounding box center [1380, 481] width 206 height 24
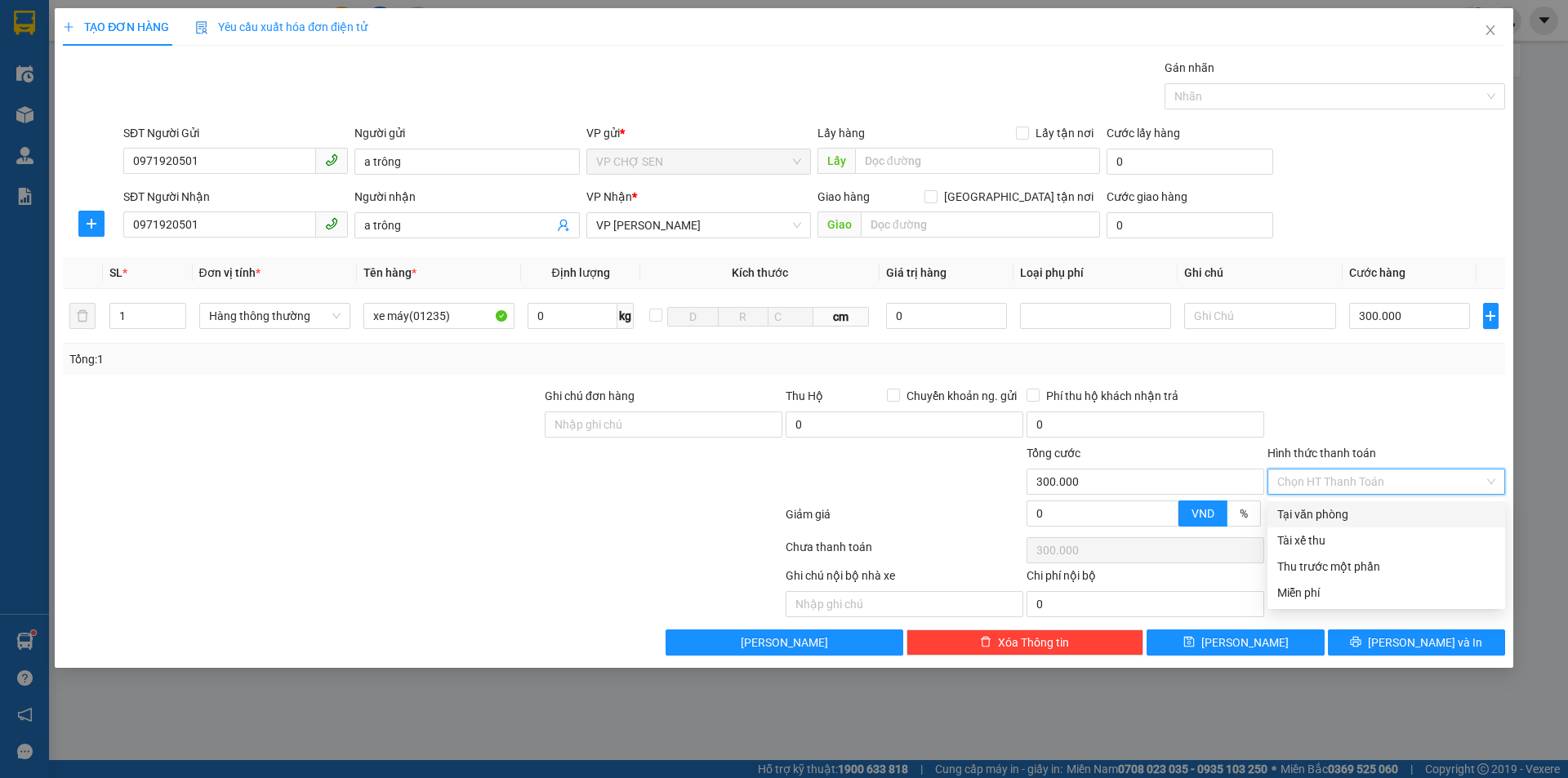
click at [1322, 514] on div "Tại văn phòng" at bounding box center [1386, 513] width 218 height 18
type input "0"
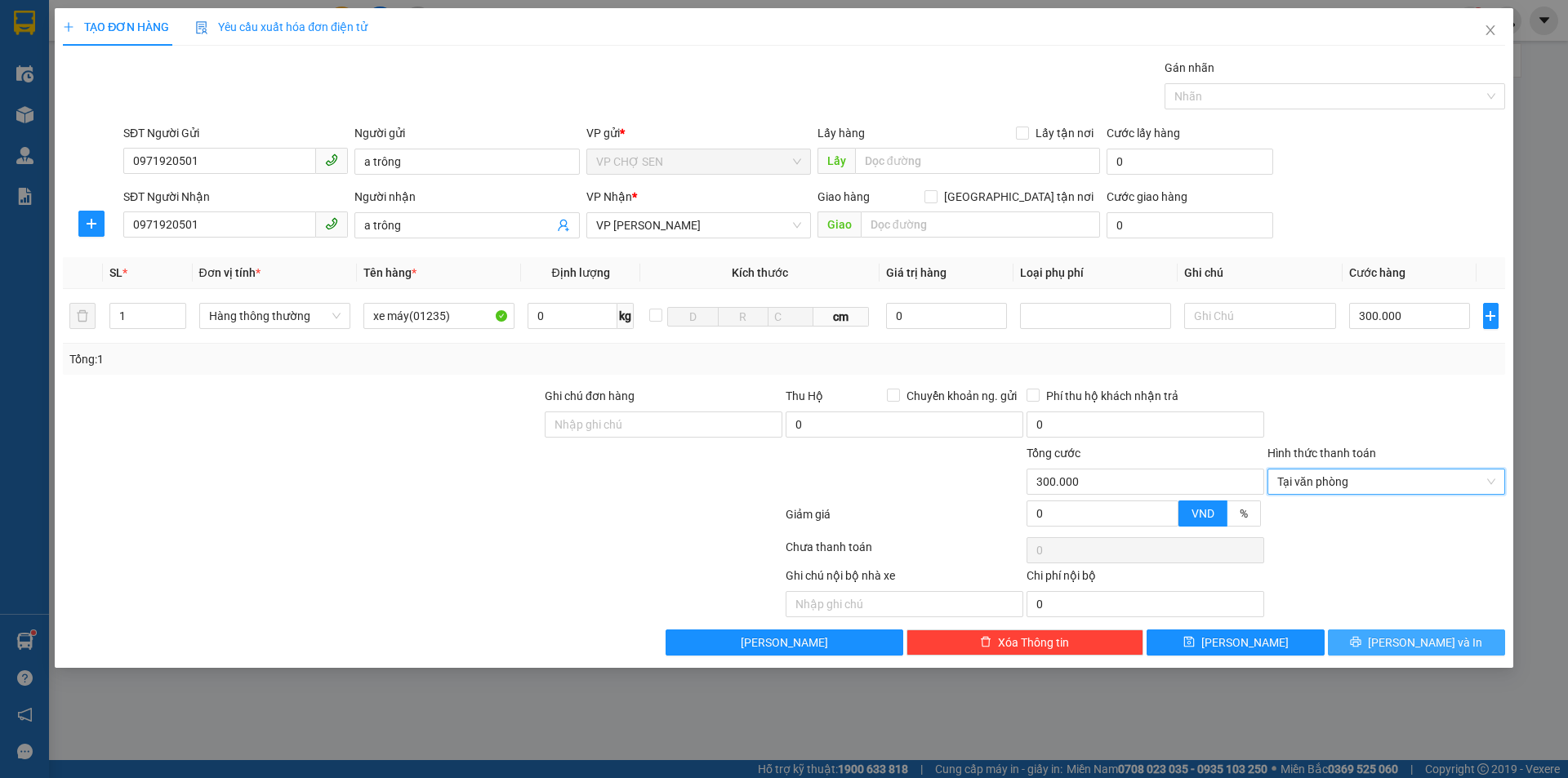
click at [1401, 635] on button "[PERSON_NAME] và In" at bounding box center [1416, 642] width 177 height 26
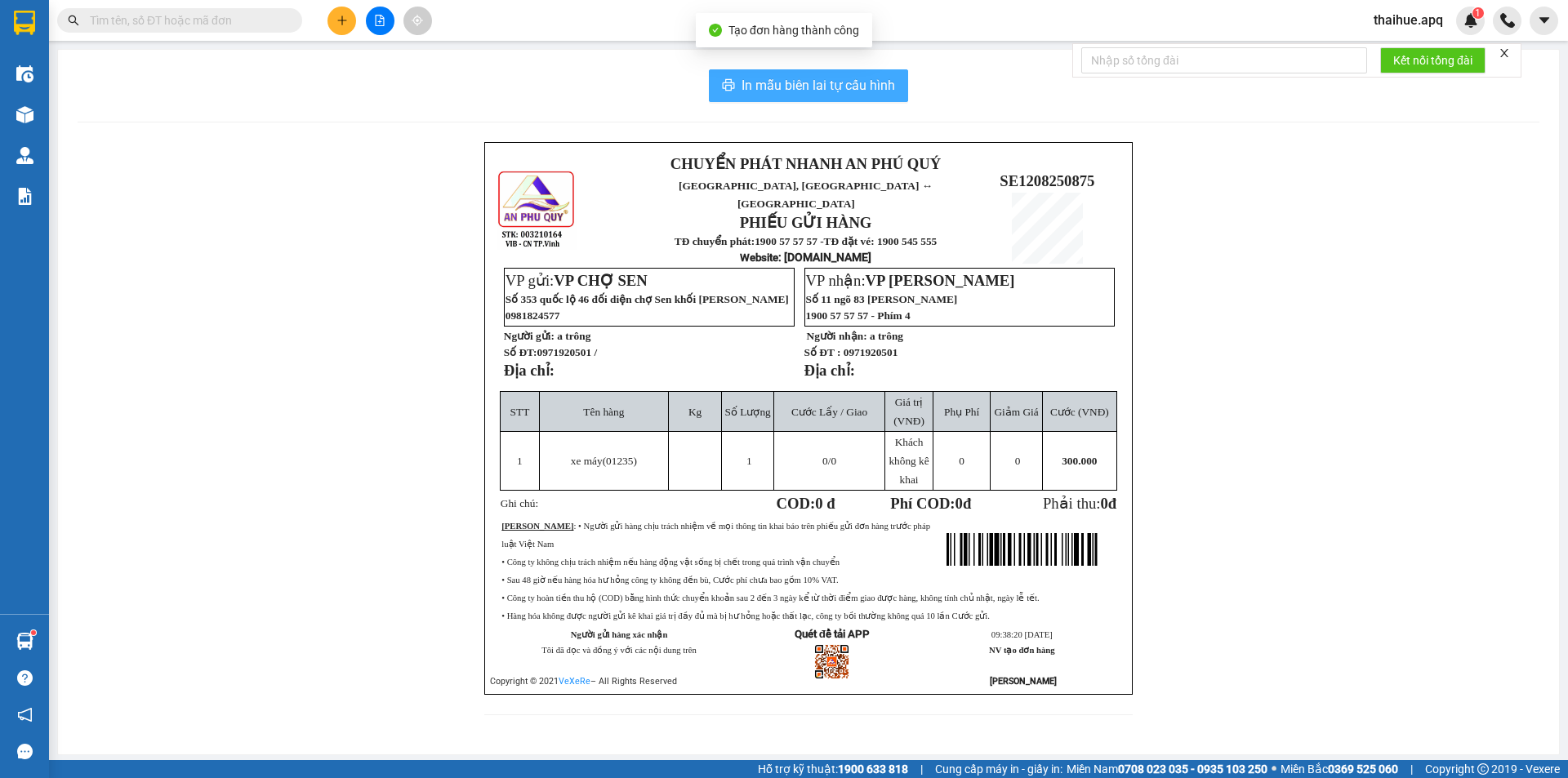
click at [827, 83] on span "In mẫu biên lai tự cấu hình" at bounding box center [817, 85] width 153 height 20
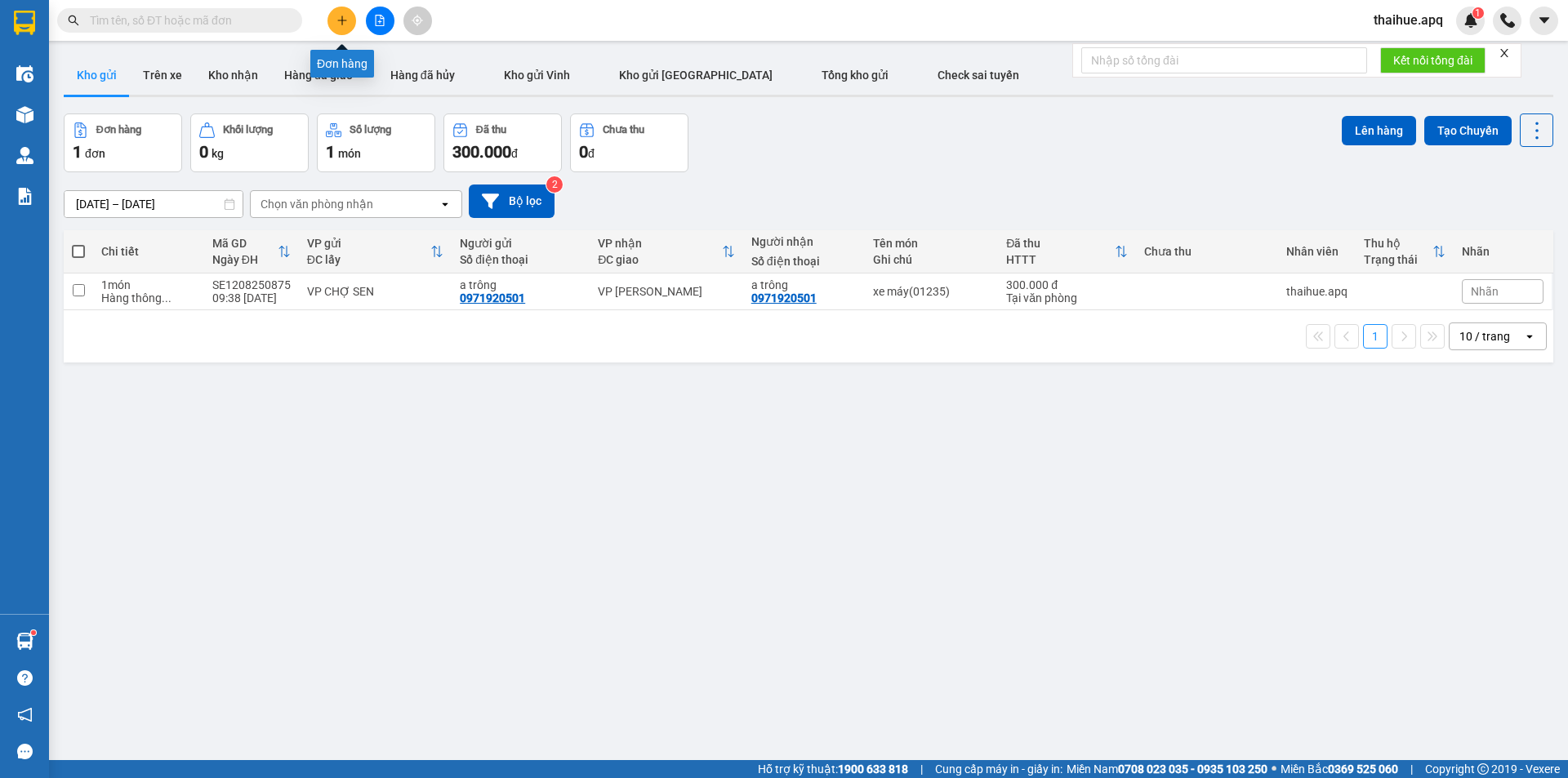
click at [343, 22] on icon "plus" at bounding box center [342, 20] width 11 height 11
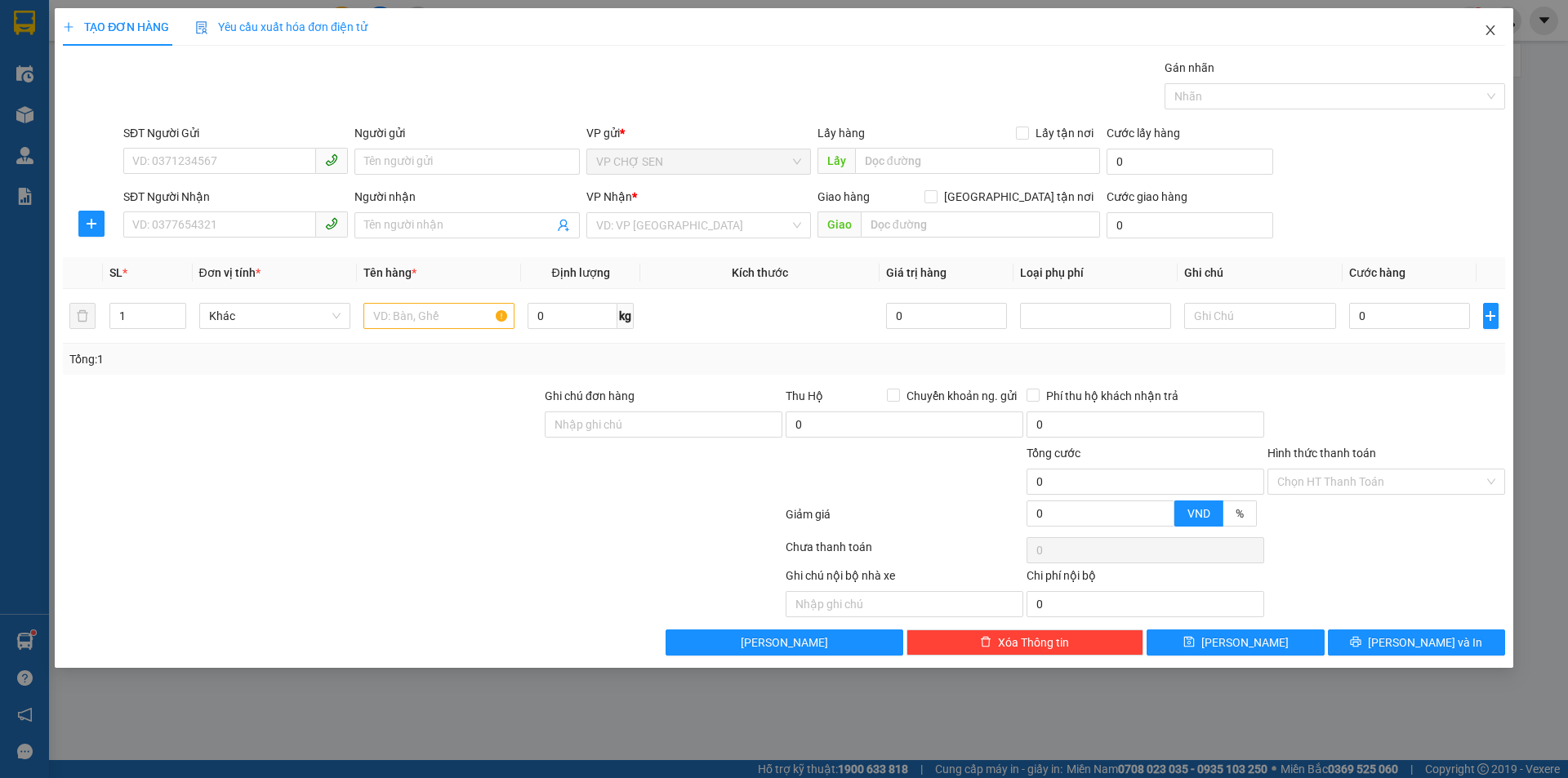
click at [1494, 26] on icon "close" at bounding box center [1490, 30] width 13 height 13
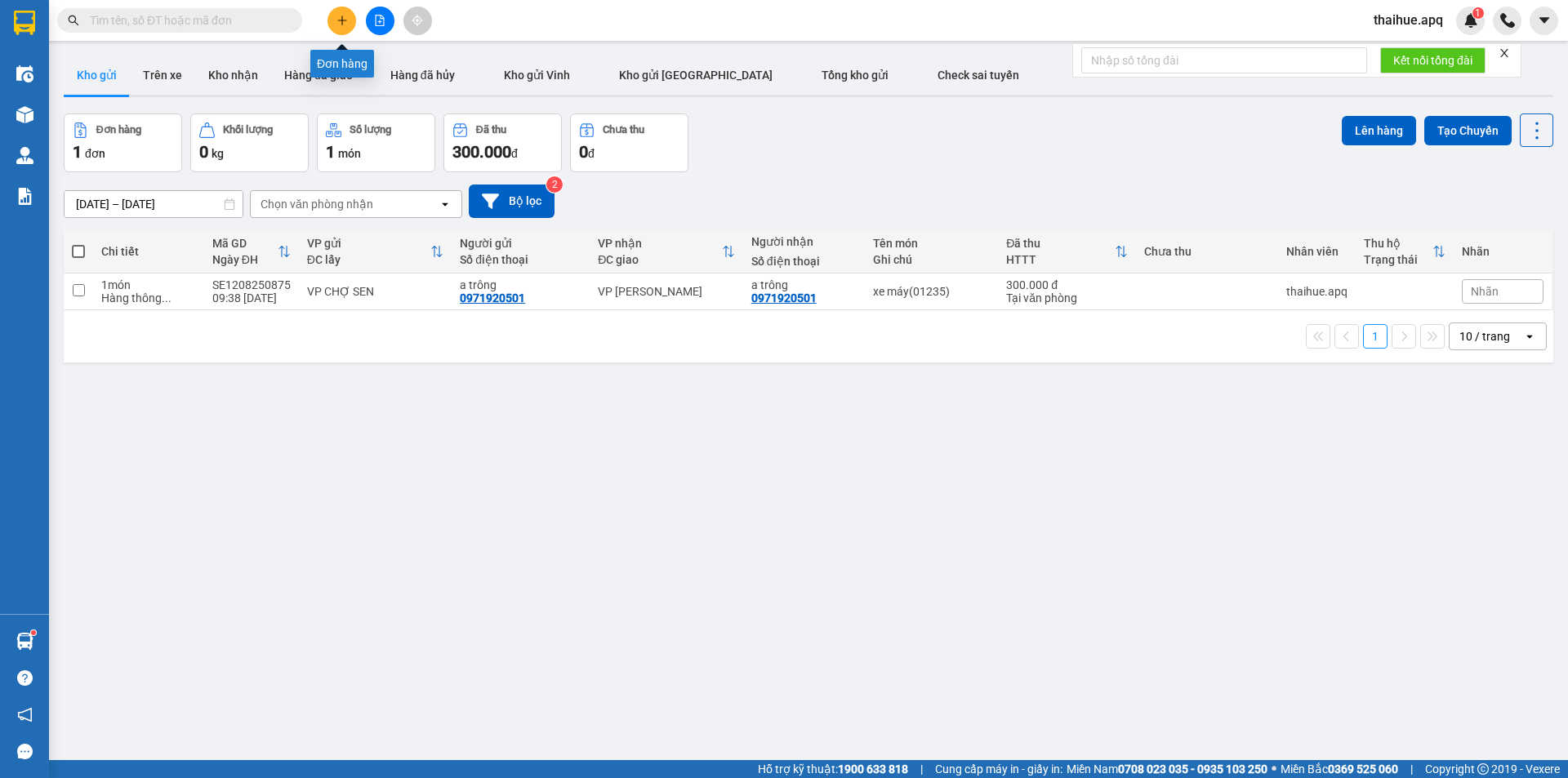
click at [341, 17] on icon "plus" at bounding box center [342, 20] width 11 height 11
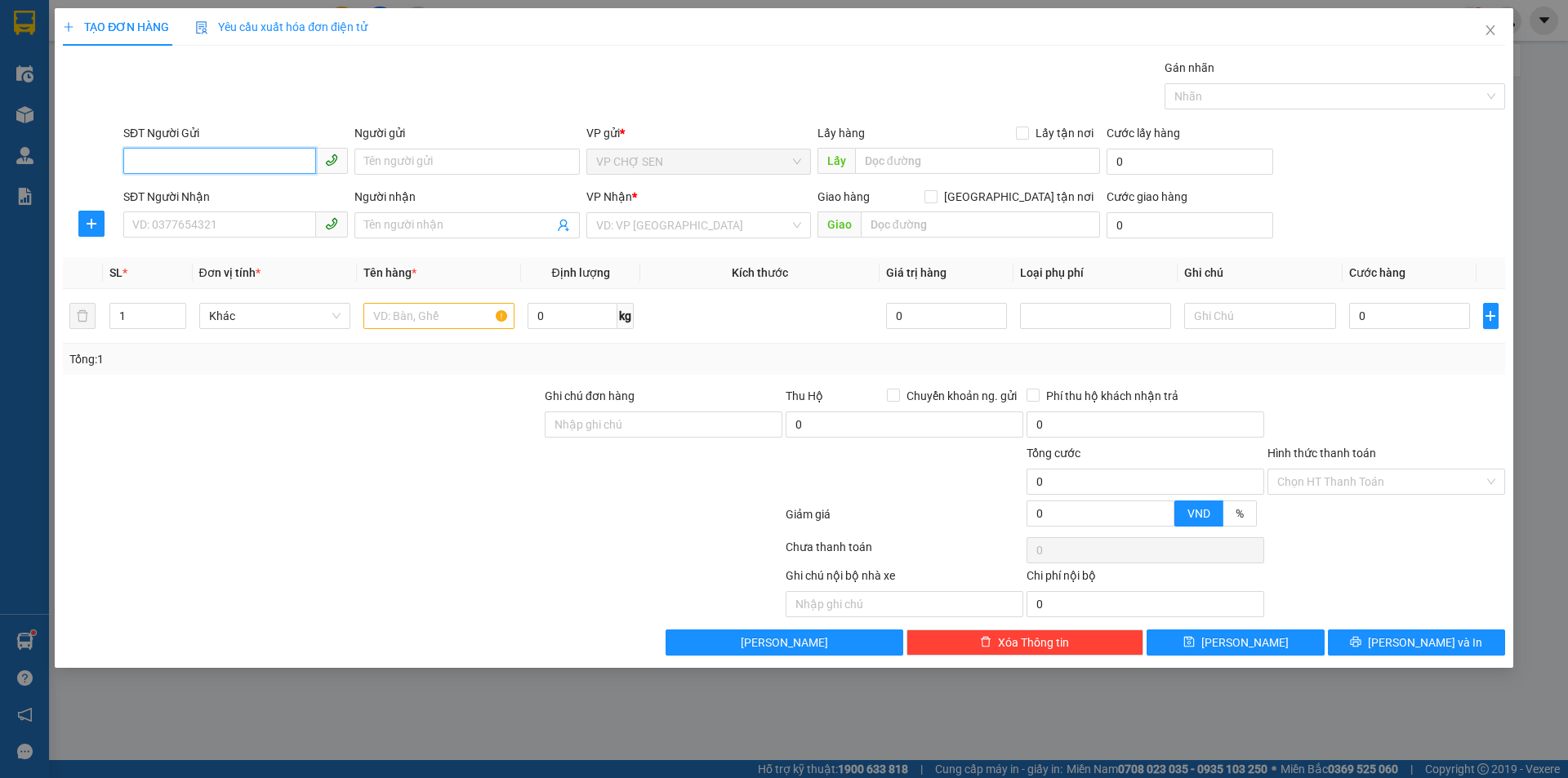
click at [267, 159] on input "SĐT Người Gửi" at bounding box center [219, 161] width 192 height 26
click at [259, 156] on input "SĐT Người Gửi" at bounding box center [219, 161] width 192 height 26
click at [215, 214] on input "SĐT Người Nhận" at bounding box center [219, 225] width 192 height 26
type input "0849047876"
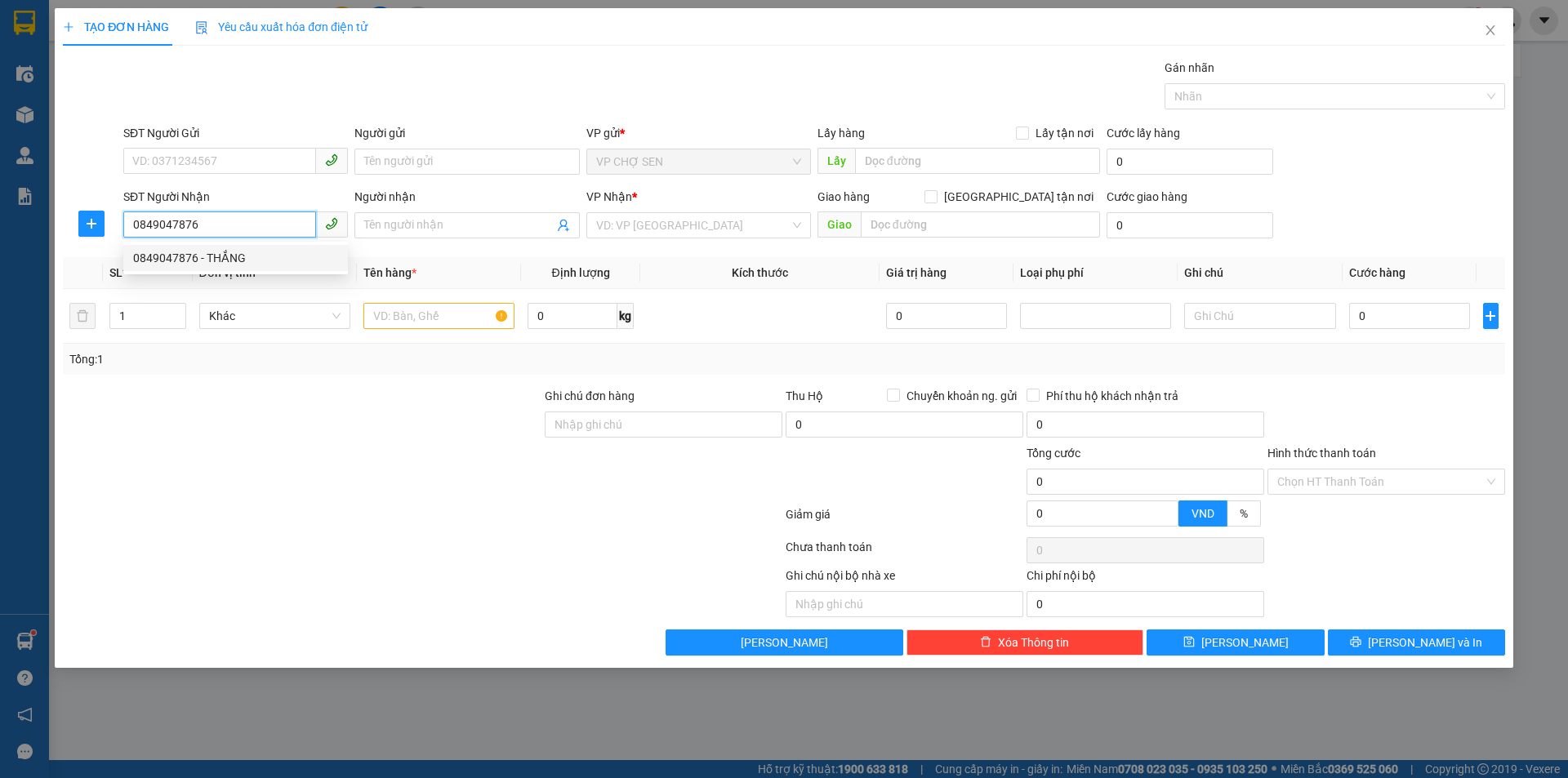
click at [231, 253] on div "0849047876 - THẮNG" at bounding box center [235, 257] width 205 height 18
type input "THẮNG"
checkbox input "true"
type input "NO1-lk 10-08 khu đất dịch vụ dọc [GEOGRAPHIC_DATA] 1-[GEOGRAPHIC_DATA]-[GEOGRAP…"
type input "100.000"
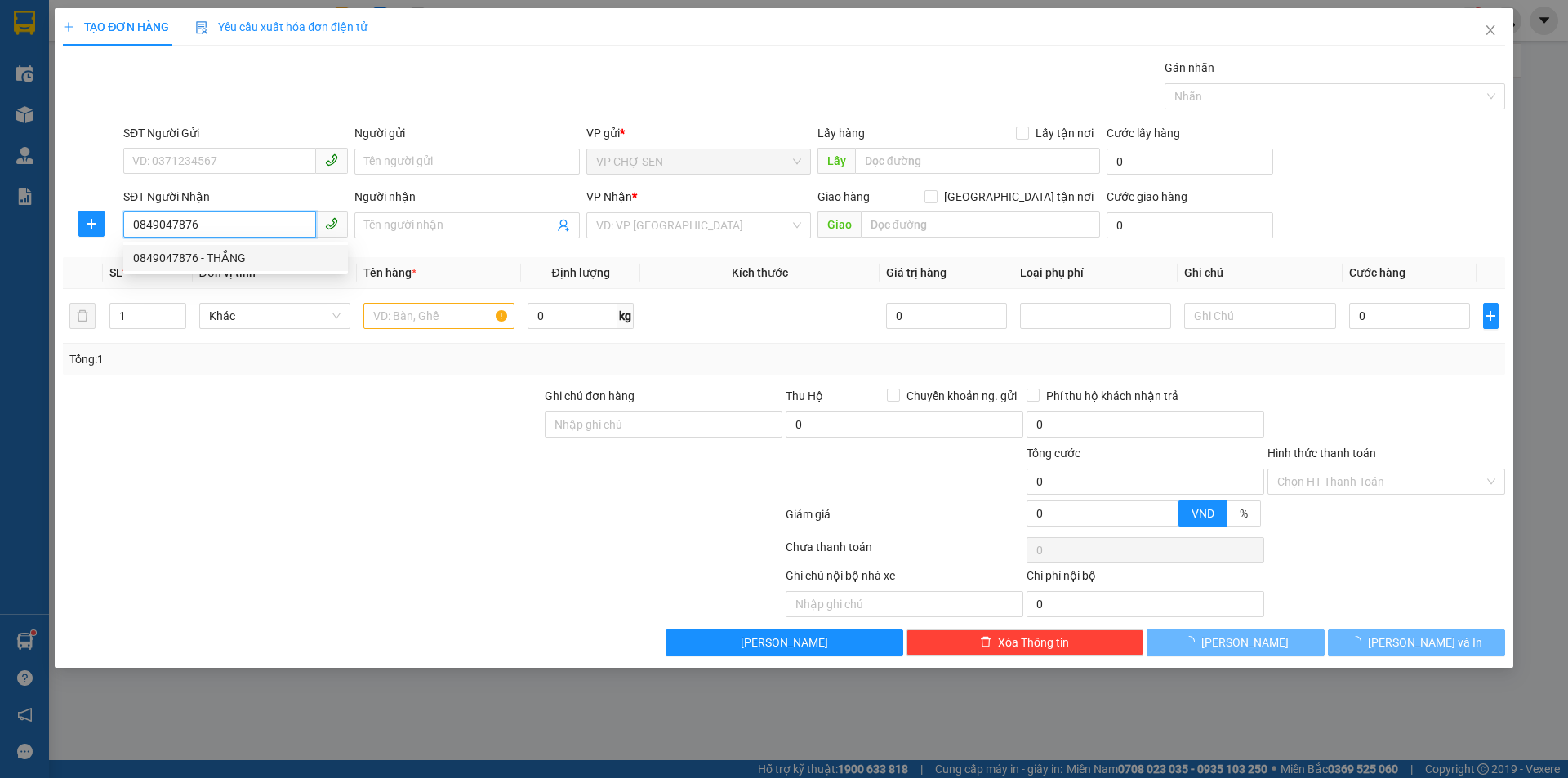
type input "100.000"
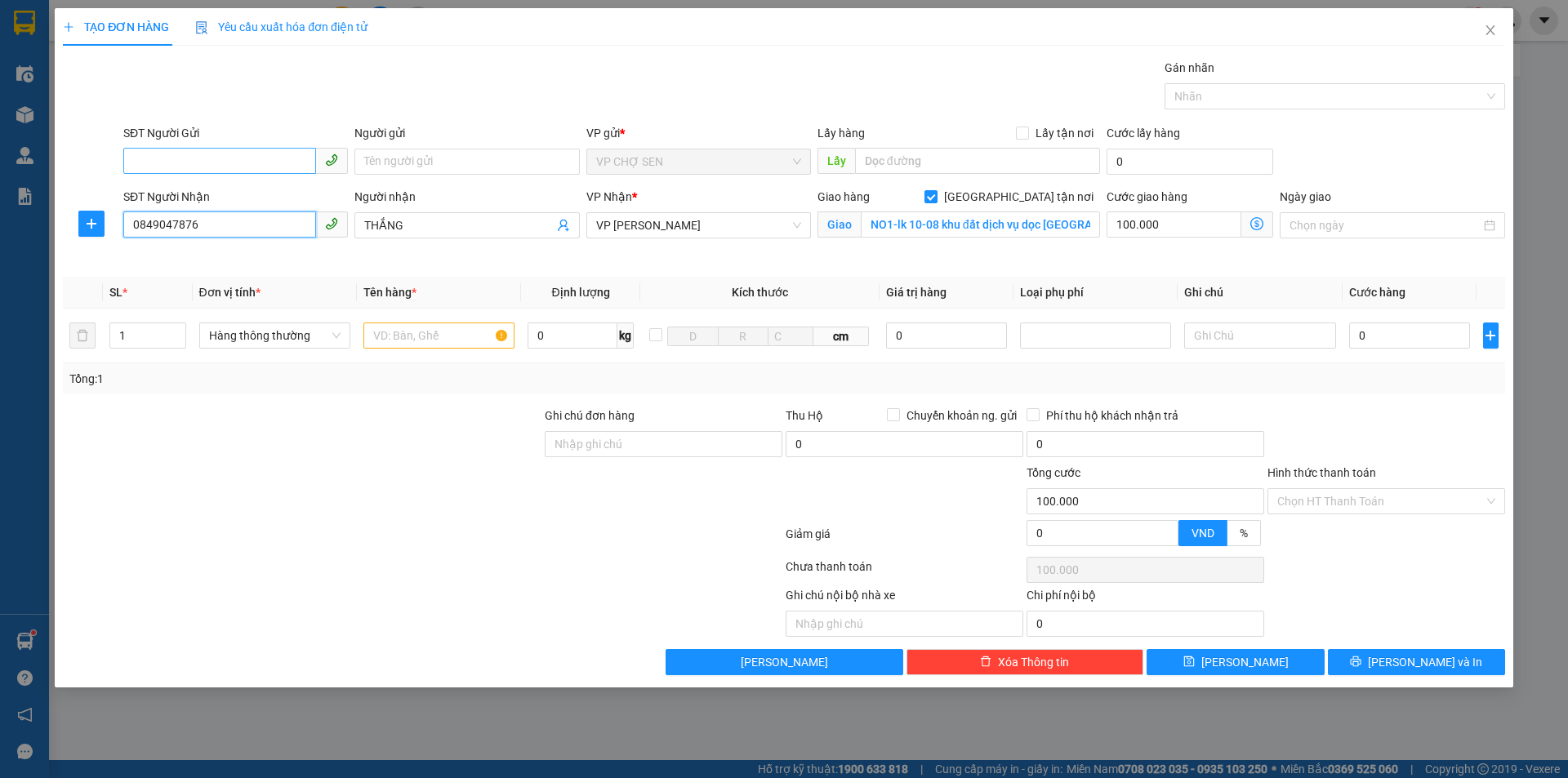
type input "0849047876"
click at [298, 154] on input "SĐT Người Gửi" at bounding box center [219, 161] width 192 height 26
click at [266, 195] on div "0975568697 - A SỸ" at bounding box center [235, 194] width 205 height 18
type input "0975568697"
type input "A SỸ"
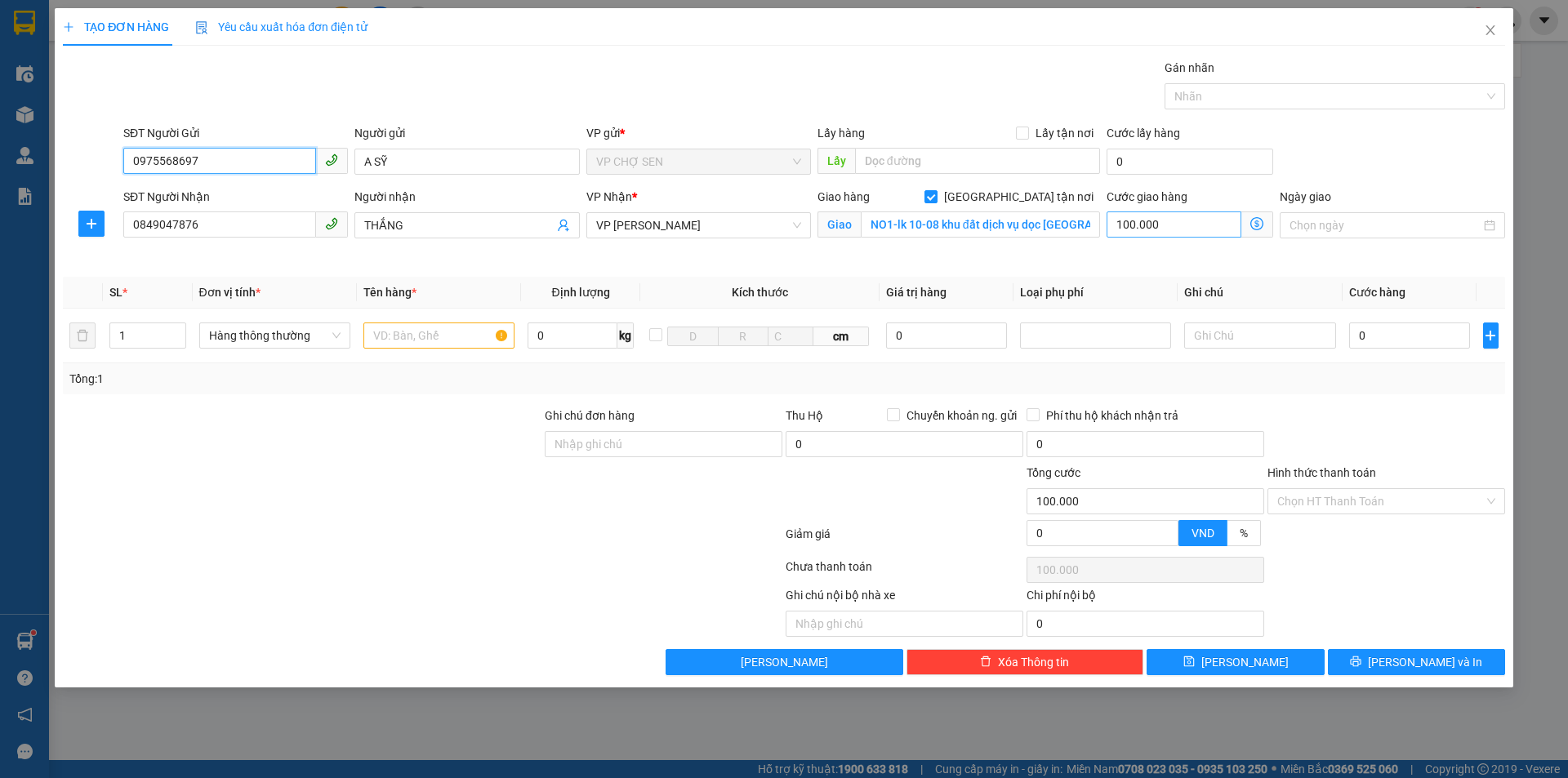
type input "0975568697"
click at [1190, 227] on input "100.000" at bounding box center [1173, 225] width 135 height 26
type input "0"
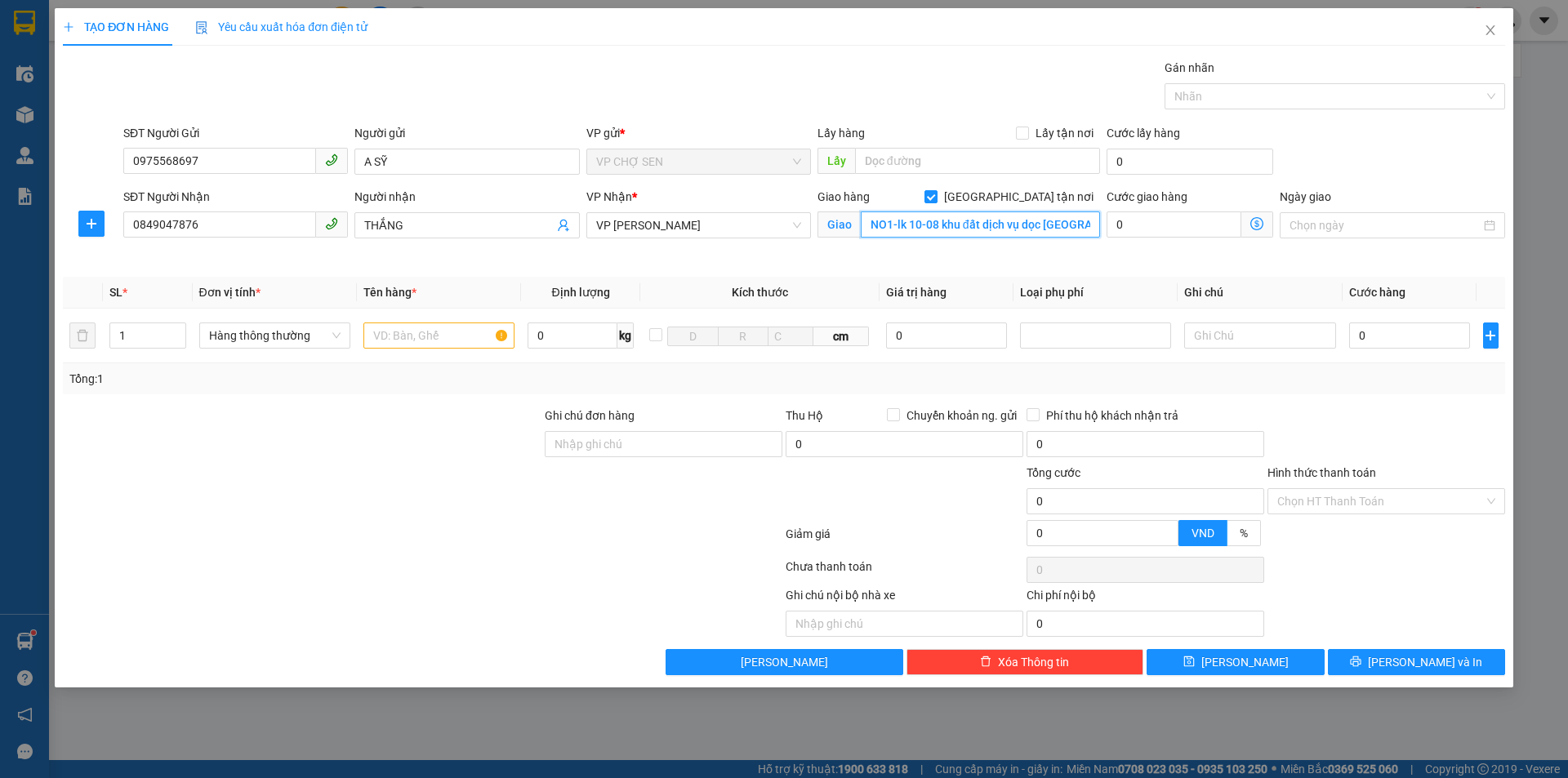
click at [1077, 227] on input "NO1-lk 10-08 khu đất dịch vụ dọc [GEOGRAPHIC_DATA] 1-[GEOGRAPHIC_DATA]-[GEOGRAP…" at bounding box center [981, 225] width 240 height 26
click at [937, 195] on span at bounding box center [931, 197] width 13 height 13
click at [935, 195] on input "[GEOGRAPHIC_DATA] tận nơi" at bounding box center [930, 196] width 11 height 11
checkbox input "false"
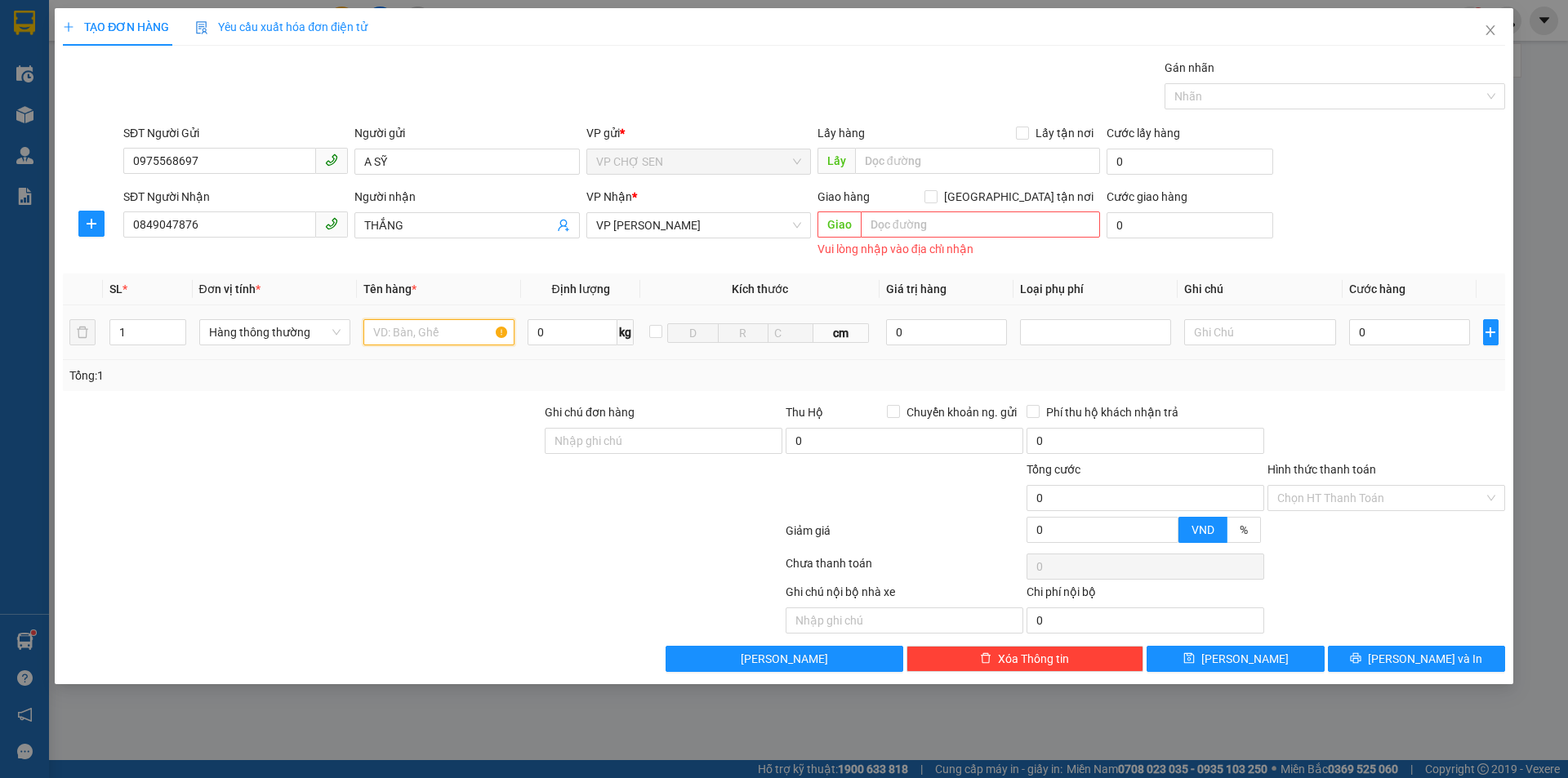
click at [423, 329] on input "text" at bounding box center [438, 332] width 151 height 26
type input "TP"
click at [1403, 332] on input "0" at bounding box center [1409, 332] width 122 height 26
type input "8"
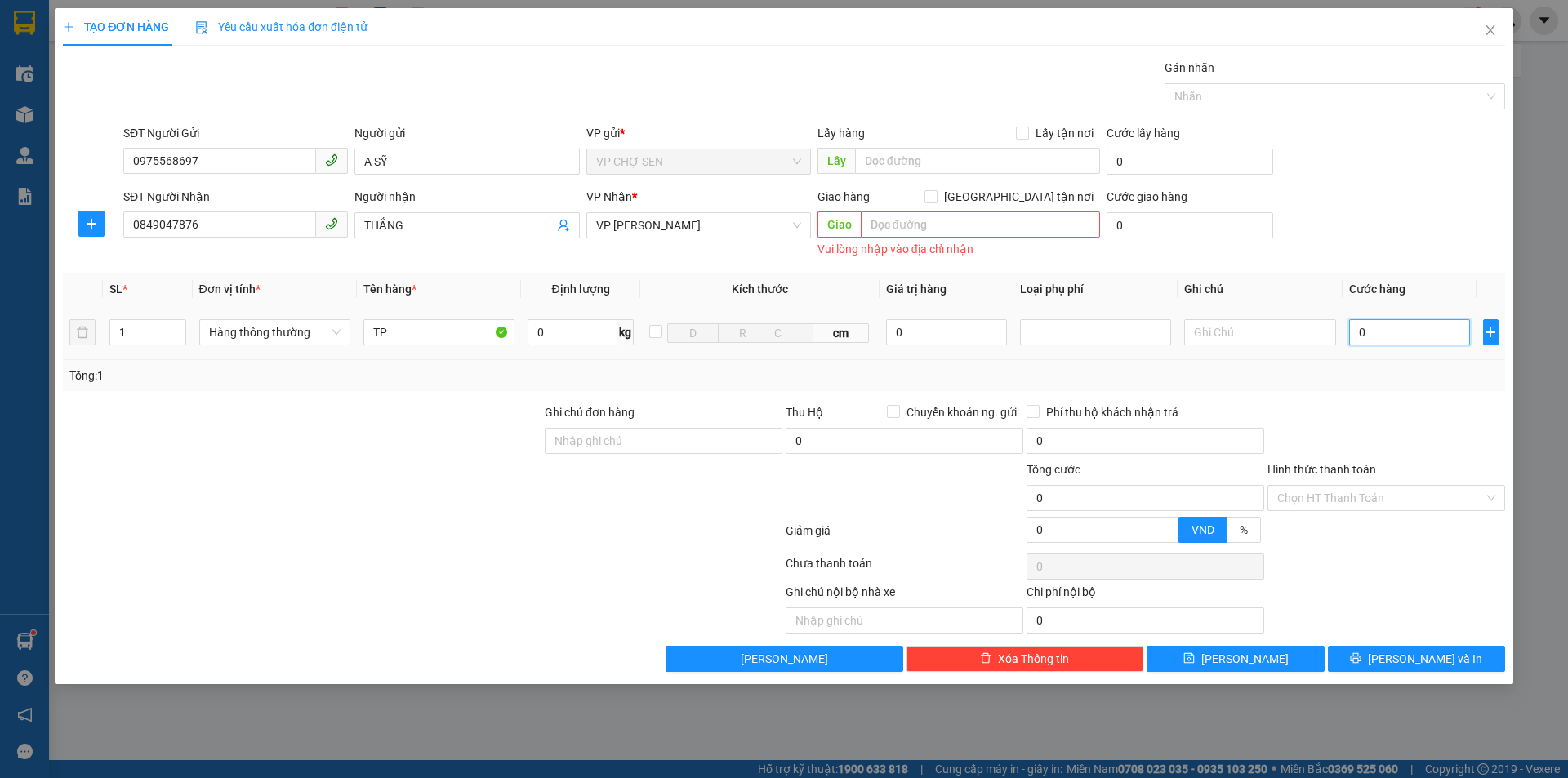
type input "8"
type input "80"
type input "800"
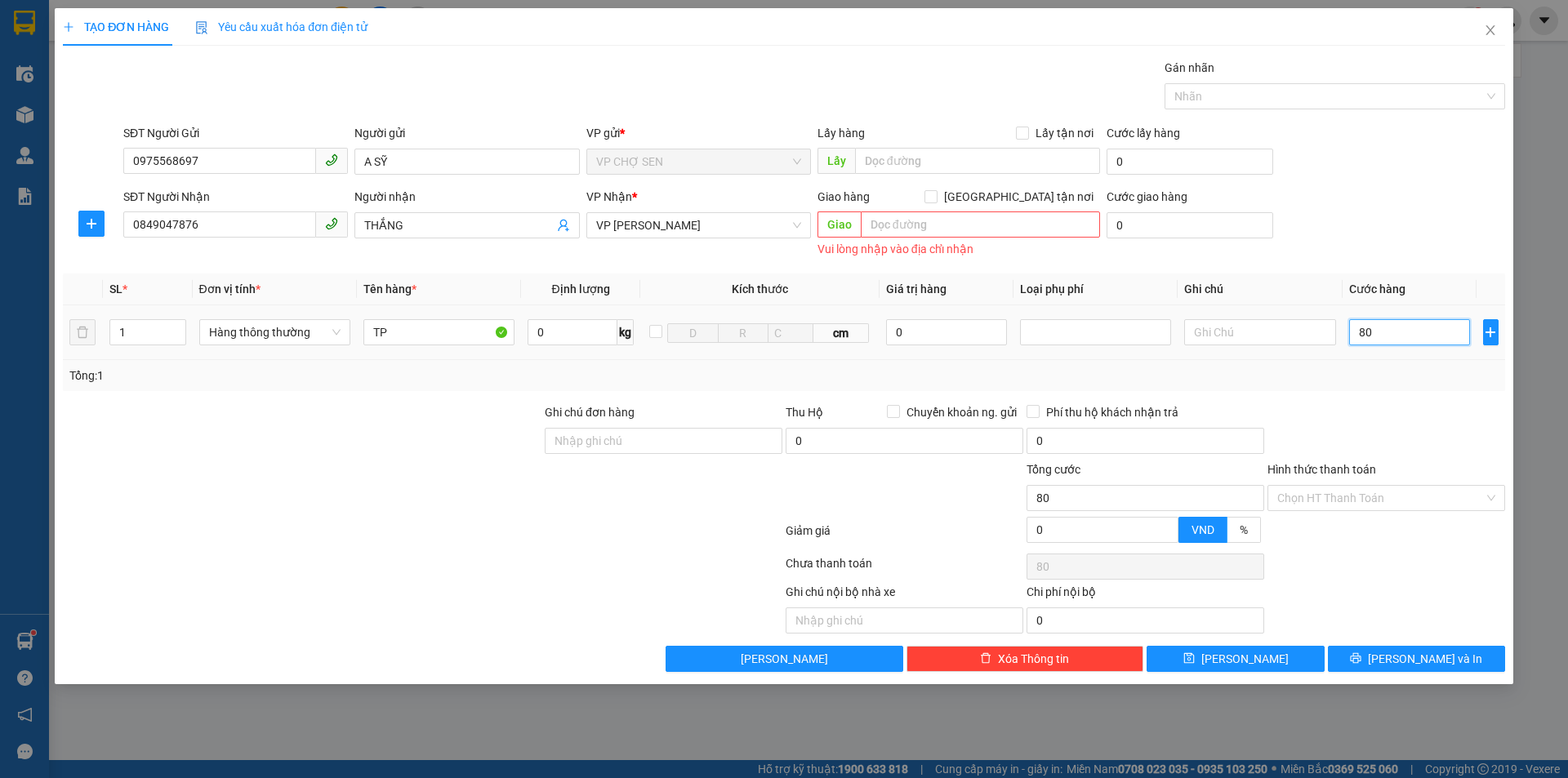
type input "800"
type input "8.000"
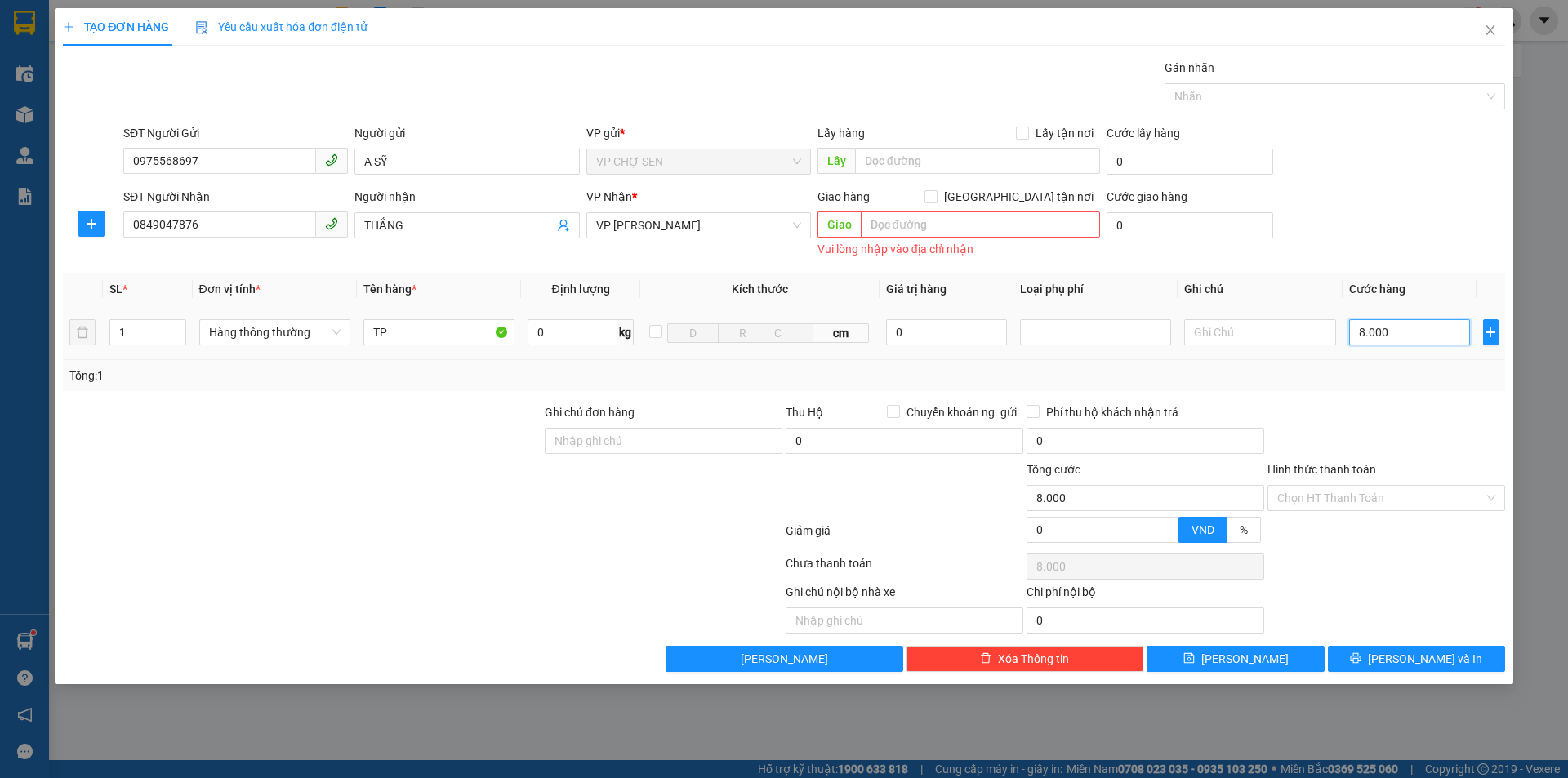
type input "80.000"
click at [1418, 658] on span "[PERSON_NAME] và In" at bounding box center [1425, 658] width 114 height 18
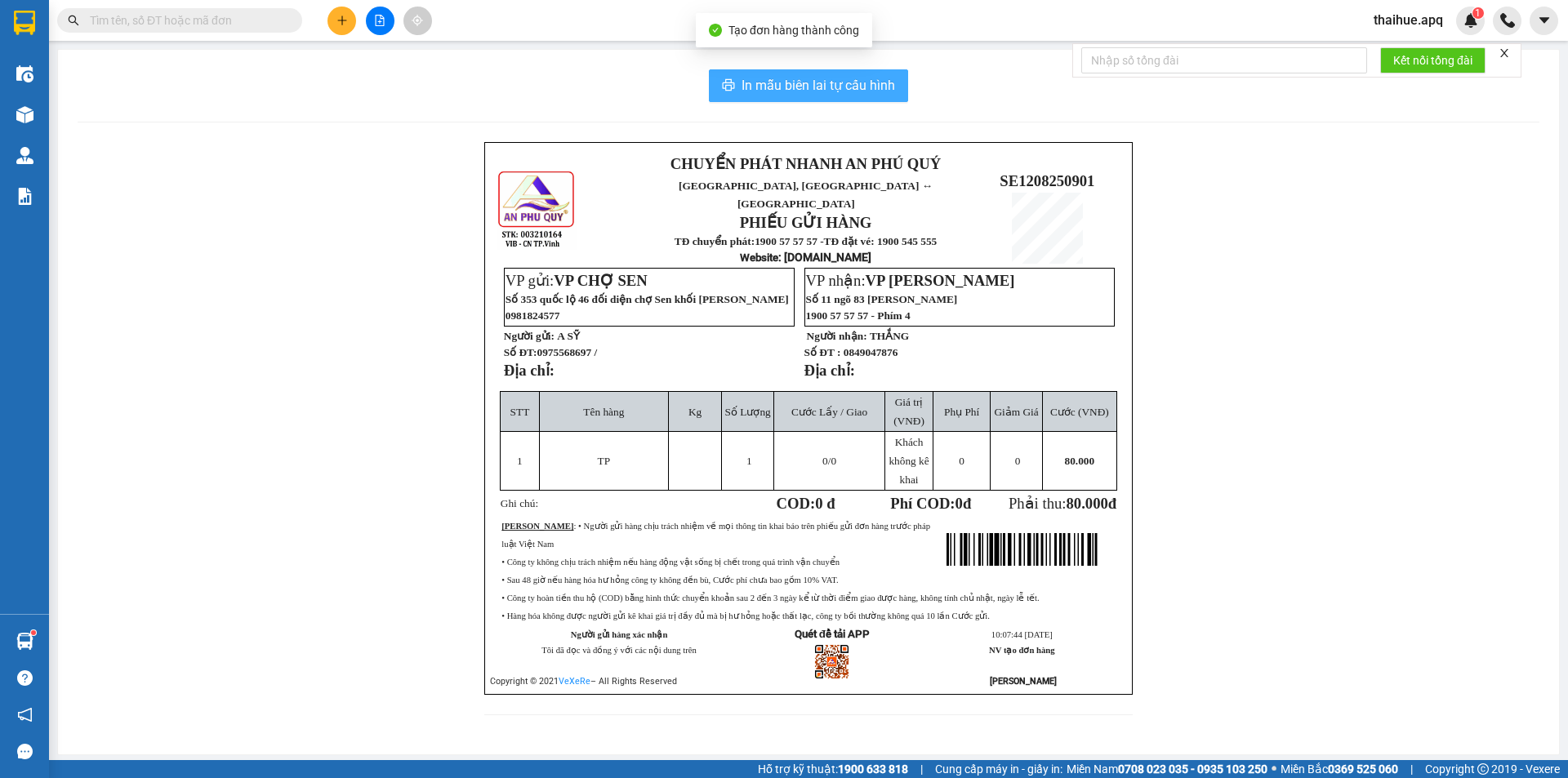
click at [824, 87] on span "In mẫu biên lai tự cấu hình" at bounding box center [817, 85] width 153 height 20
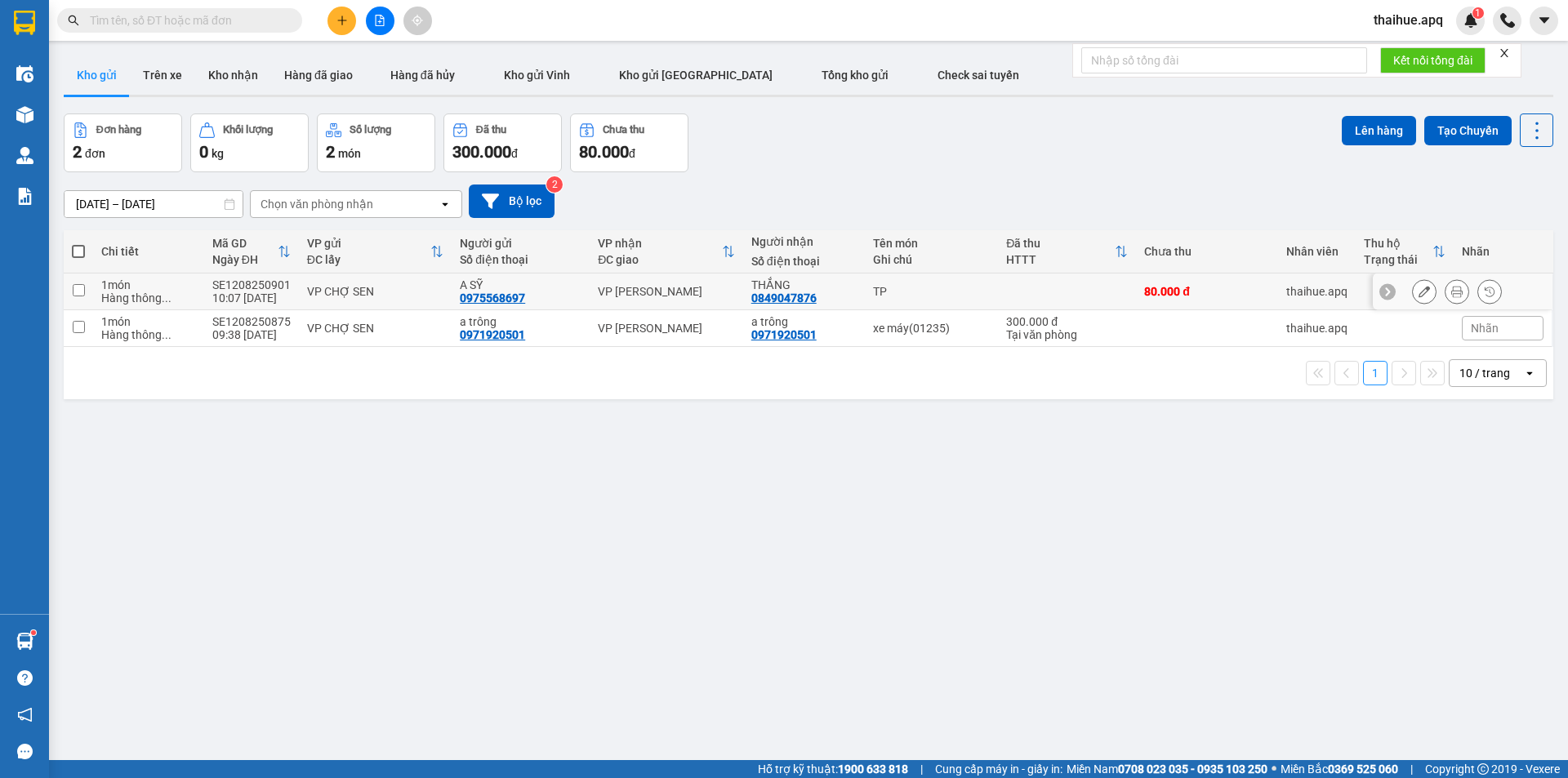
click at [317, 288] on div "VP CHỢ SEN" at bounding box center [375, 292] width 137 height 13
checkbox input "true"
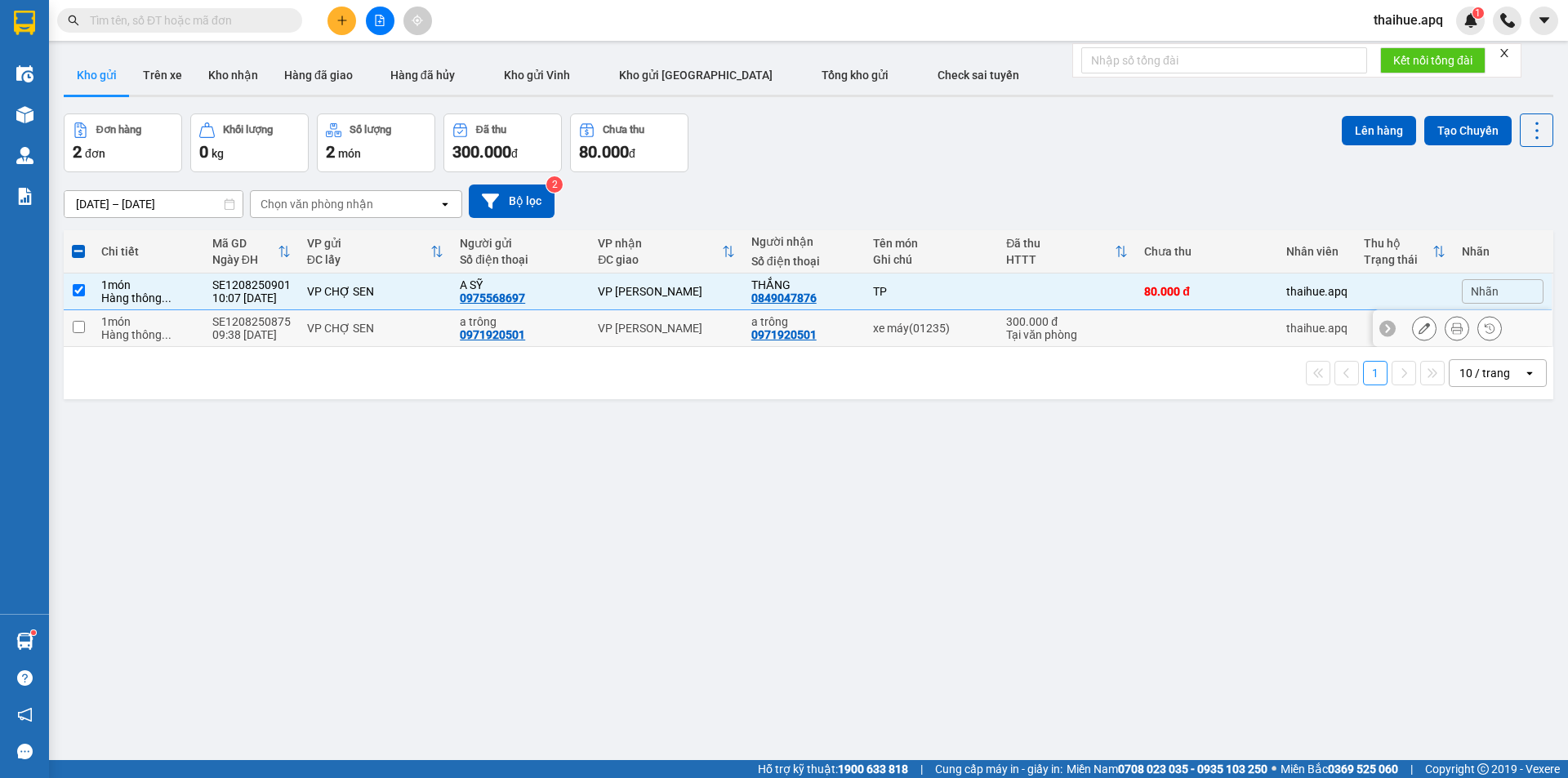
click at [344, 323] on div "VP CHỢ SEN" at bounding box center [375, 328] width 137 height 13
checkbox input "true"
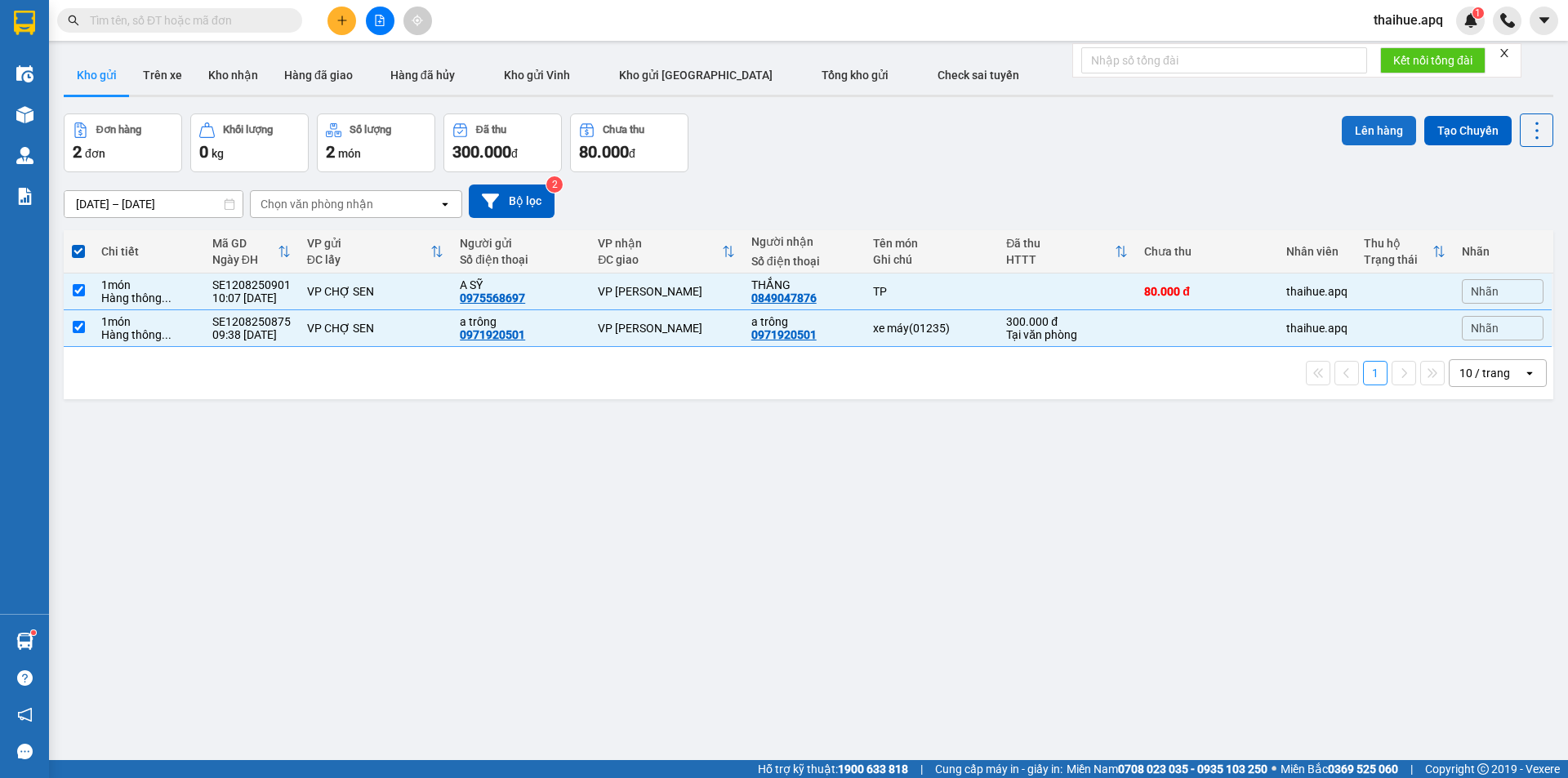
click at [1358, 138] on button "Lên hàng" at bounding box center [1379, 131] width 74 height 30
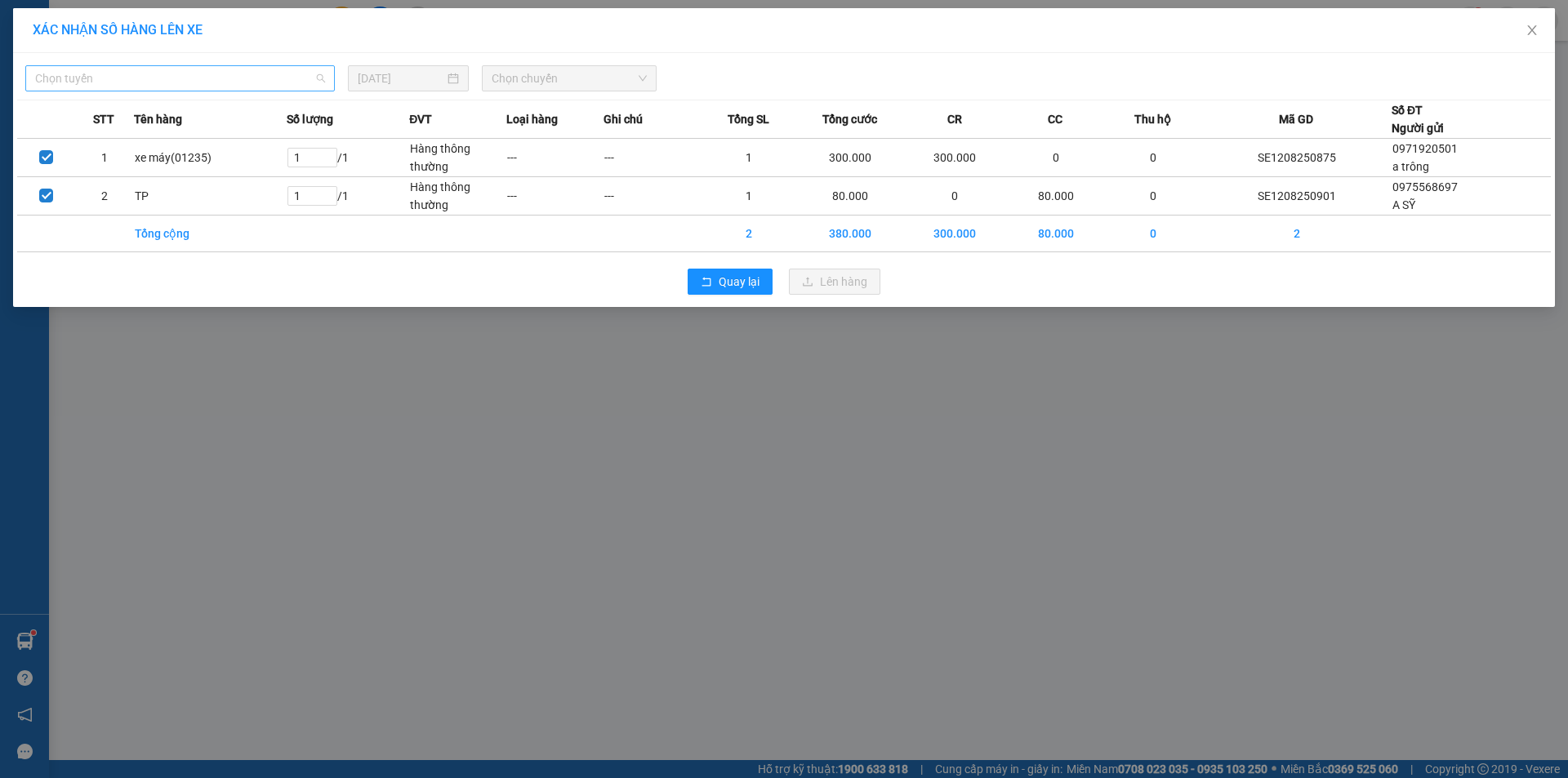
click at [284, 87] on span "Chọn tuyến" at bounding box center [180, 78] width 290 height 24
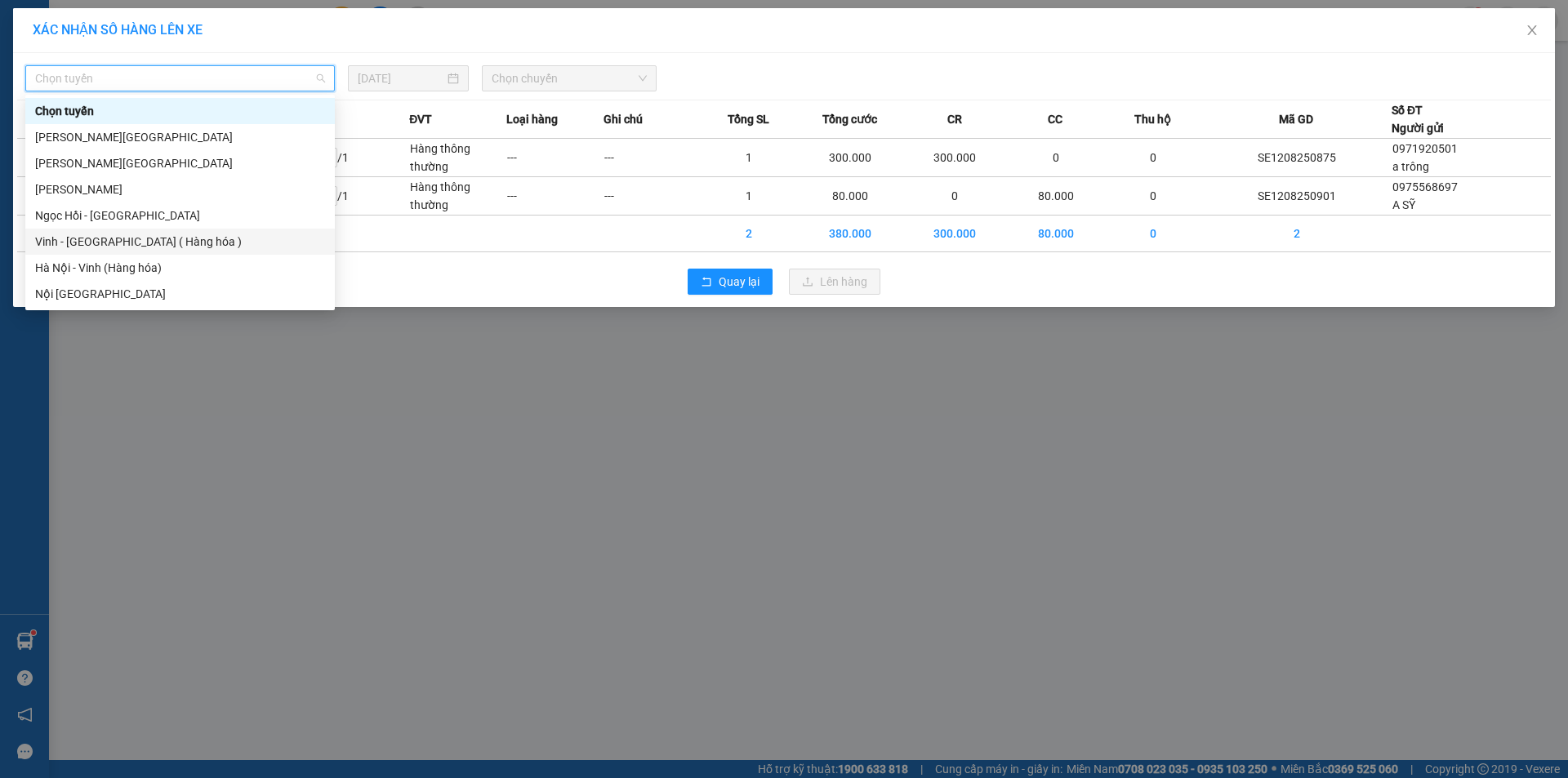
click at [247, 251] on div "Vinh - [GEOGRAPHIC_DATA] ( Hàng hóa )" at bounding box center [179, 241] width 309 height 26
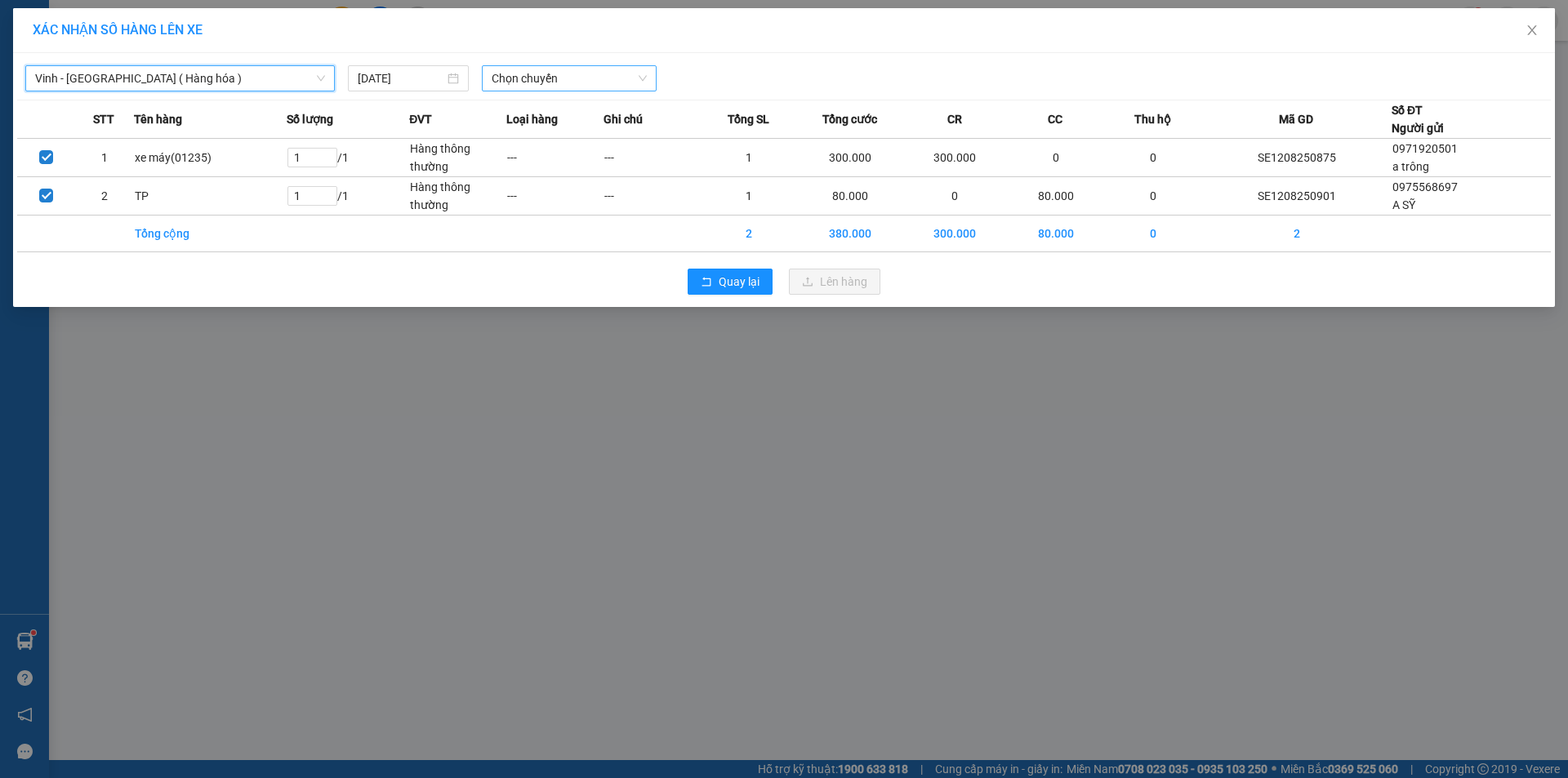
click at [524, 84] on span "Chọn chuyến" at bounding box center [568, 78] width 155 height 24
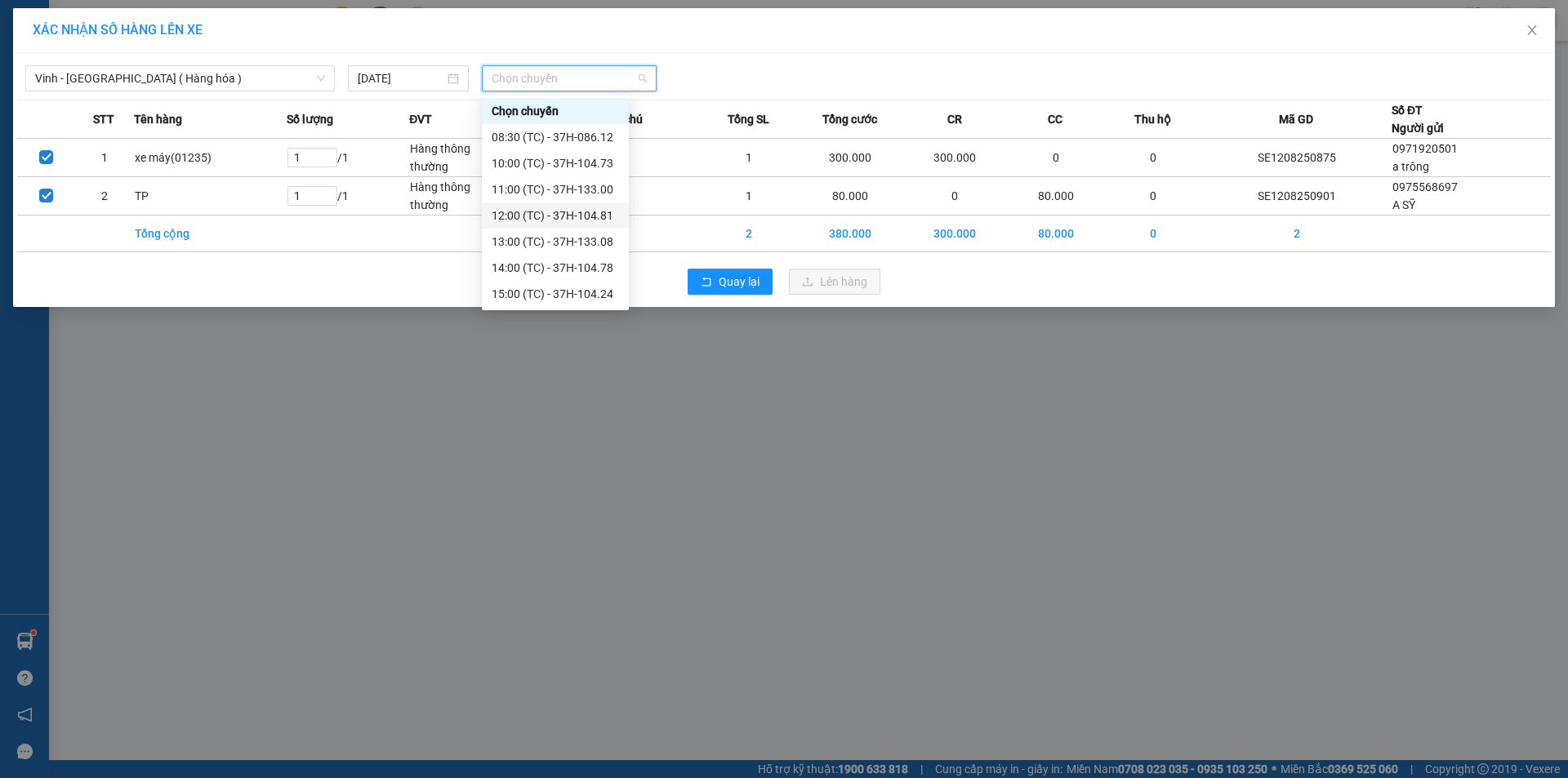
click at [588, 217] on div "12:00 (TC) - 37H-104.81" at bounding box center [555, 214] width 127 height 18
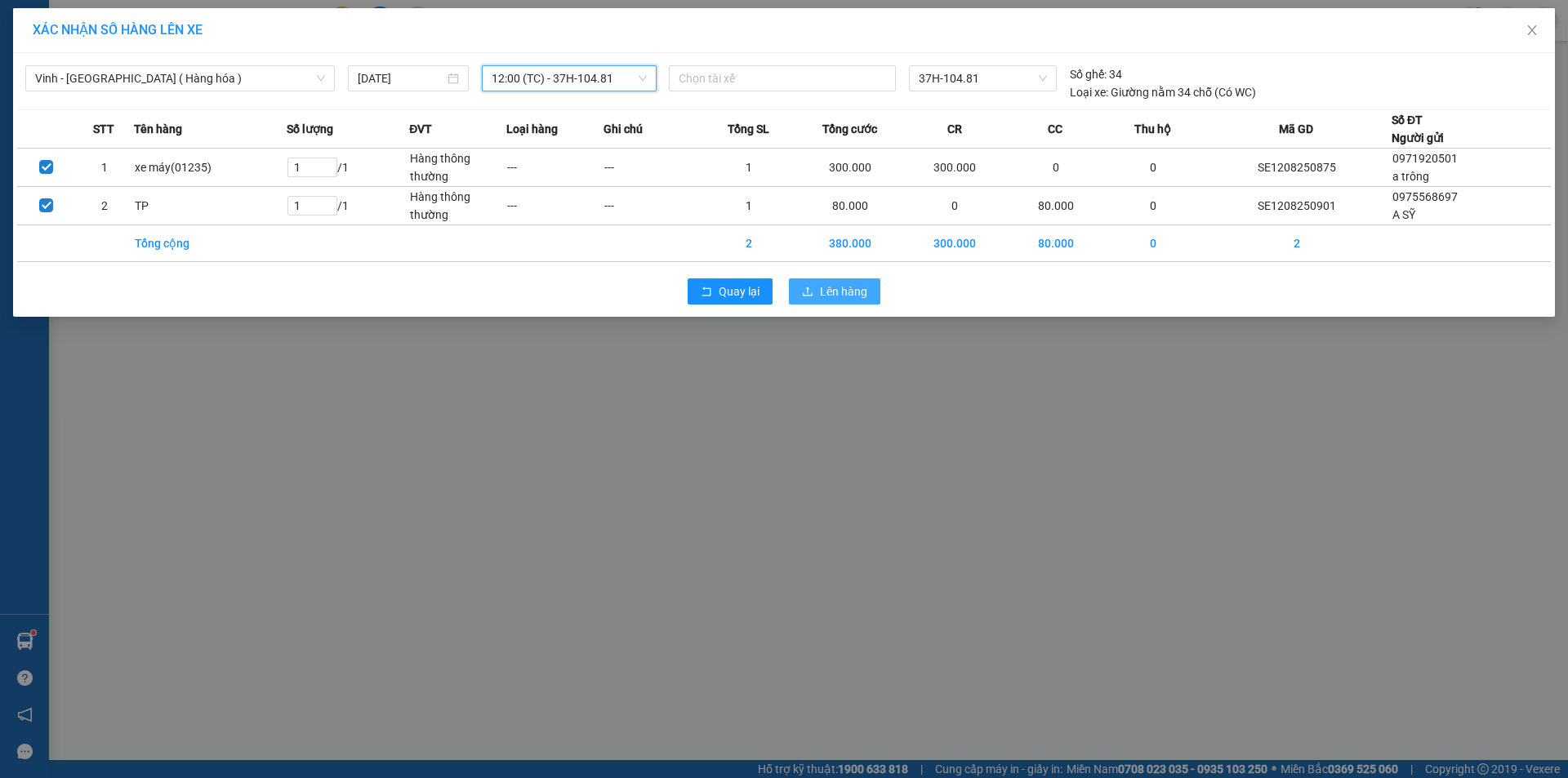
click at [825, 296] on span "Lên hàng" at bounding box center [843, 291] width 47 height 18
